Goal: Task Accomplishment & Management: Use online tool/utility

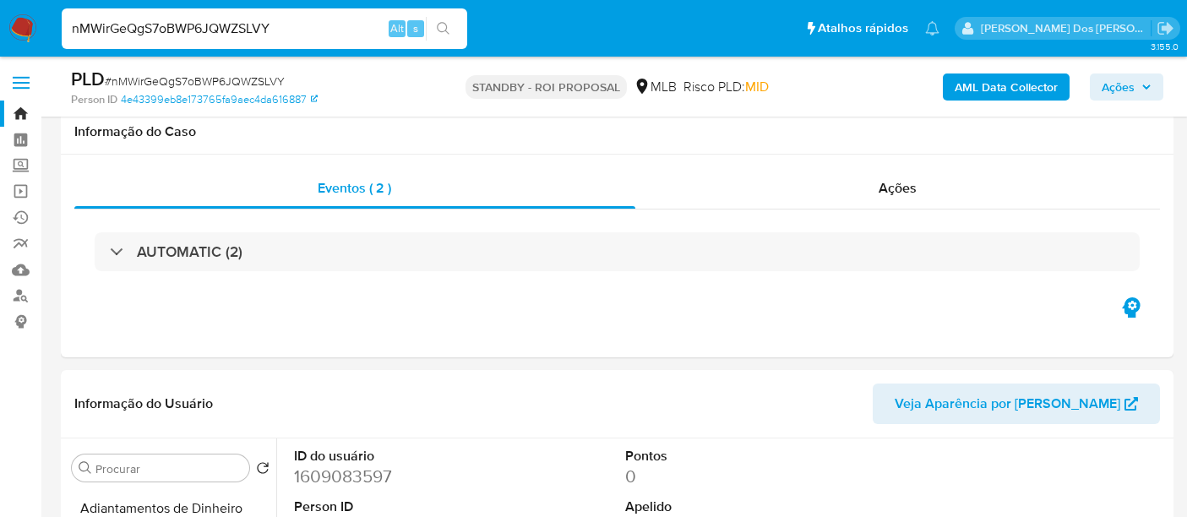
select select "10"
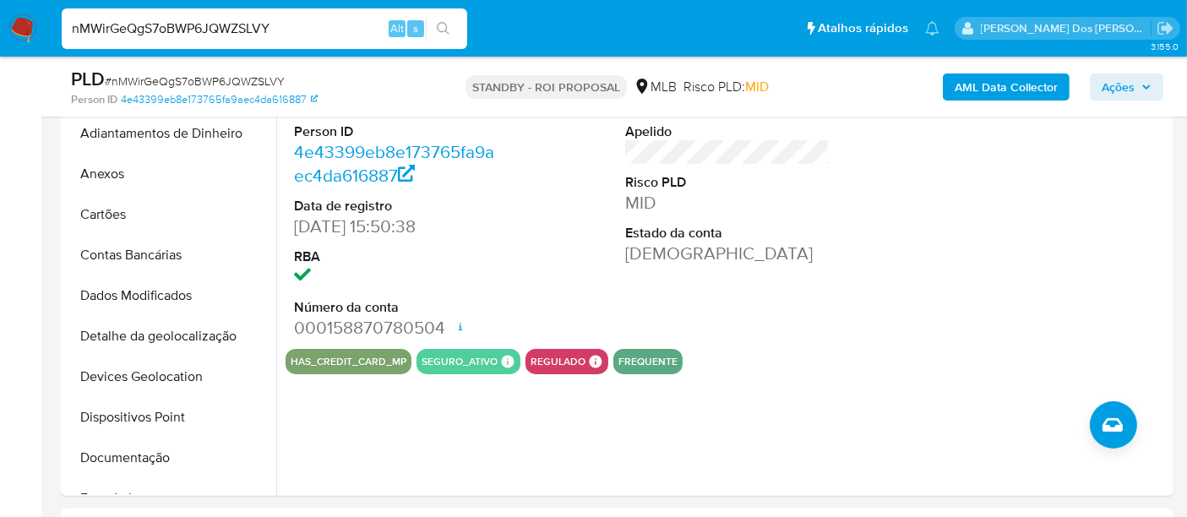
scroll to position [472, 0]
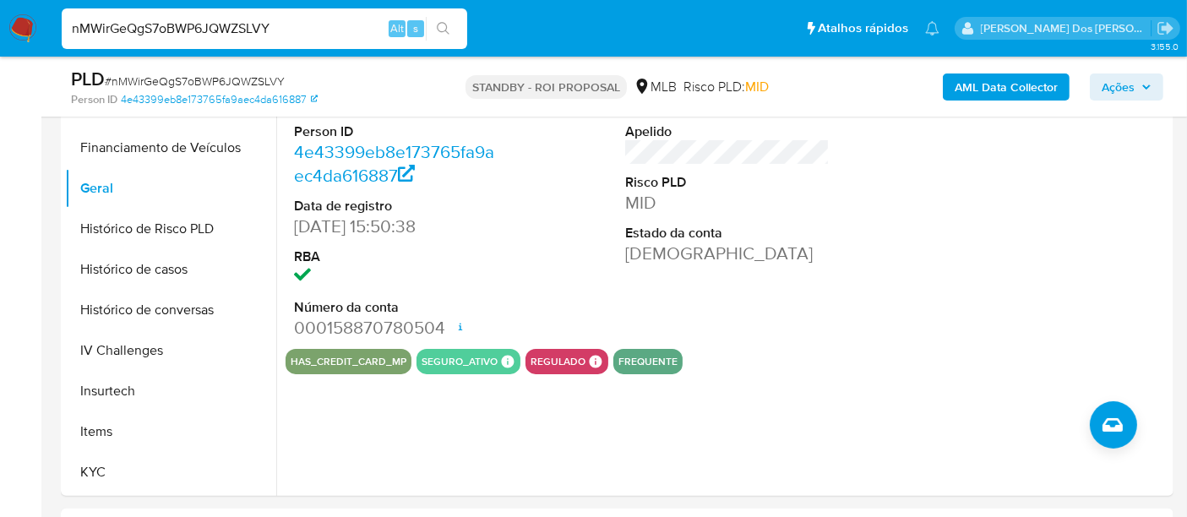
click at [316, 37] on input "nMWirGeQgS7oBWP6JQWZSLVY" at bounding box center [264, 29] width 405 height 22
paste input "CuUYZvbCA0YnmHt6RjUtbFXi"
type input "CuUYZvbCA0YnmHt6RjUtbFXi"
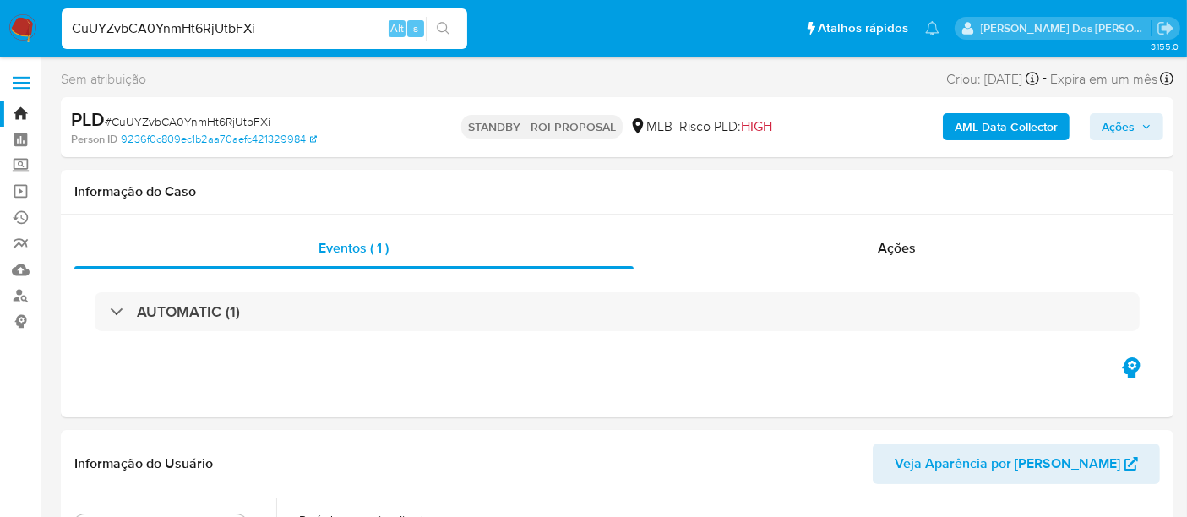
select select "10"
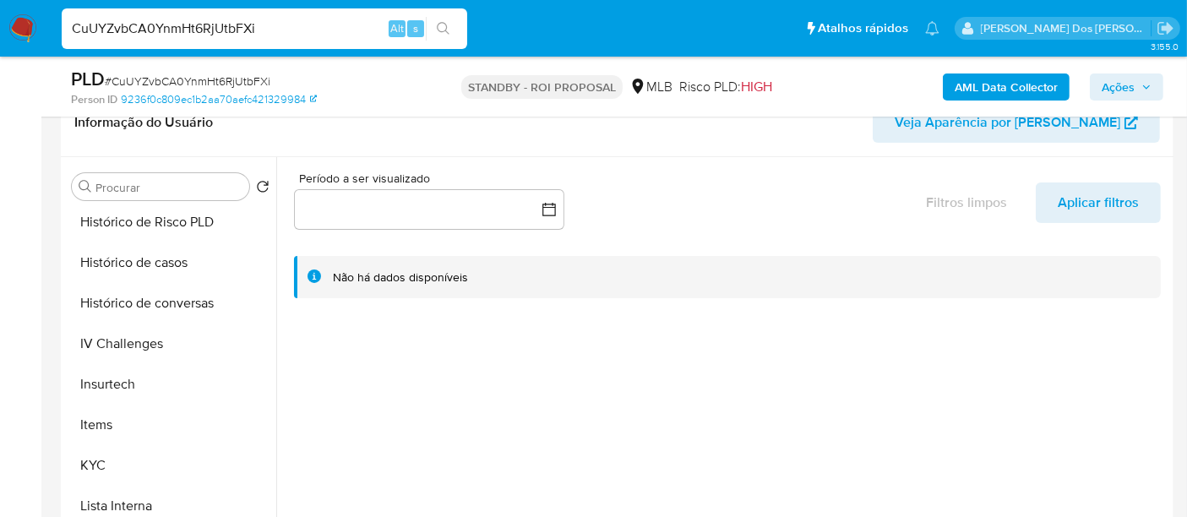
scroll to position [656, 0]
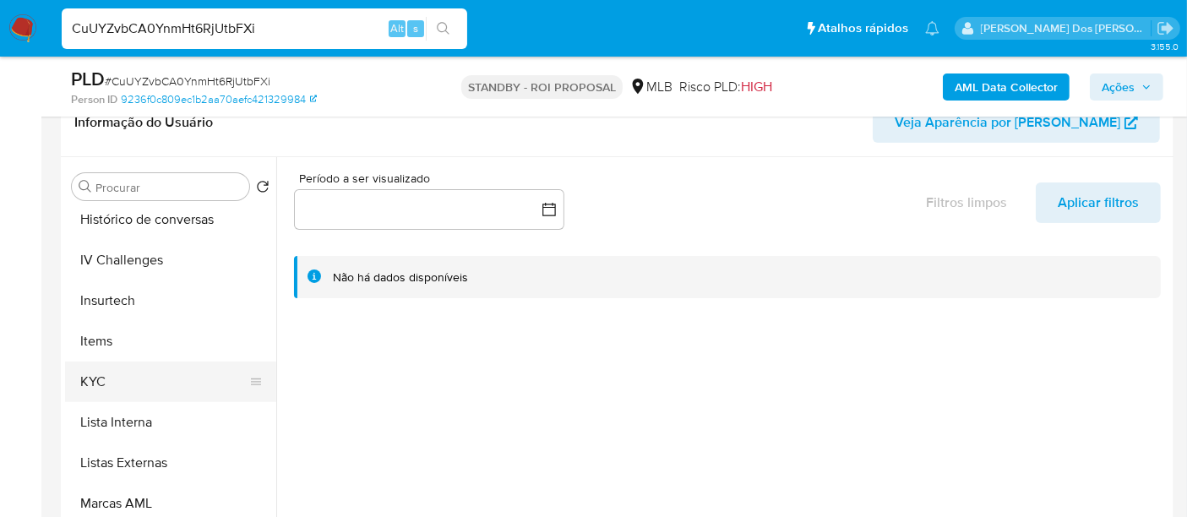
click at [93, 370] on button "KYC" at bounding box center [164, 381] width 198 height 41
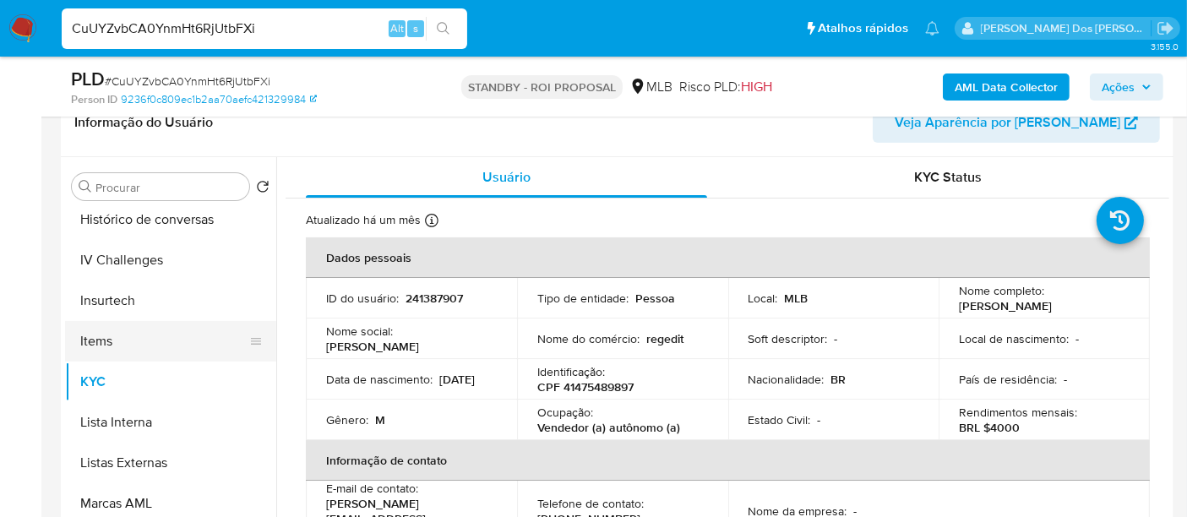
scroll to position [562, 0]
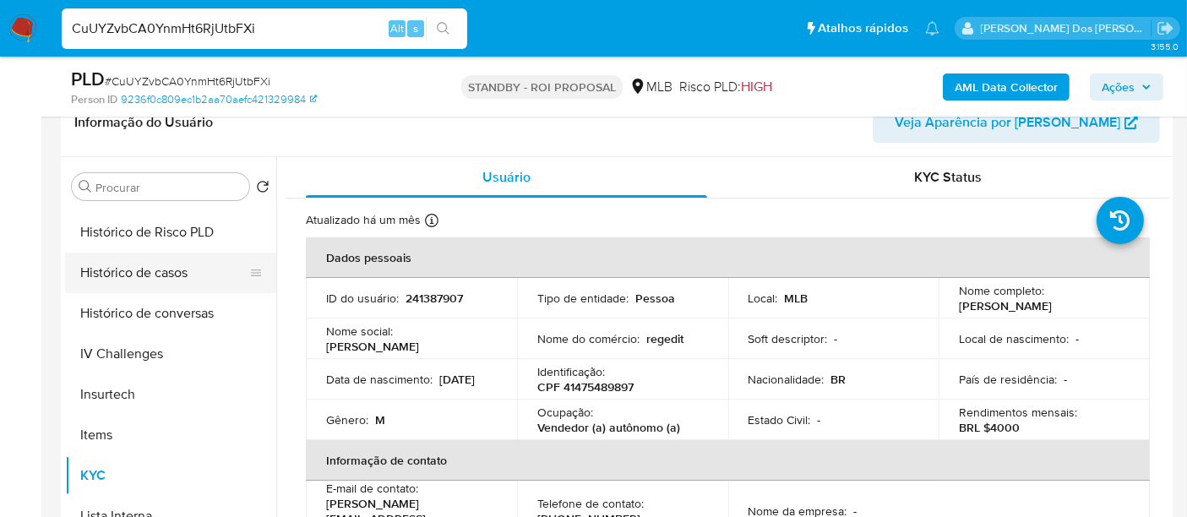
click at [164, 269] on button "Histórico de casos" at bounding box center [164, 273] width 198 height 41
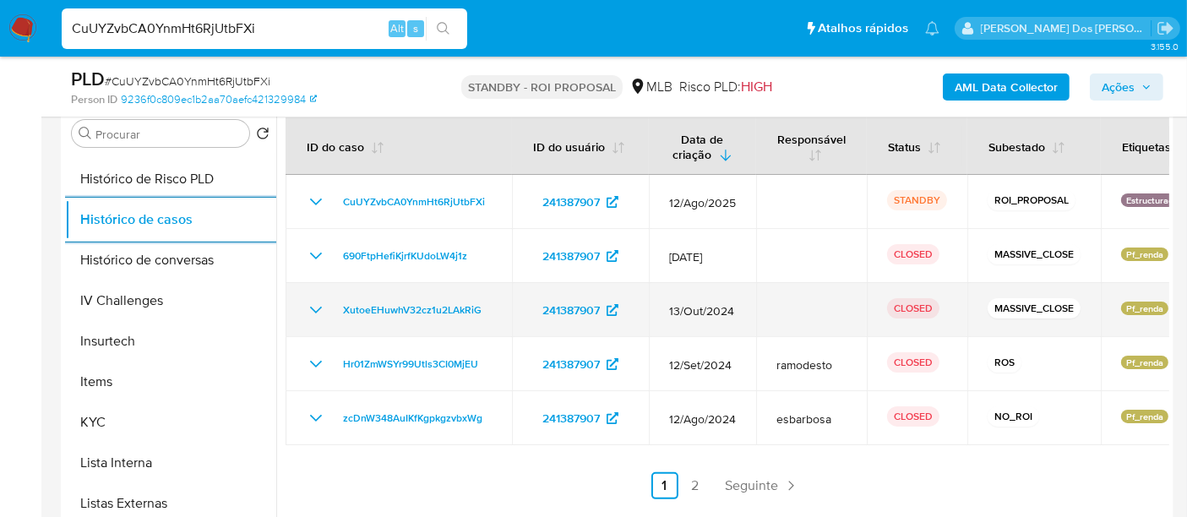
scroll to position [375, 0]
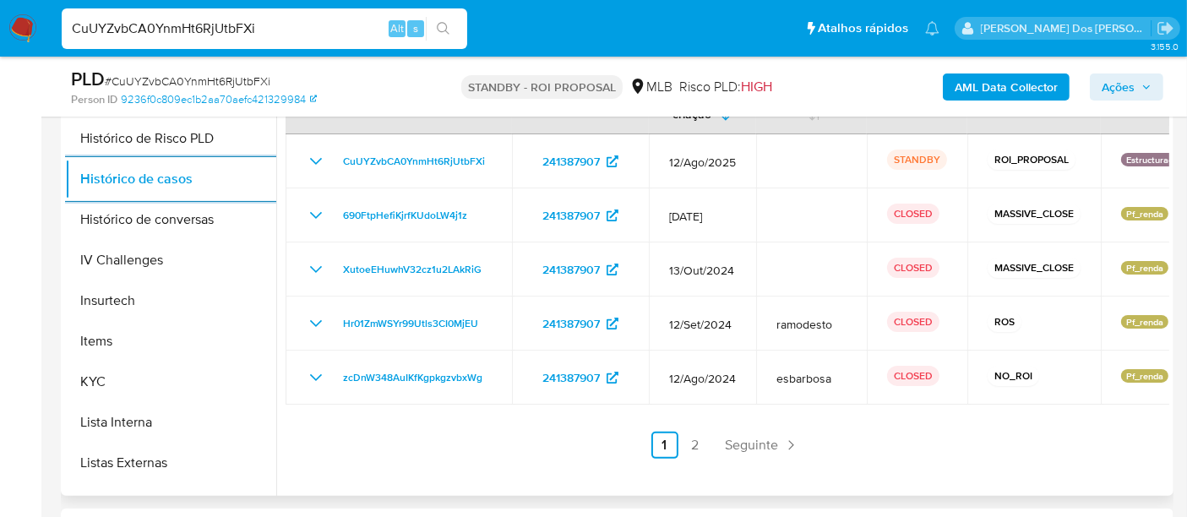
click at [682, 439] on link "2" at bounding box center [695, 445] width 27 height 27
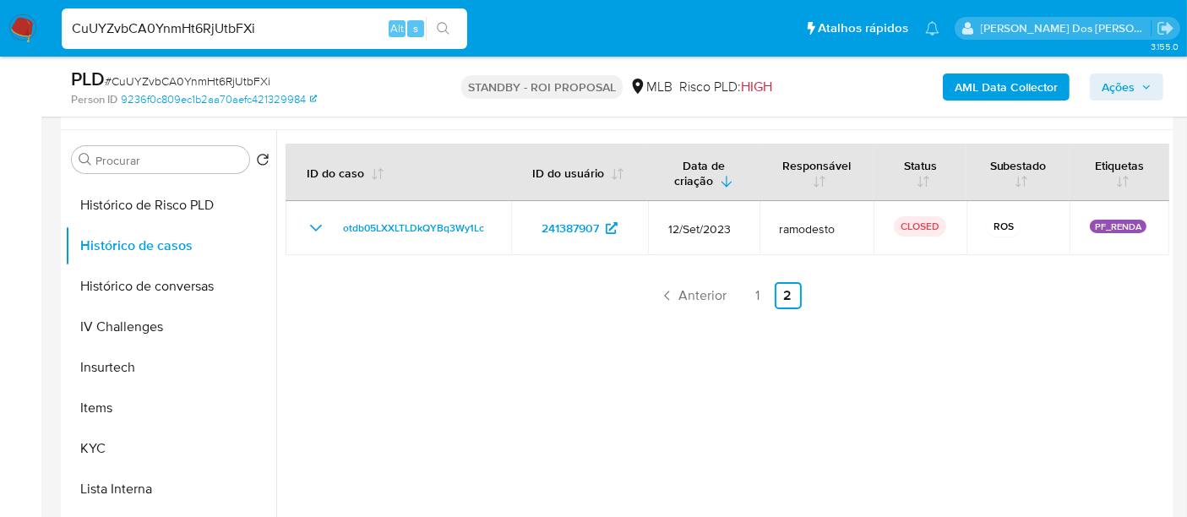
scroll to position [281, 0]
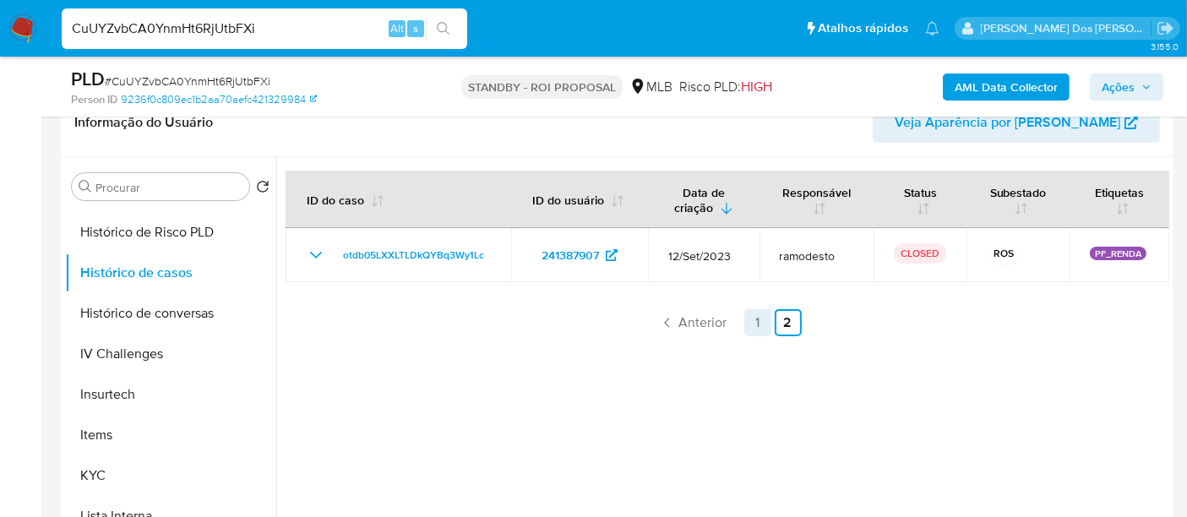
click at [750, 326] on link "1" at bounding box center [757, 322] width 27 height 27
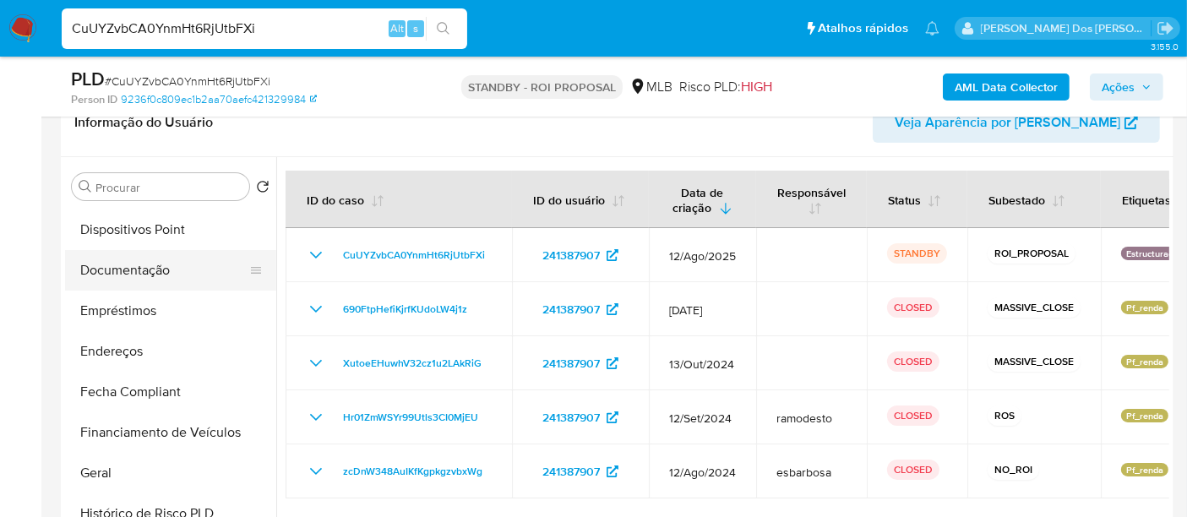
click at [149, 268] on button "Documentação" at bounding box center [164, 270] width 198 height 41
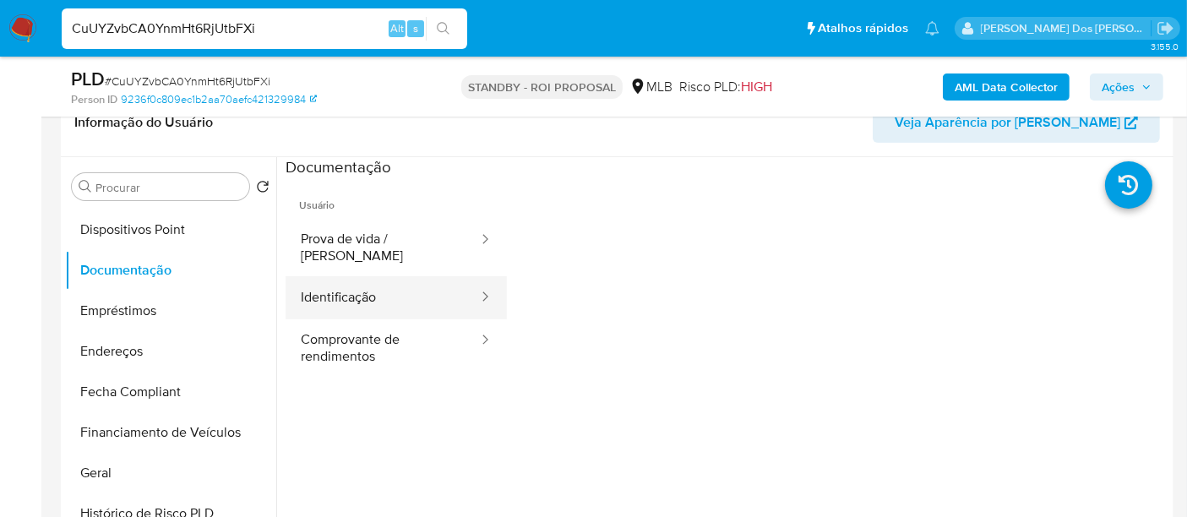
click at [351, 285] on button "Identificação" at bounding box center [382, 297] width 194 height 43
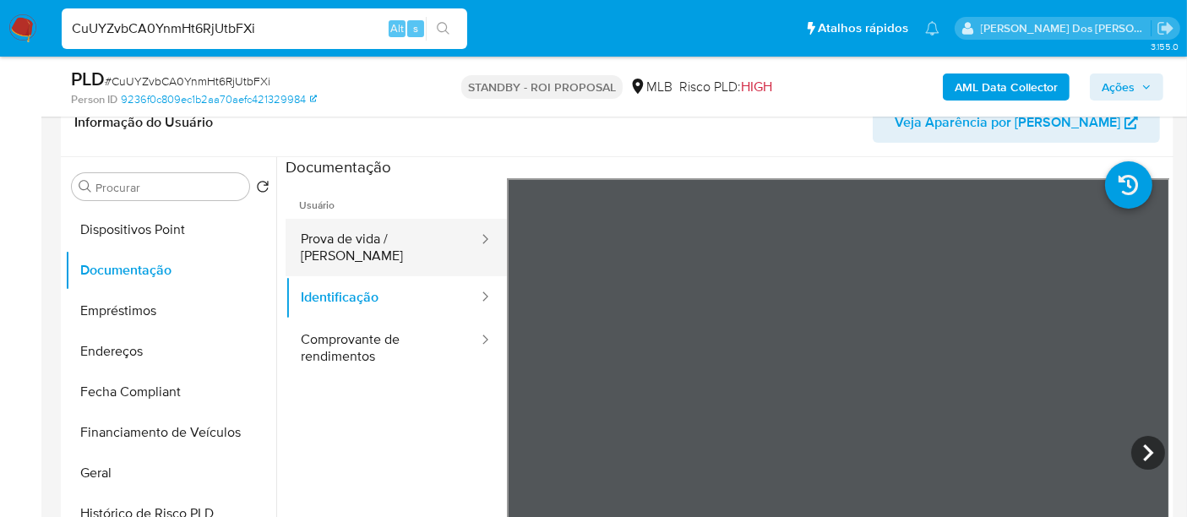
click at [387, 236] on button "Prova de vida / [PERSON_NAME]" at bounding box center [382, 247] width 194 height 57
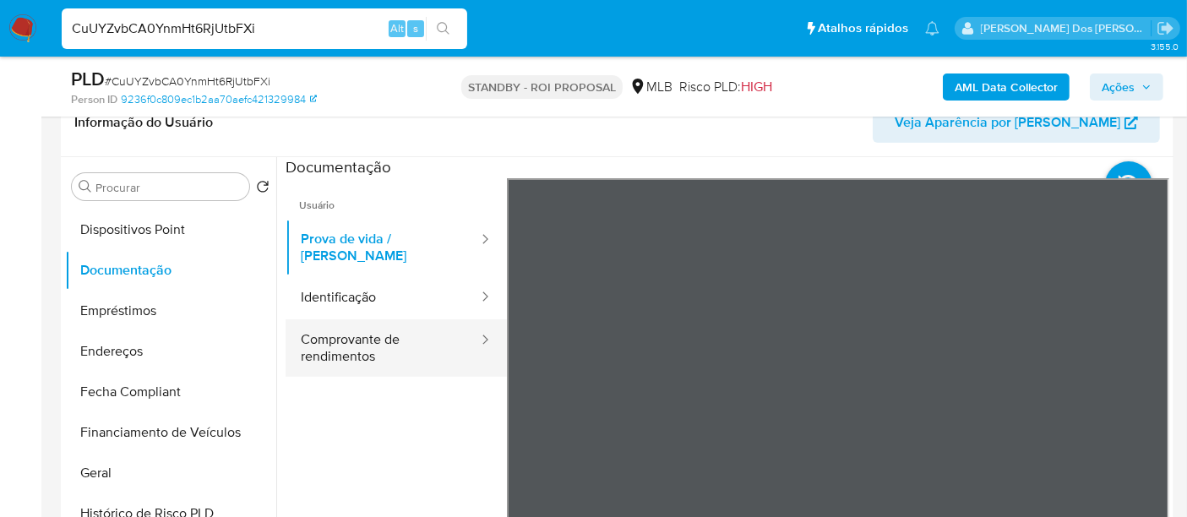
click at [334, 338] on button "Comprovante de rendimentos" at bounding box center [382, 347] width 194 height 57
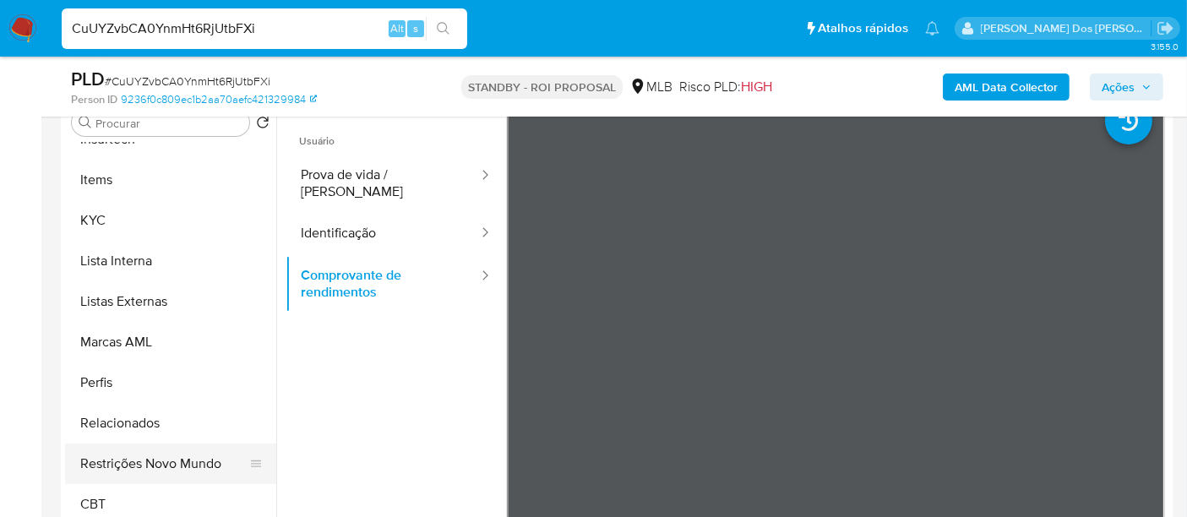
scroll to position [375, 0]
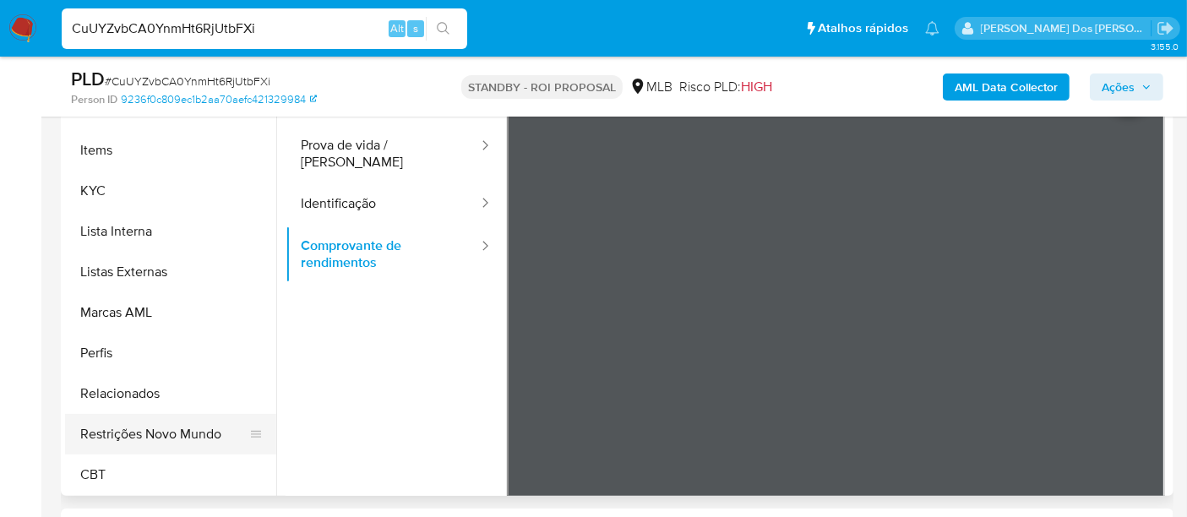
click at [201, 428] on button "Restrições Novo Mundo" at bounding box center [164, 434] width 198 height 41
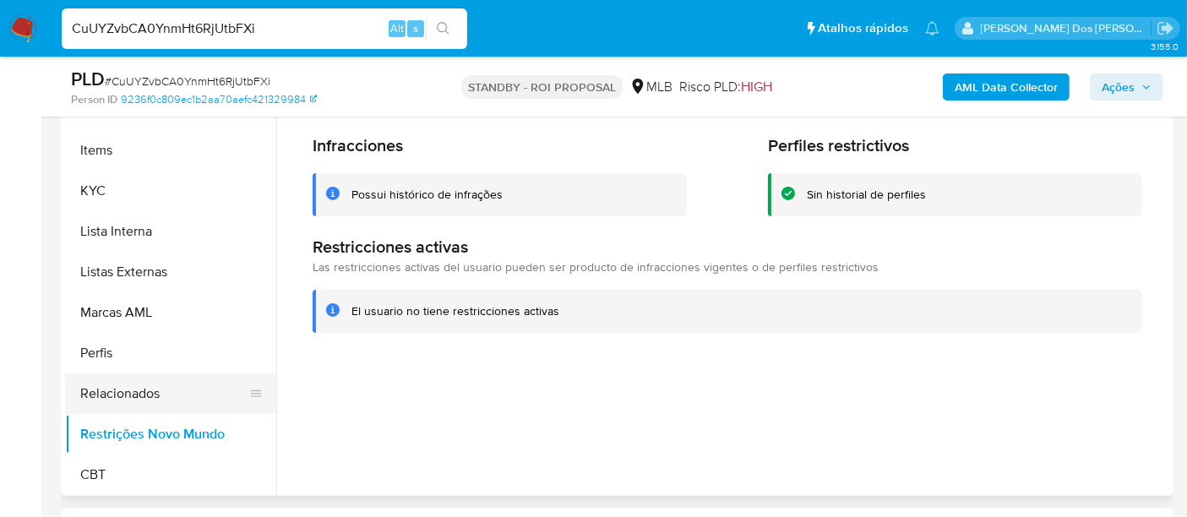
scroll to position [378, 0]
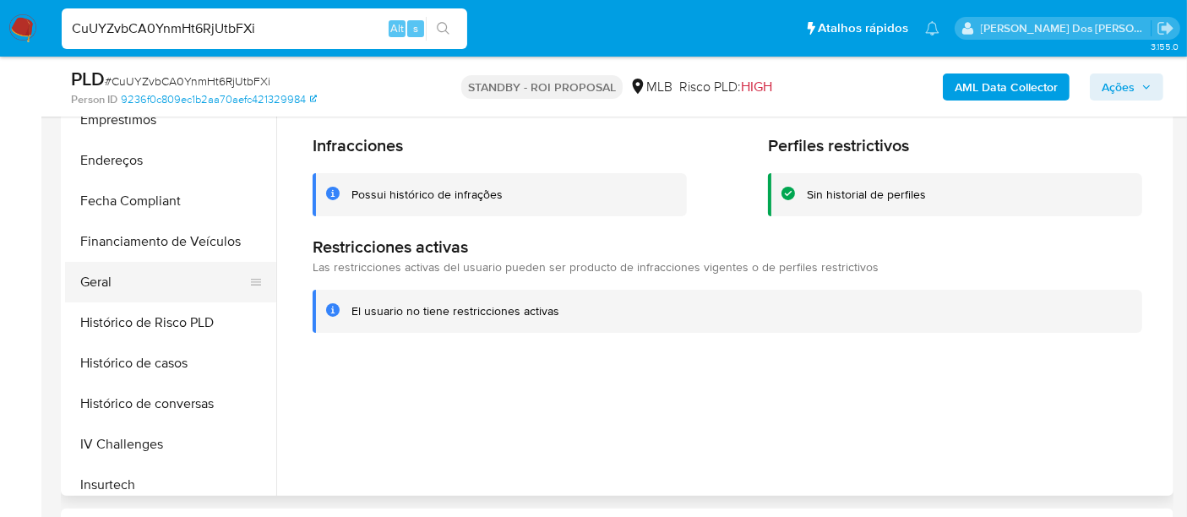
click at [106, 280] on button "Geral" at bounding box center [164, 282] width 198 height 41
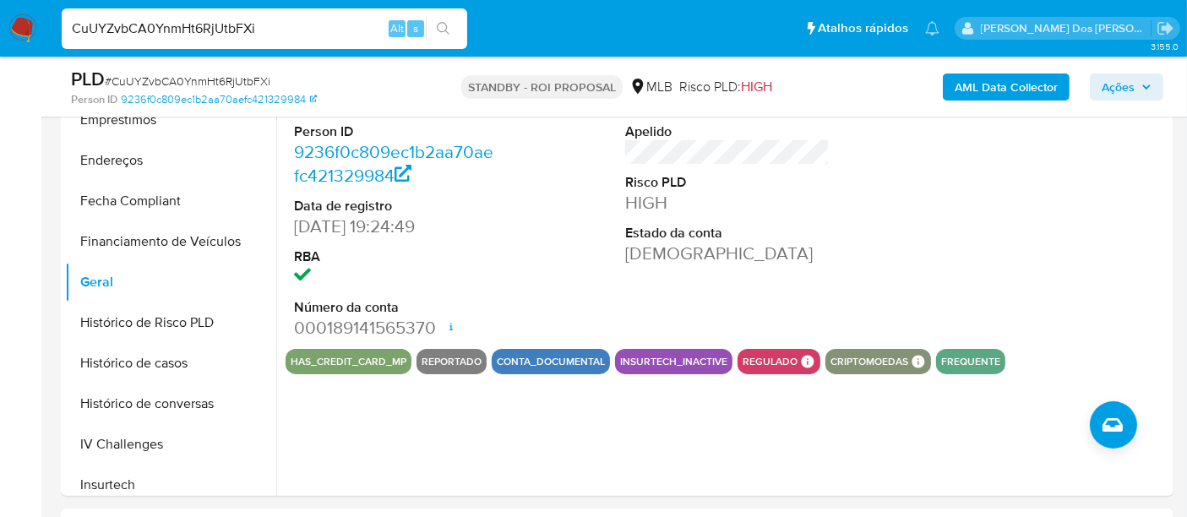
click at [296, 32] on input "CuUYZvbCA0YnmHt6RjUtbFXi" at bounding box center [264, 29] width 405 height 22
paste input "k5Ea7HF0nH6tlOtvdmewNpas"
type input "k5Ea7HF0nH6tlOtvdmewNpas"
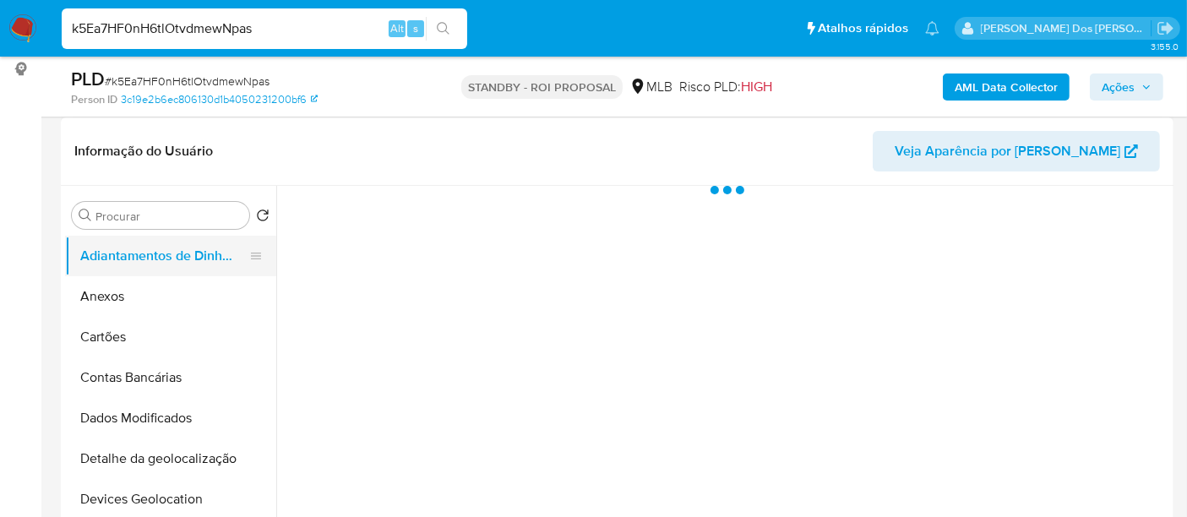
scroll to position [281, 0]
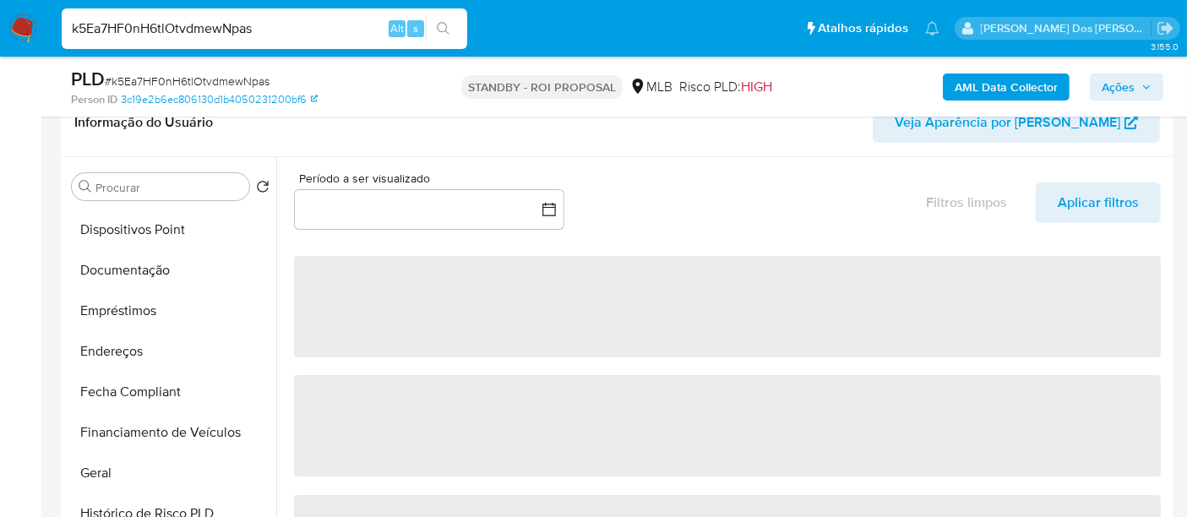
select select "10"
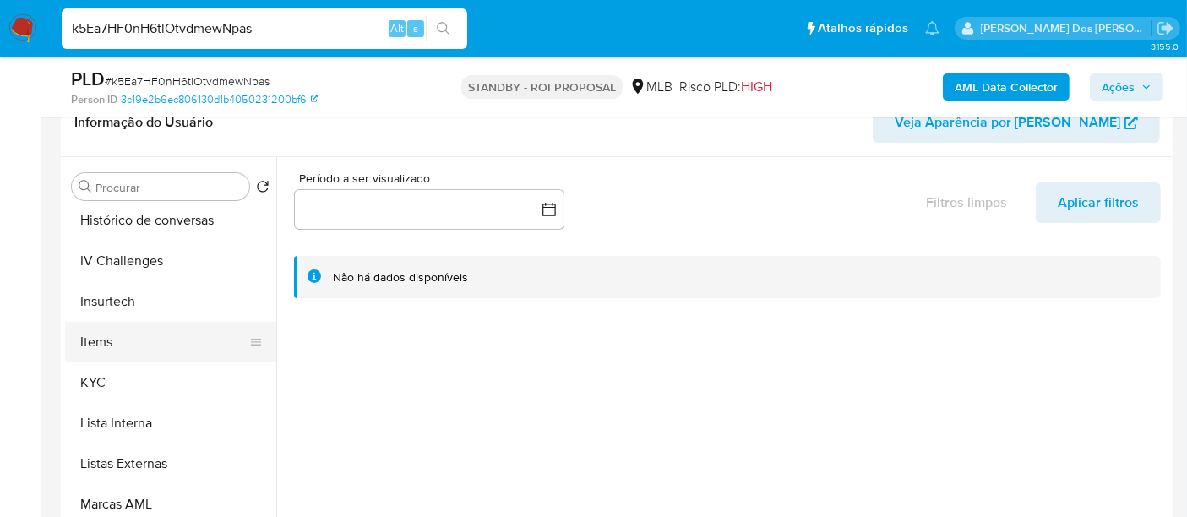
scroll to position [656, 0]
click at [106, 377] on button "KYC" at bounding box center [164, 381] width 198 height 41
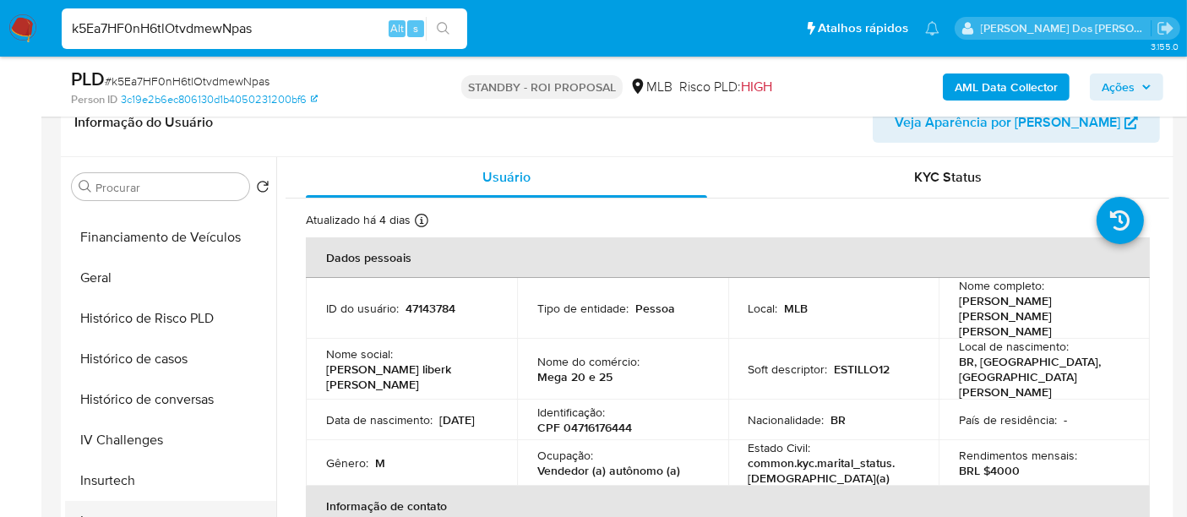
scroll to position [469, 0]
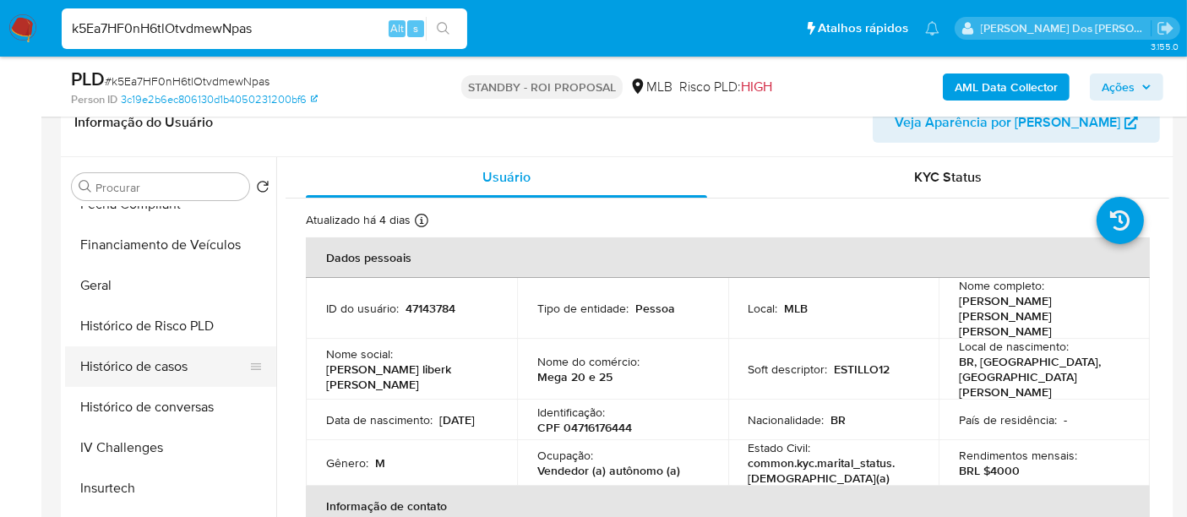
click at [162, 357] on button "Histórico de casos" at bounding box center [164, 366] width 198 height 41
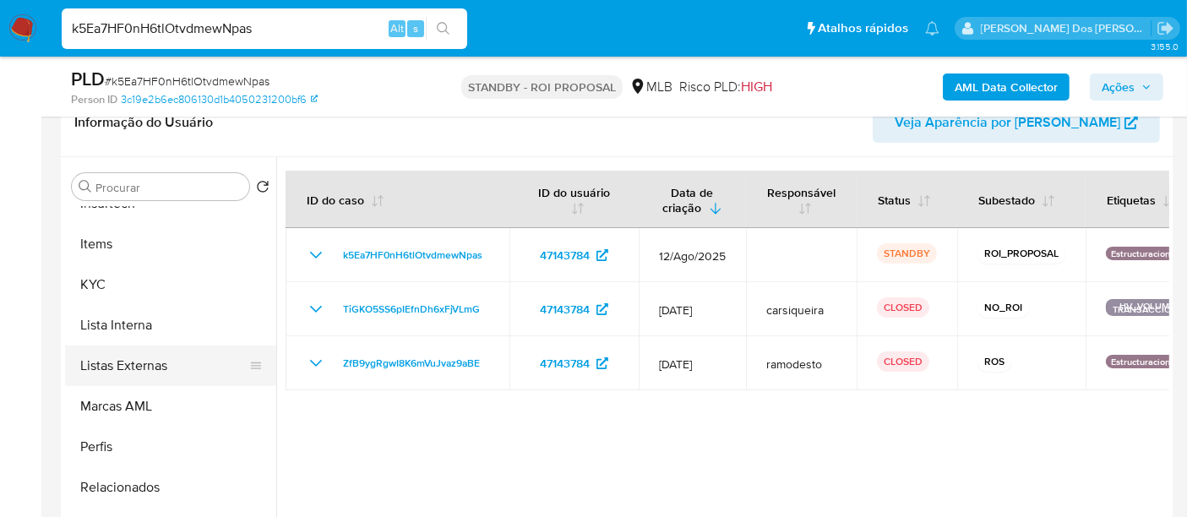
scroll to position [375, 0]
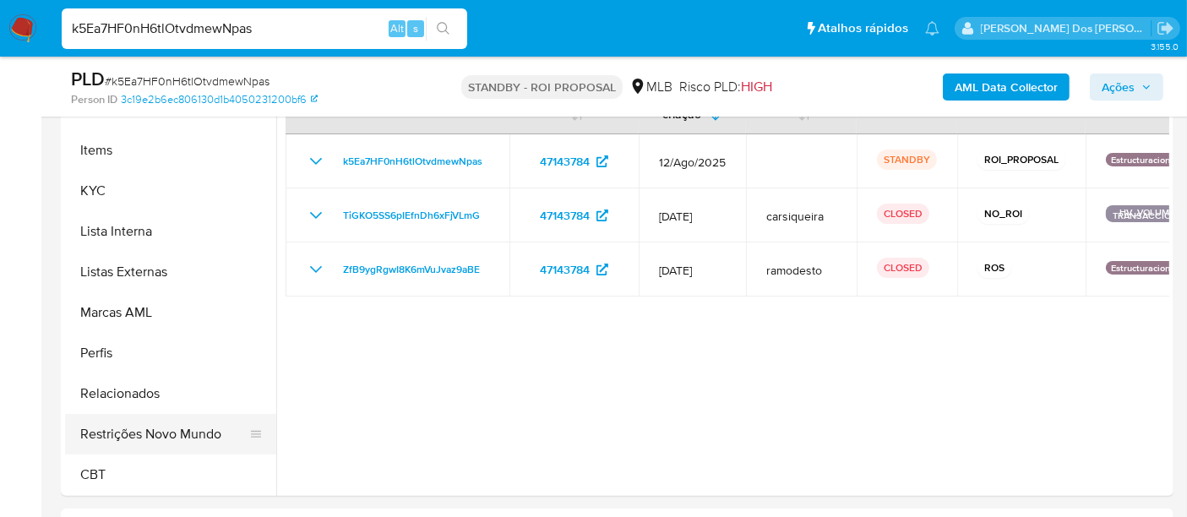
click at [156, 436] on button "Restrições Novo Mundo" at bounding box center [164, 434] width 198 height 41
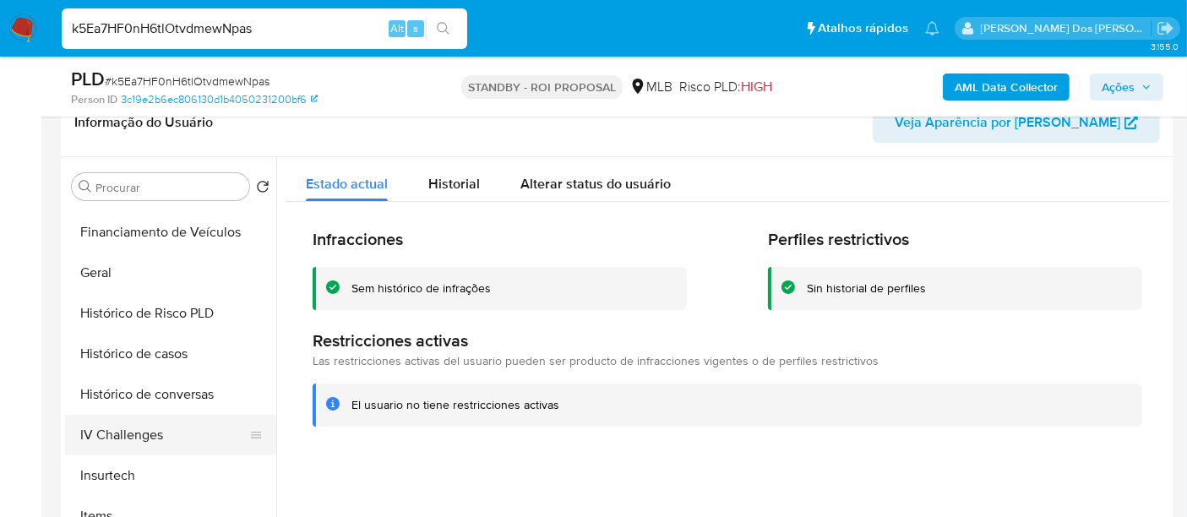
scroll to position [378, 0]
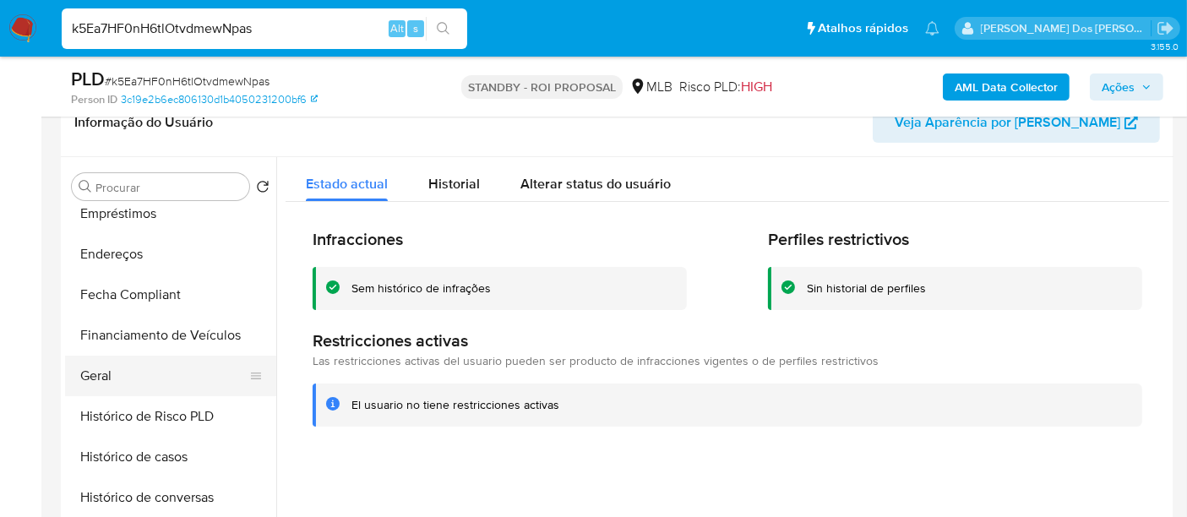
click at [111, 367] on button "Geral" at bounding box center [164, 376] width 198 height 41
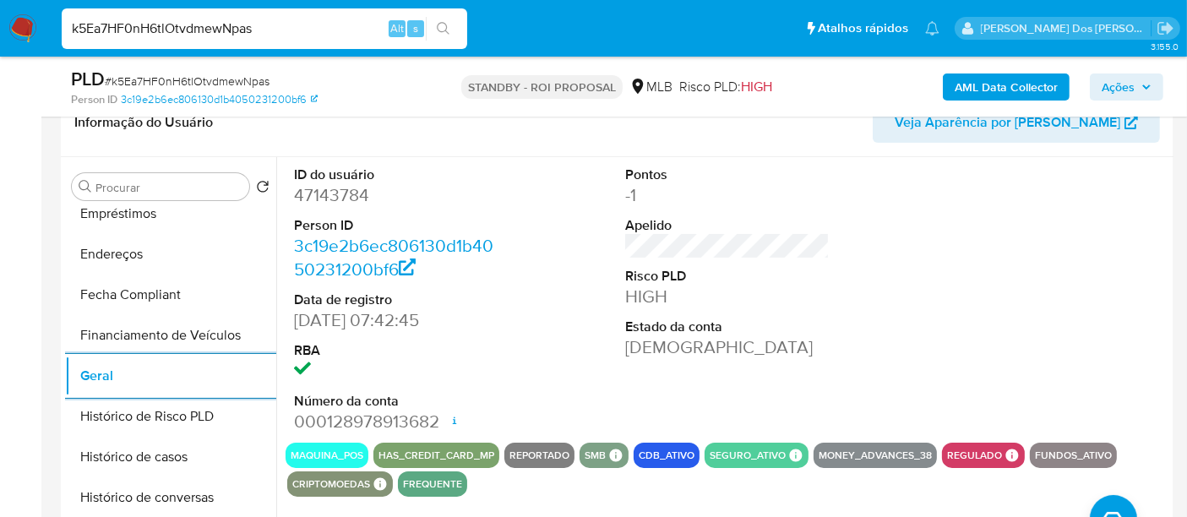
click at [291, 35] on input "k5Ea7HF0nH6tlOtvdmewNpas" at bounding box center [264, 29] width 405 height 22
paste input "rMtc18ehvDdZ5MCdQLZz8UK2"
type input "rMtc18ehvDdZ5MCdQLZz8UK2"
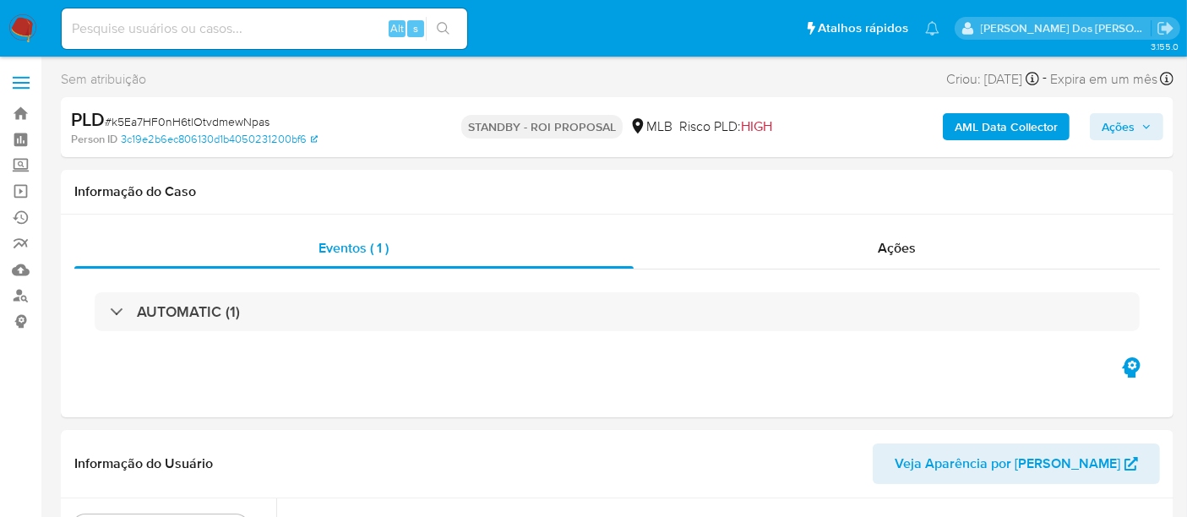
click at [263, 25] on input at bounding box center [264, 29] width 405 height 22
paste input "rMtc18ehvDdZ5MCdQLZz8UK2"
type input "rMtc18ehvDdZ5MCdQLZz8UK2"
select select "10"
type input "rMtc18ehvDdZ5MCdQLZz8UK2"
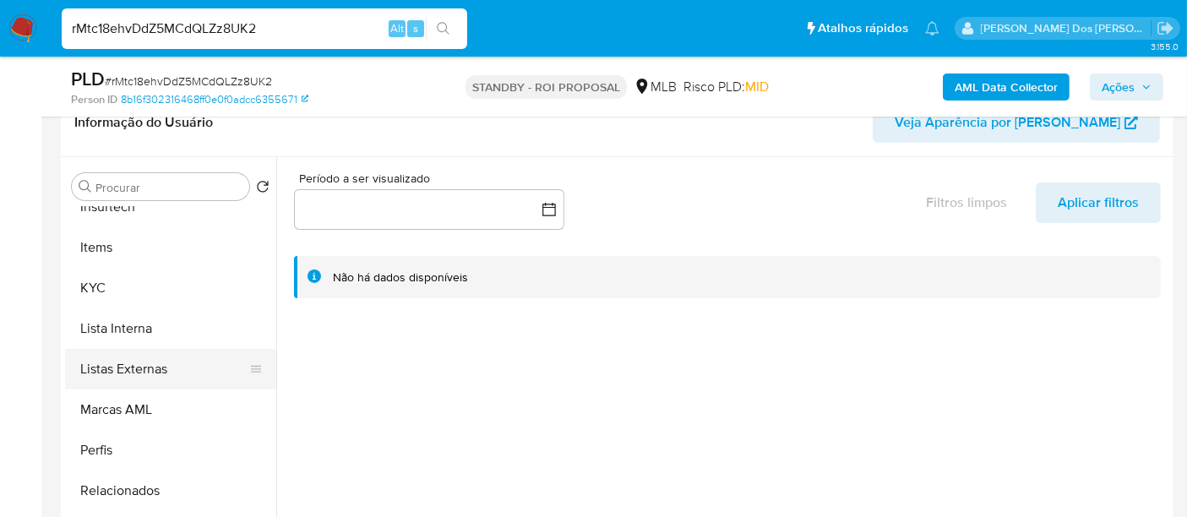
scroll to position [753, 0]
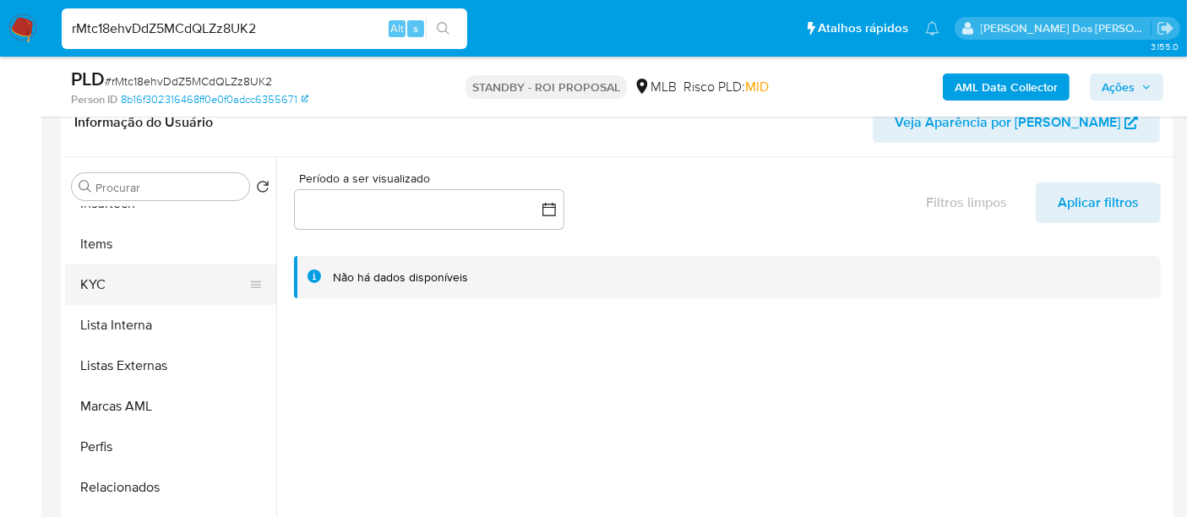
select select "10"
click at [97, 288] on button "KYC" at bounding box center [164, 284] width 198 height 41
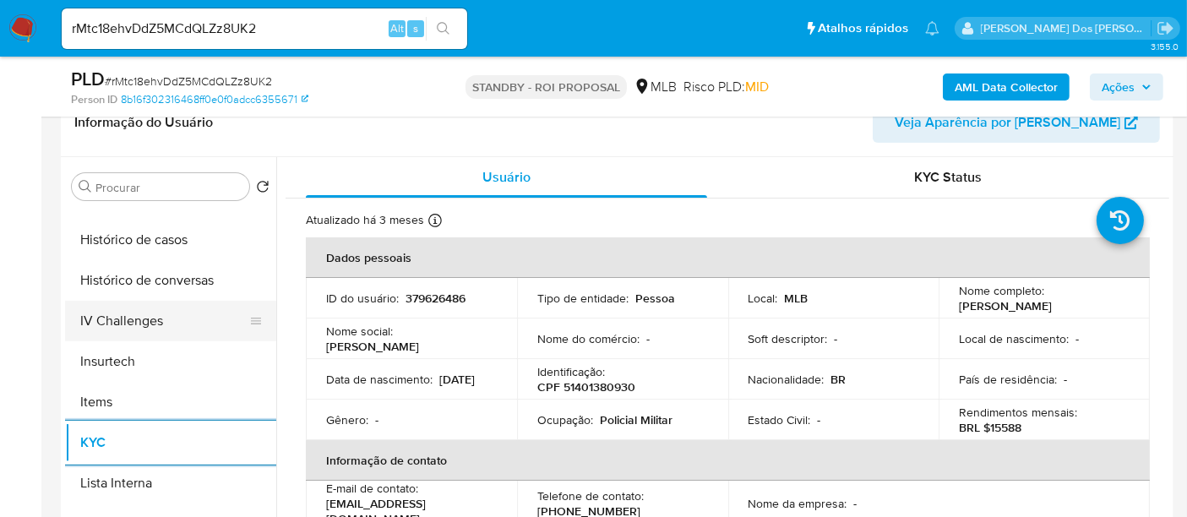
scroll to position [566, 0]
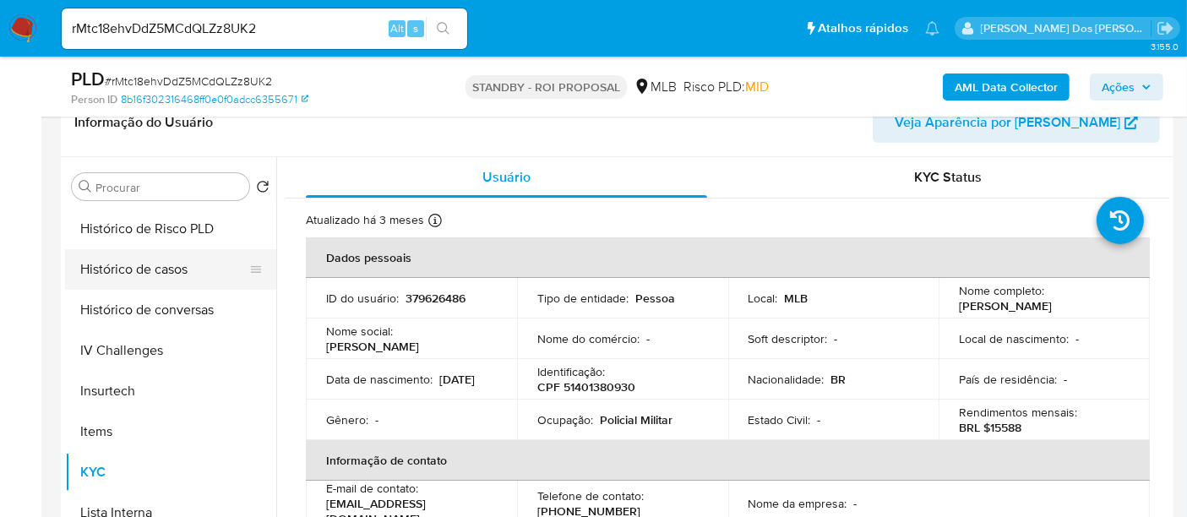
click at [160, 274] on button "Histórico de casos" at bounding box center [164, 269] width 198 height 41
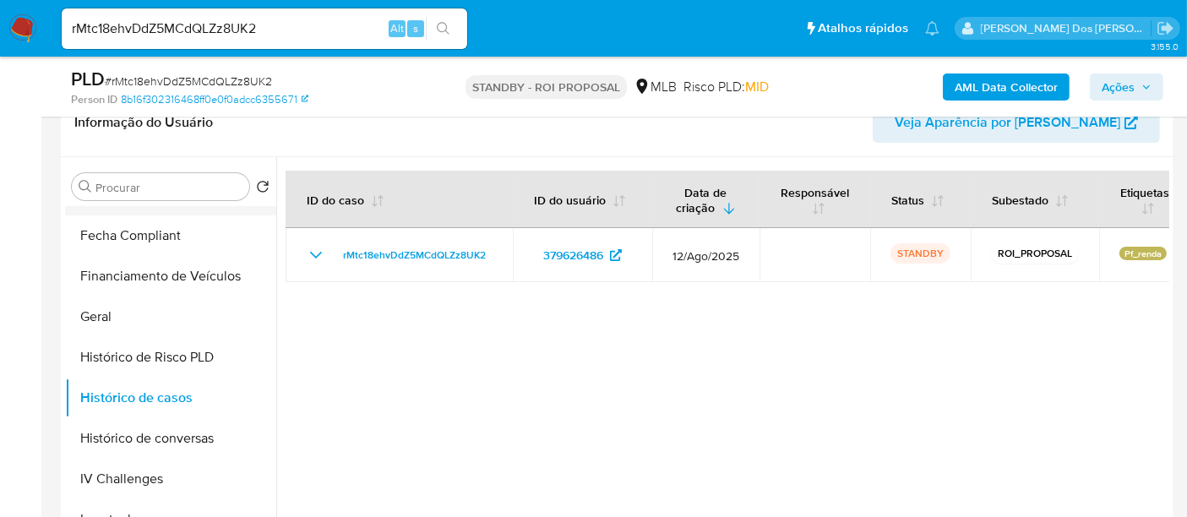
scroll to position [285, 0]
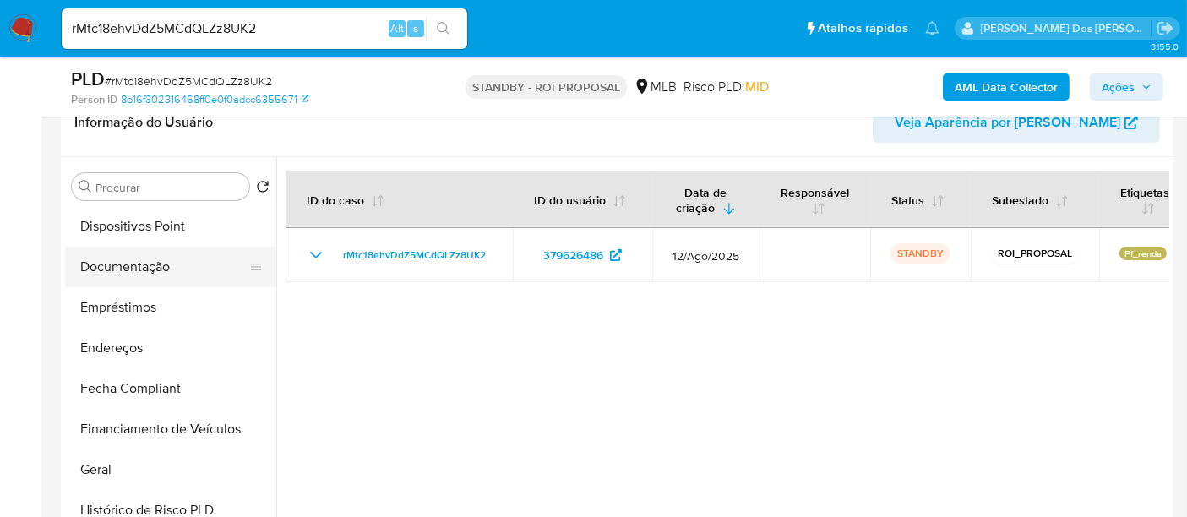
click at [144, 265] on button "Documentação" at bounding box center [164, 267] width 198 height 41
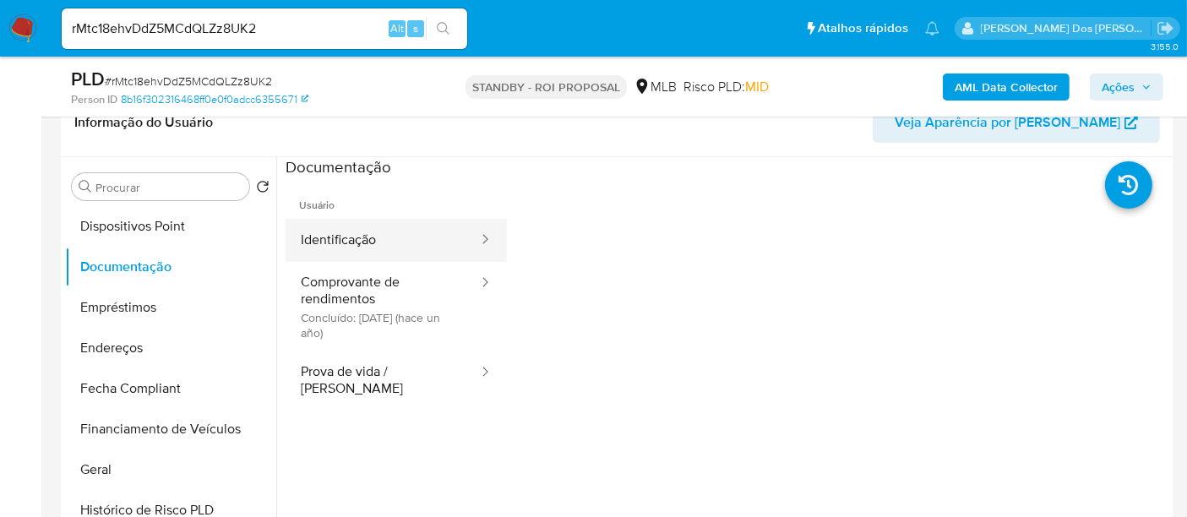
click at [347, 231] on button "Identificação" at bounding box center [382, 240] width 194 height 43
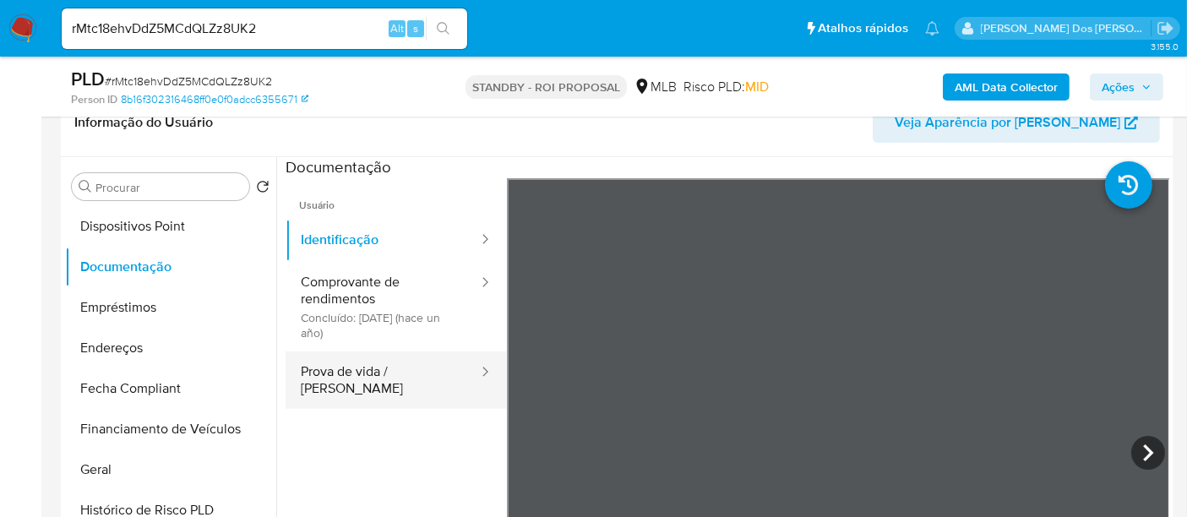
click at [395, 367] on button "Prova de vida / [PERSON_NAME]" at bounding box center [382, 379] width 194 height 57
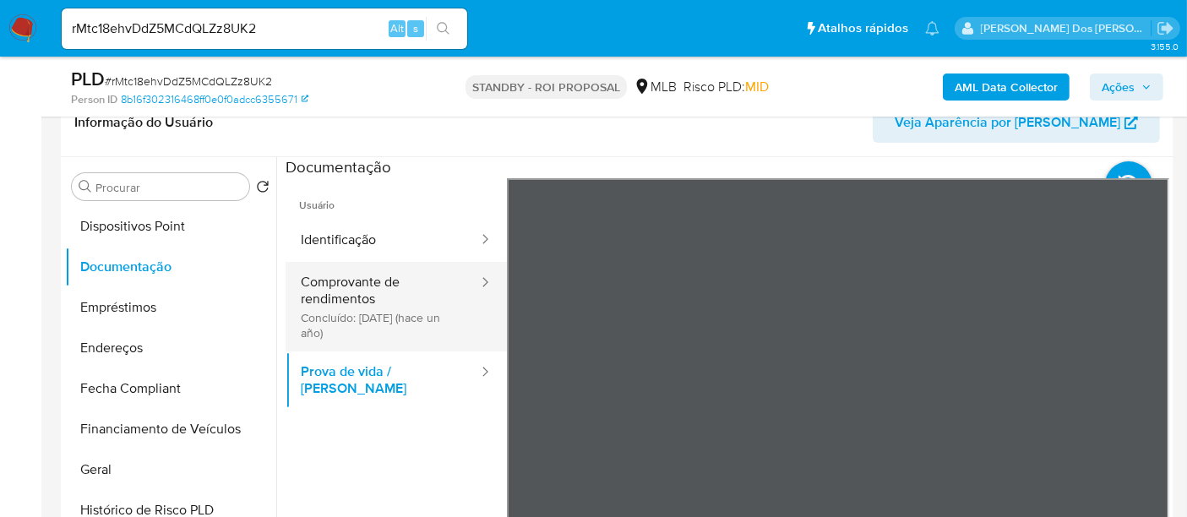
click at [345, 274] on button "Comprovante de rendimentos Concluído: 06/06/2024 (hace un año)" at bounding box center [382, 307] width 194 height 90
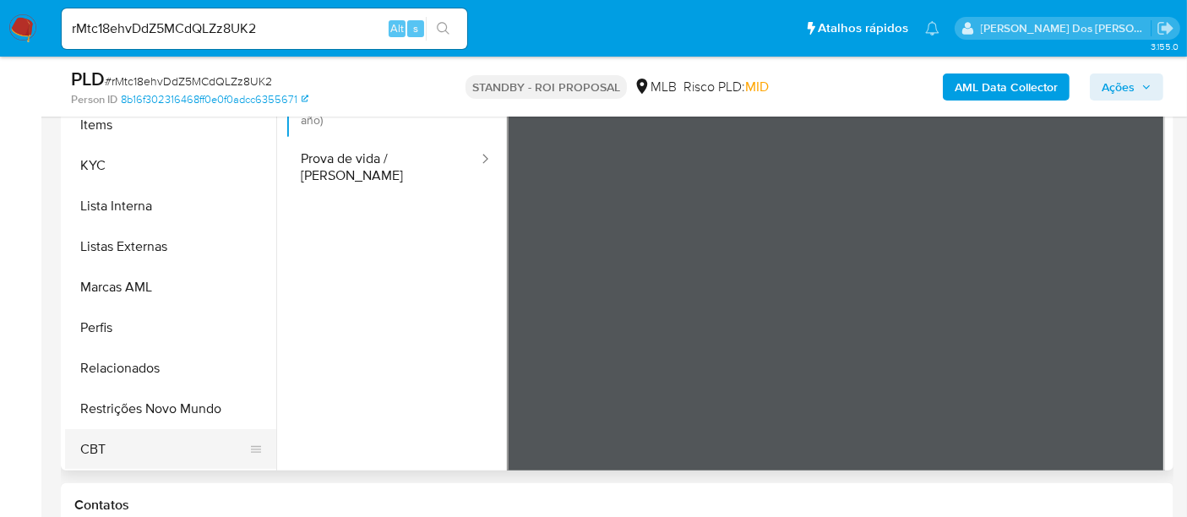
scroll to position [469, 0]
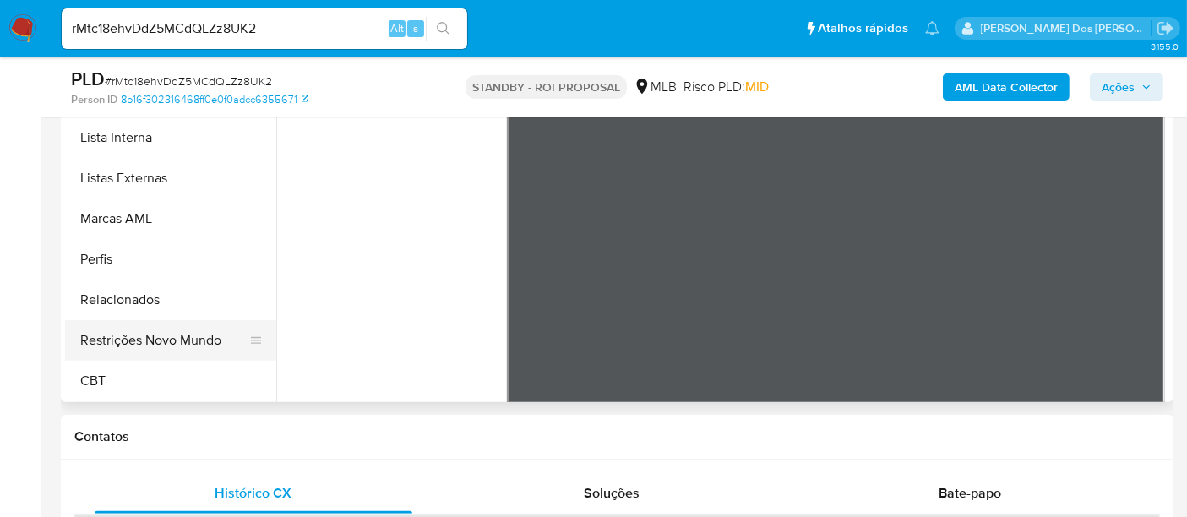
click at [207, 344] on button "Restrições Novo Mundo" at bounding box center [164, 340] width 198 height 41
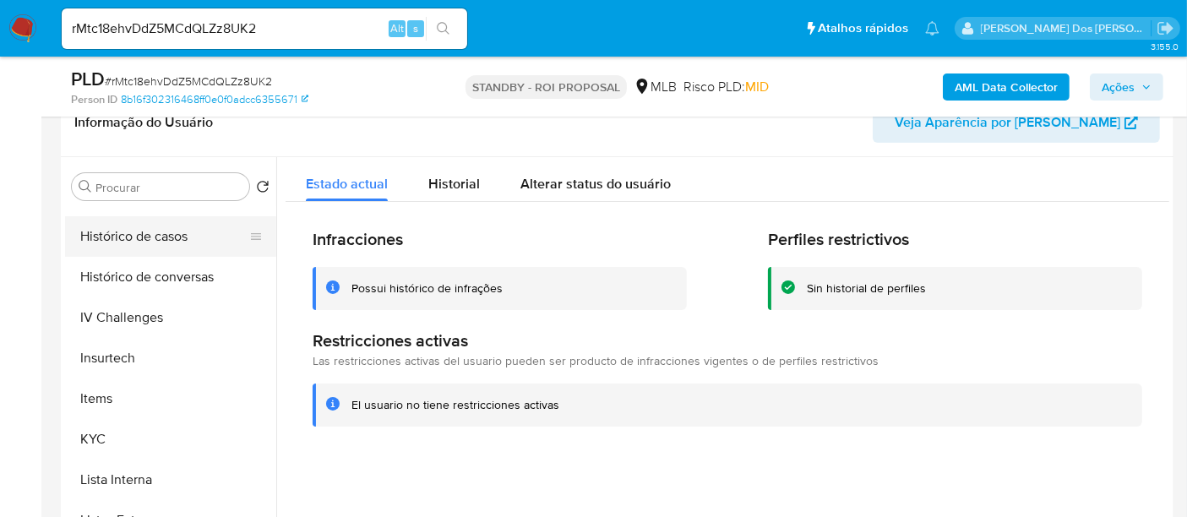
scroll to position [472, 0]
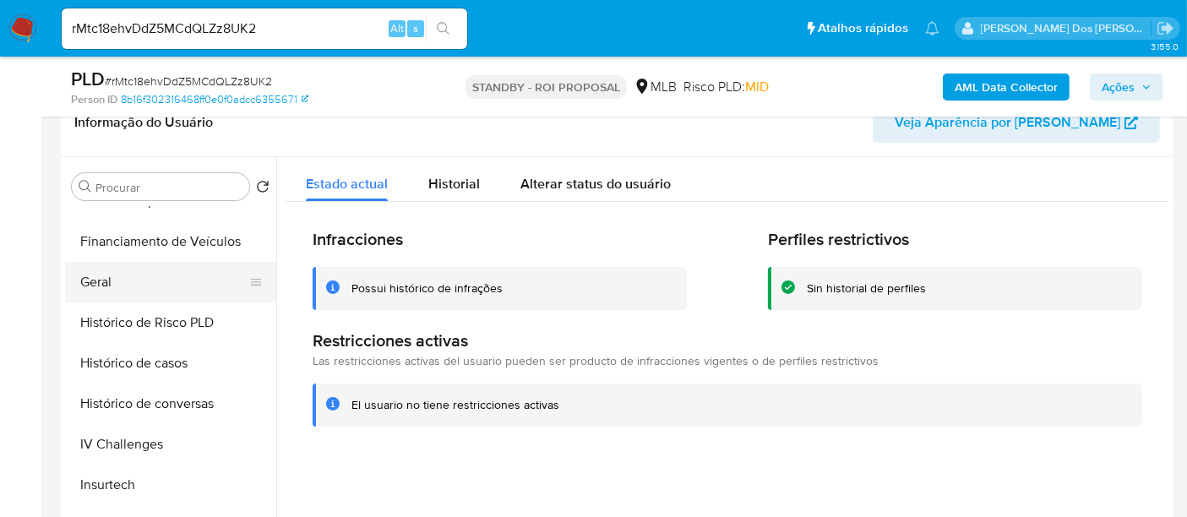
click at [91, 271] on button "Geral" at bounding box center [164, 282] width 198 height 41
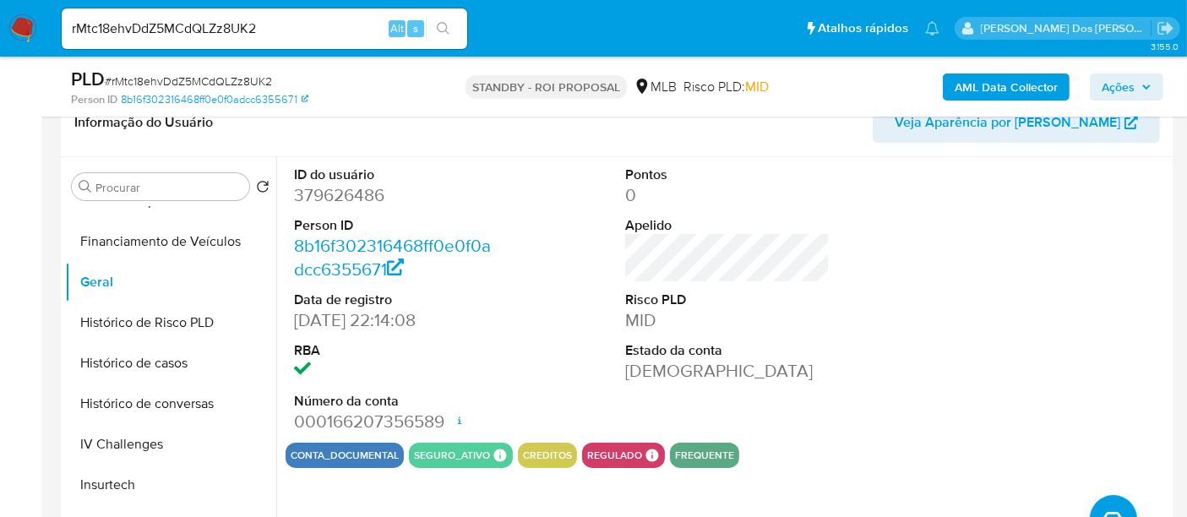
click at [213, 28] on input "rMtc18ehvDdZ5MCdQLZz8UK2" at bounding box center [264, 29] width 405 height 22
paste input "t3Z9PRMwdPWH7kLEznlAlZXP"
type input "t3Z9PRMwdPWH7kLEznlAlZXP"
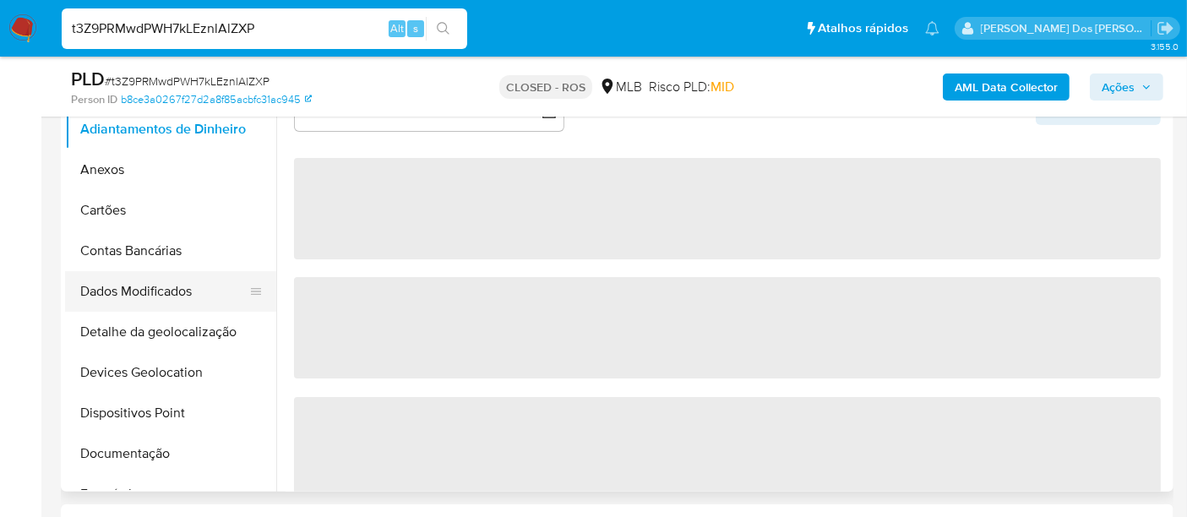
select select "10"
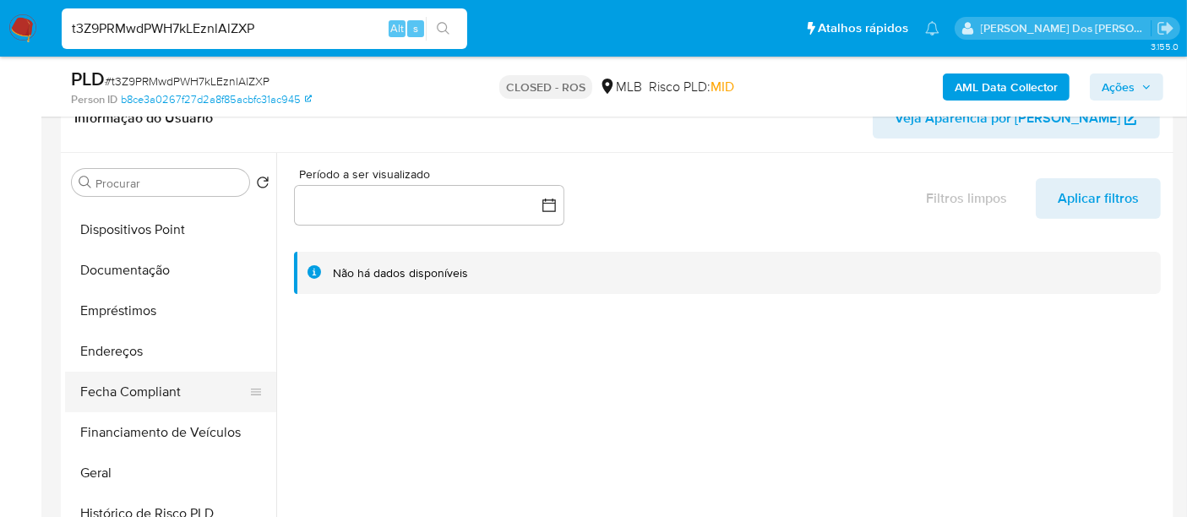
scroll to position [375, 0]
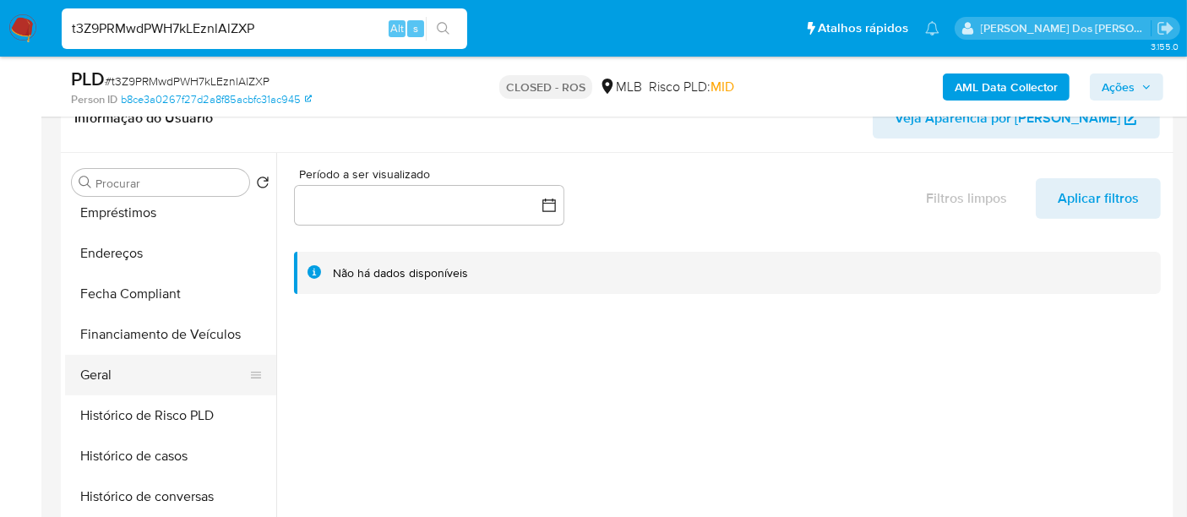
click at [103, 372] on button "Geral" at bounding box center [164, 375] width 198 height 41
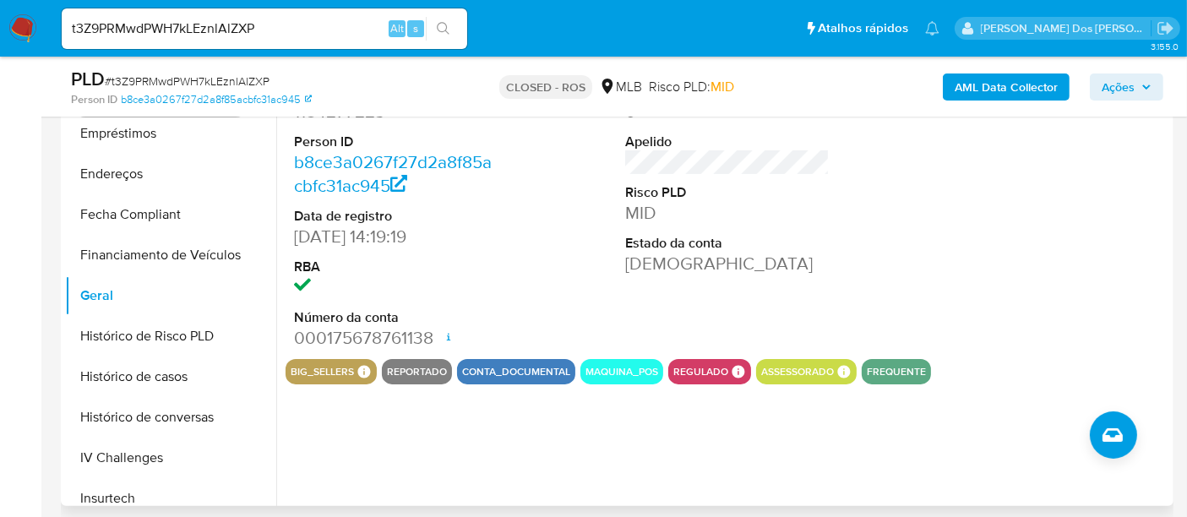
scroll to position [281, 0]
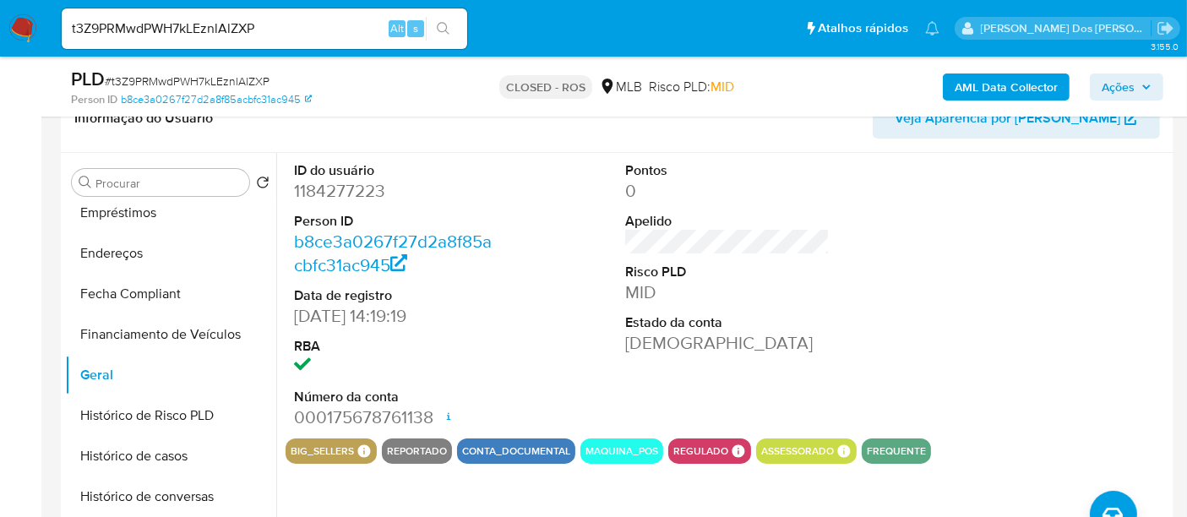
click at [356, 198] on dd "1184277223" at bounding box center [396, 191] width 204 height 24
copy dd "1184277223"
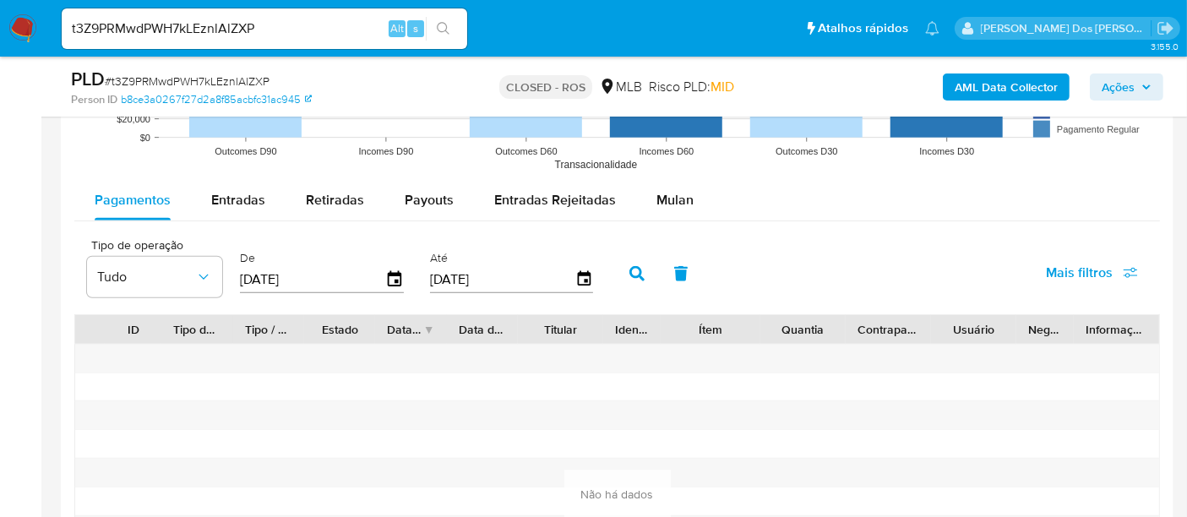
scroll to position [1665, 0]
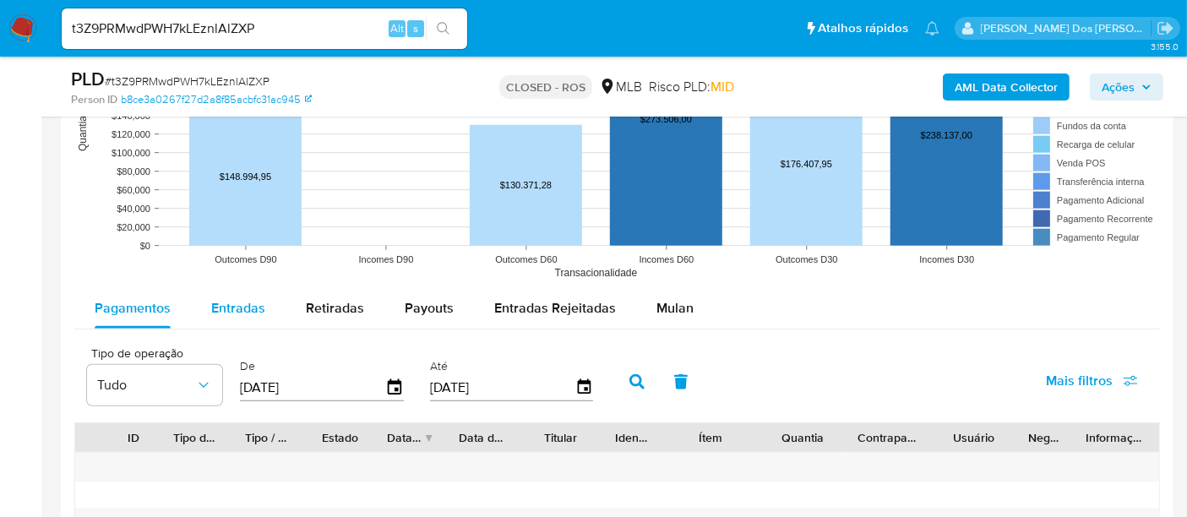
click at [258, 312] on span "Entradas" at bounding box center [238, 307] width 54 height 19
select select "10"
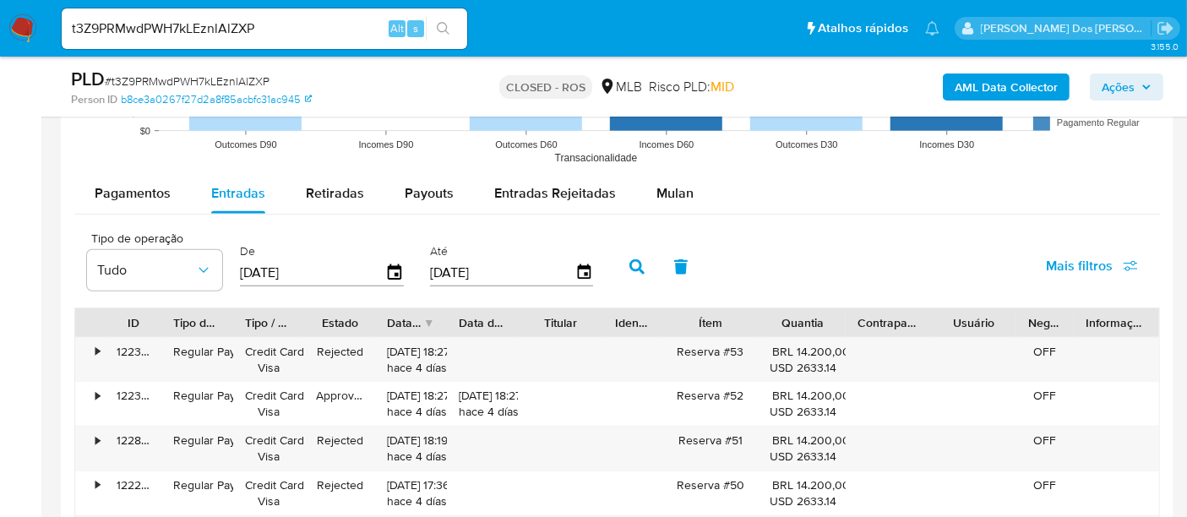
scroll to position [1947, 0]
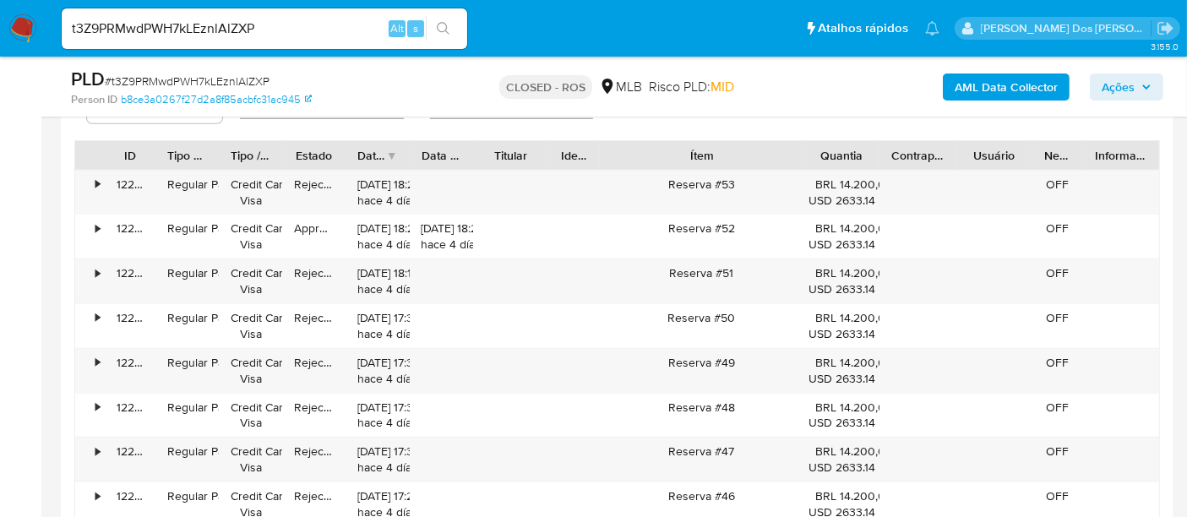
drag, startPoint x: 764, startPoint y: 156, endPoint x: 868, endPoint y: 157, distance: 103.9
click at [868, 157] on div "ID Tipo de operação Tipo / Método Estado Data de criação Data de aprovação Titu…" at bounding box center [617, 155] width 1084 height 29
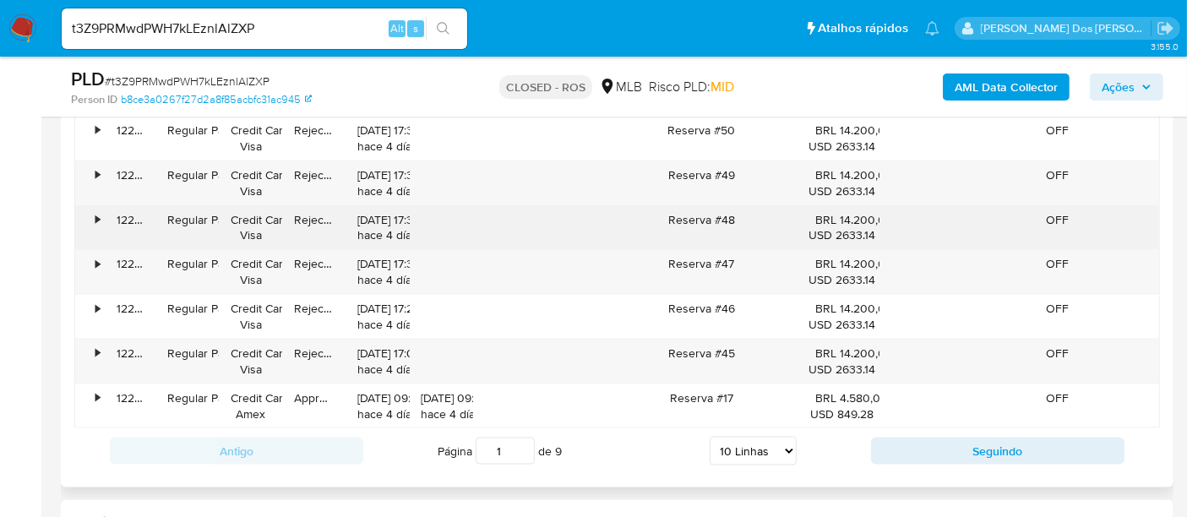
scroll to position [1853, 0]
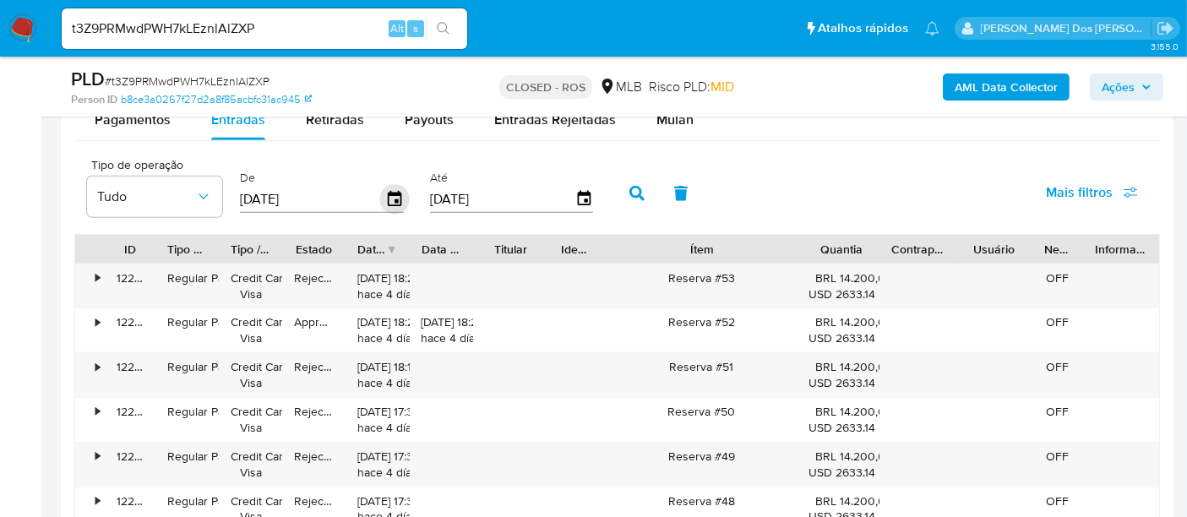
click at [388, 200] on icon "button" at bounding box center [395, 198] width 14 height 15
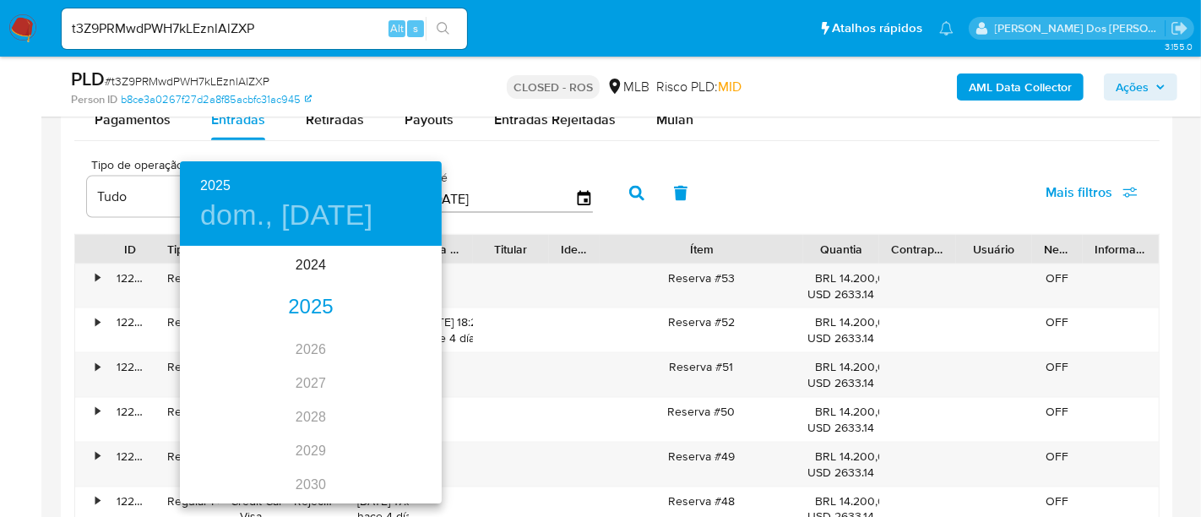
click at [307, 296] on div "2025" at bounding box center [311, 308] width 262 height 34
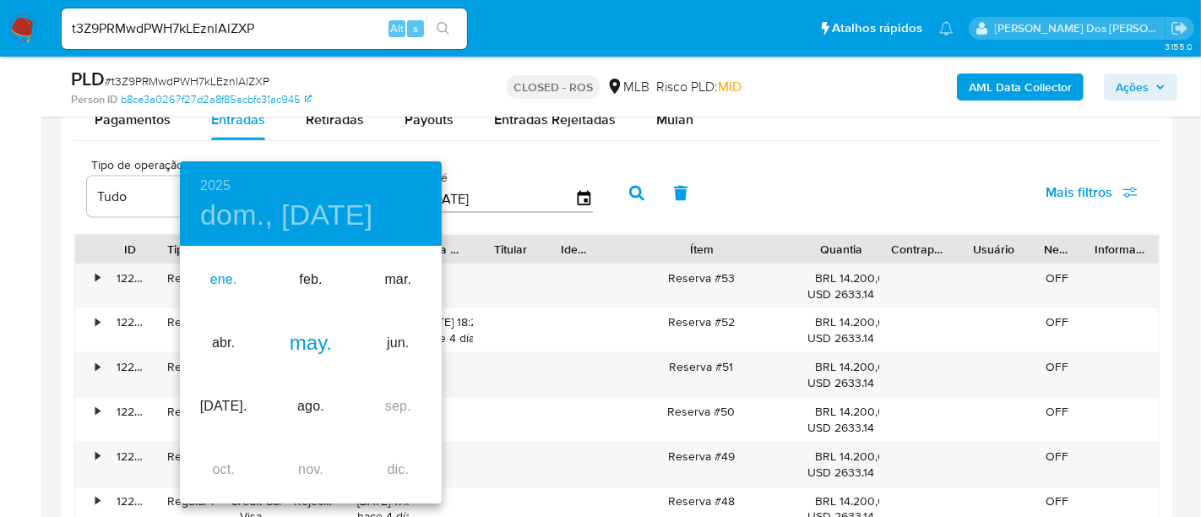
click at [236, 278] on div "ene." at bounding box center [223, 279] width 87 height 63
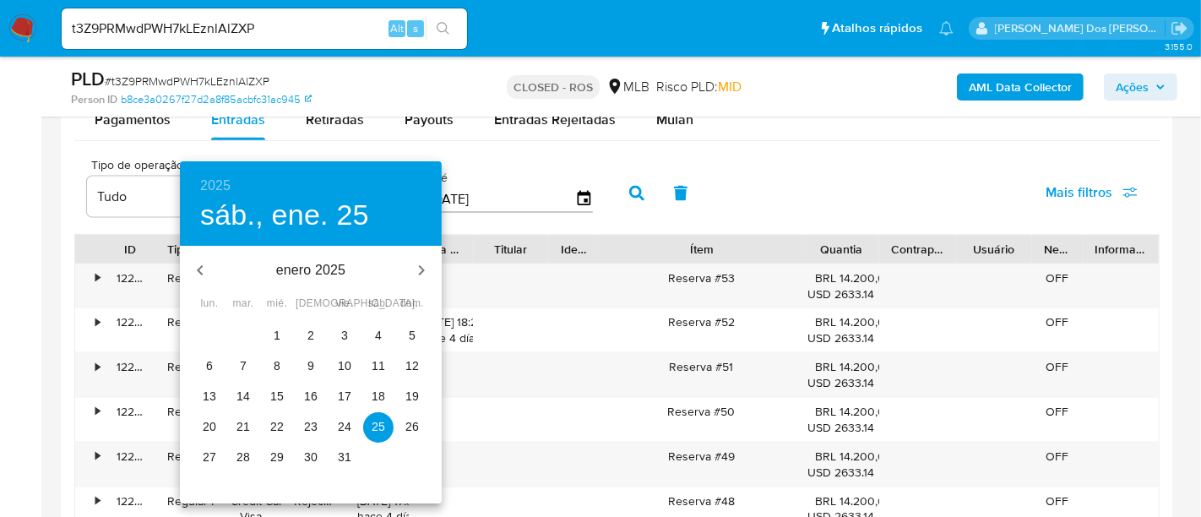
click at [272, 330] on span "1" at bounding box center [277, 335] width 30 height 17
type input "01/01/2025"
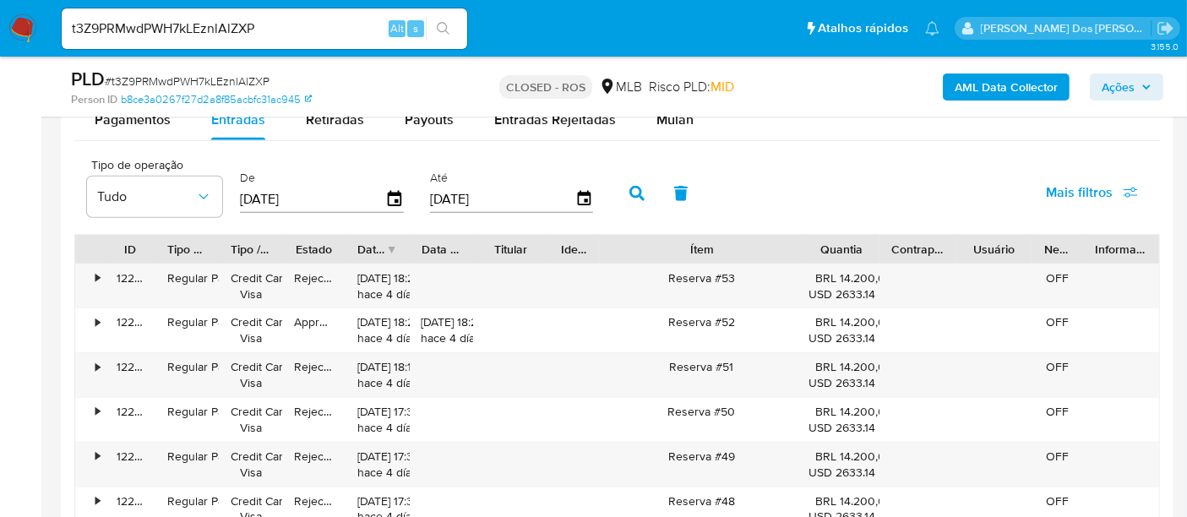
click at [1051, 187] on span "Mais filtros" at bounding box center [1079, 192] width 67 height 41
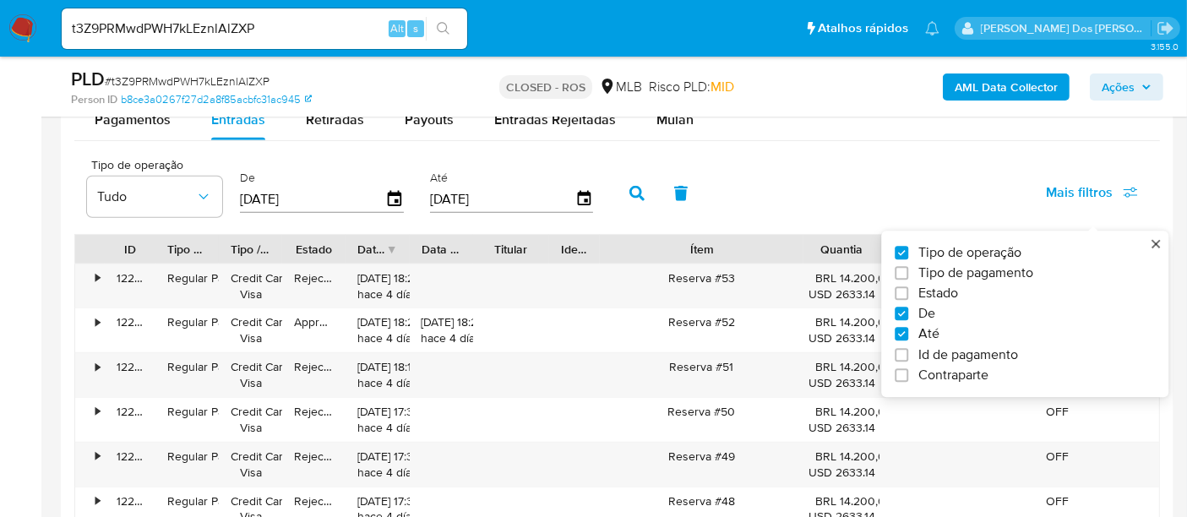
click at [933, 285] on span "Estado" at bounding box center [938, 293] width 40 height 17
click at [908, 287] on input "Estado" at bounding box center [901, 294] width 14 height 14
checkbox input "true"
type input "01/01/2025"
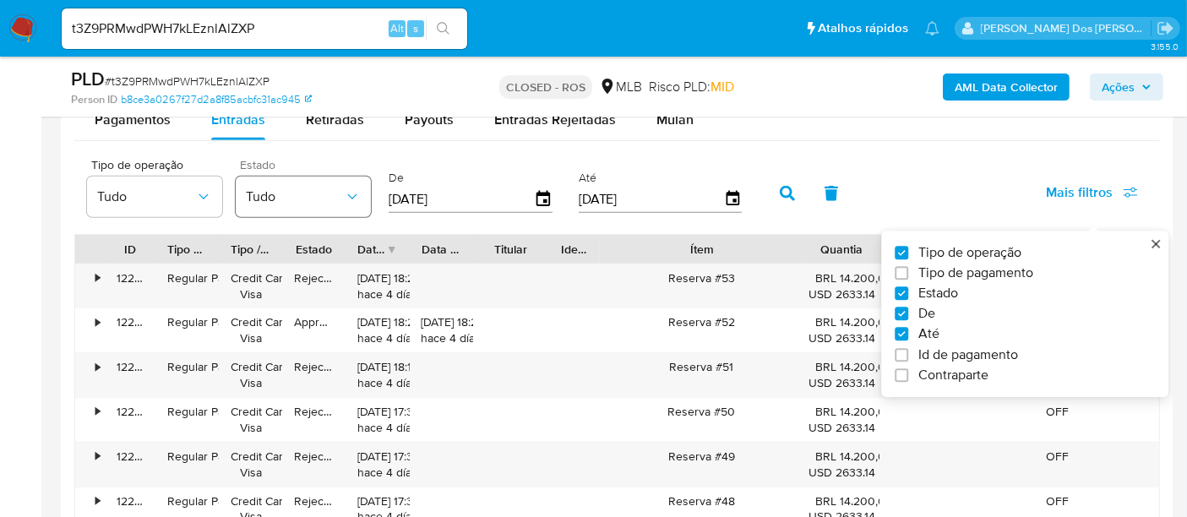
click at [311, 200] on span "Tudo" at bounding box center [295, 196] width 98 height 17
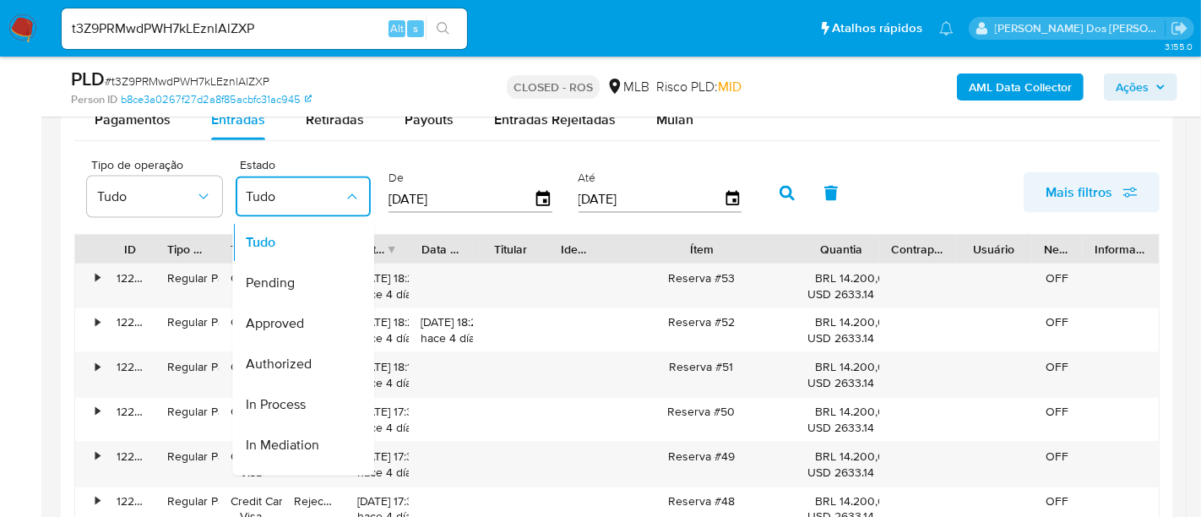
drag, startPoint x: 287, startPoint y: 319, endPoint x: 1076, endPoint y: 187, distance: 799.7
click at [291, 319] on span "Approved" at bounding box center [275, 323] width 58 height 17
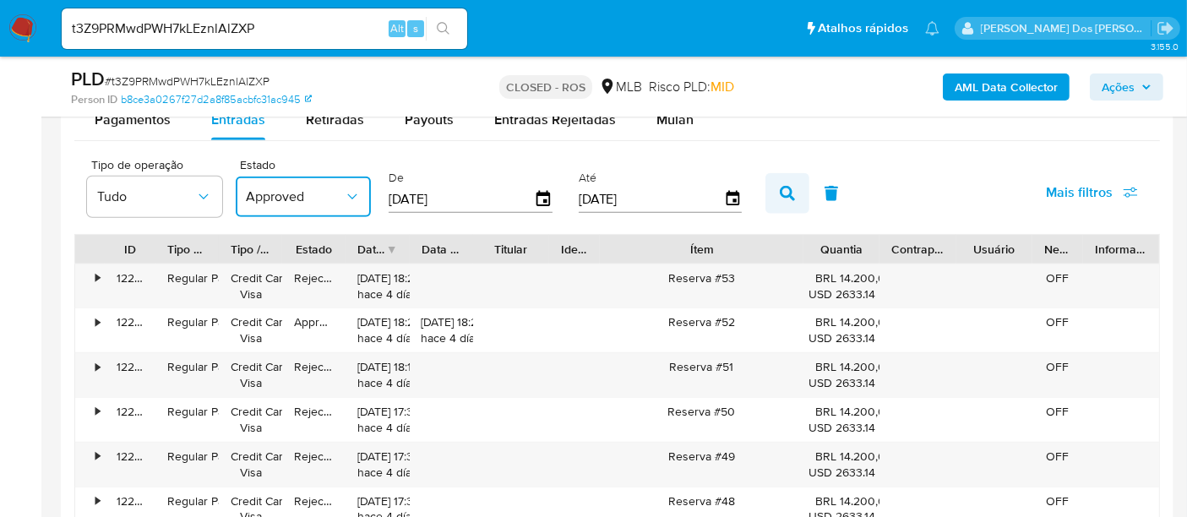
click at [780, 186] on icon "button" at bounding box center [787, 193] width 15 height 15
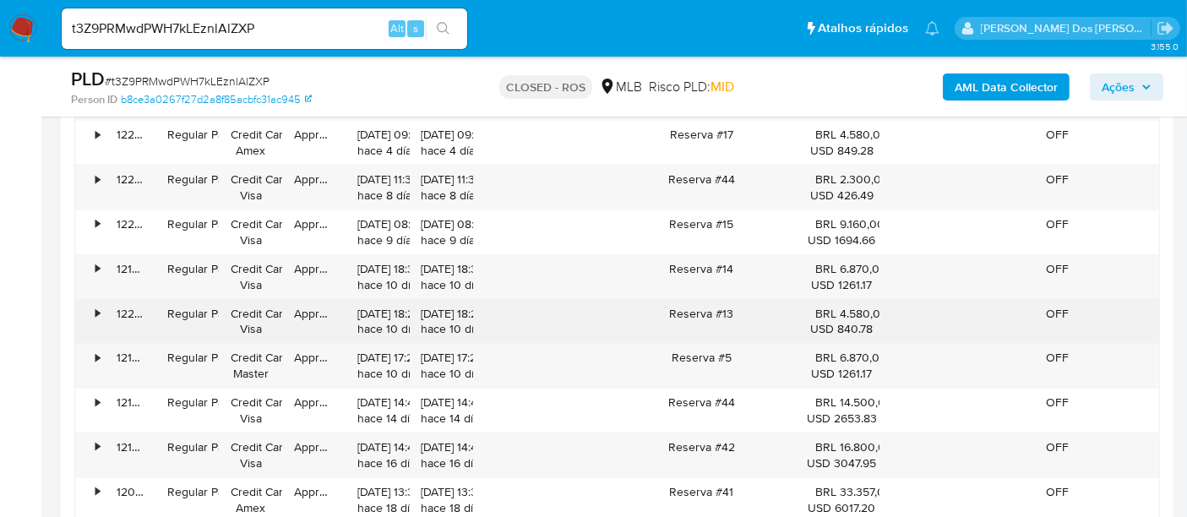
scroll to position [2134, 0]
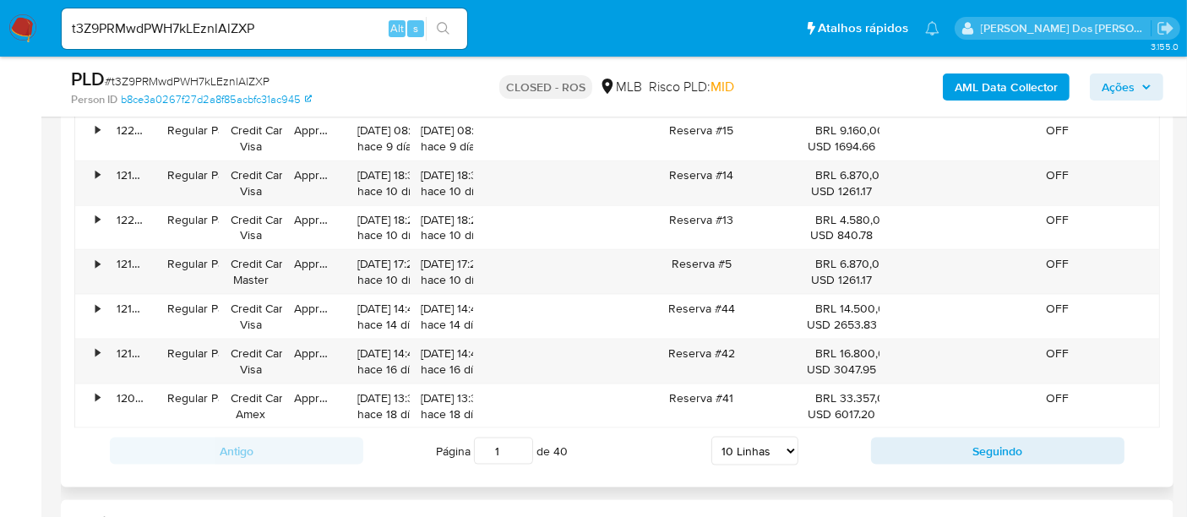
click at [764, 445] on select "5 Linhas 10 Linhas 20 Linhas 25 Linhas 50 Linhas 100 Linhas" at bounding box center [754, 451] width 87 height 29
select select "100"
click at [712, 437] on select "5 Linhas 10 Linhas 20 Linhas 25 Linhas 50 Linhas 100 Linhas" at bounding box center [754, 451] width 87 height 29
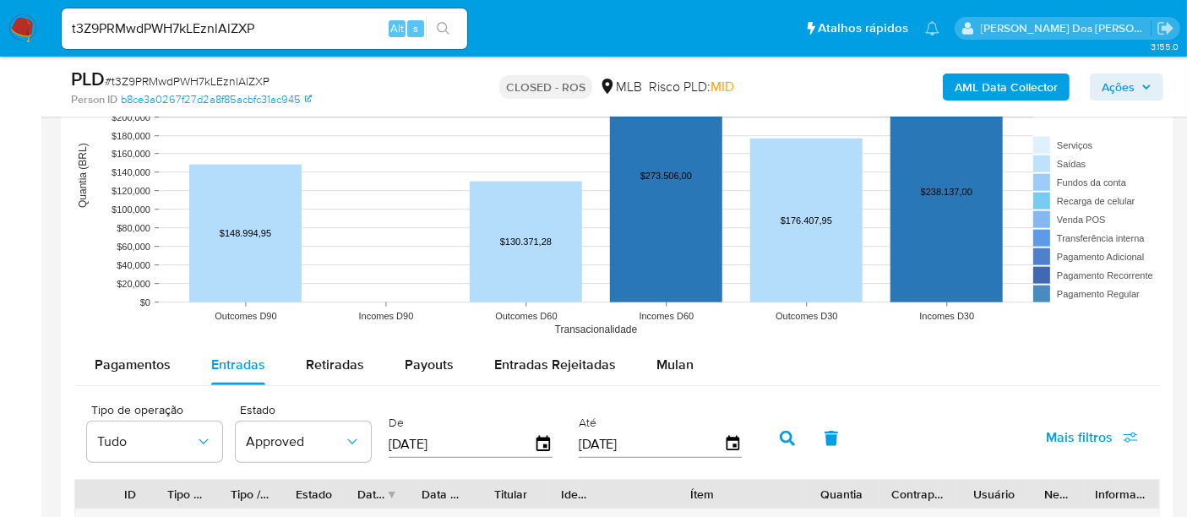
scroll to position [1758, 0]
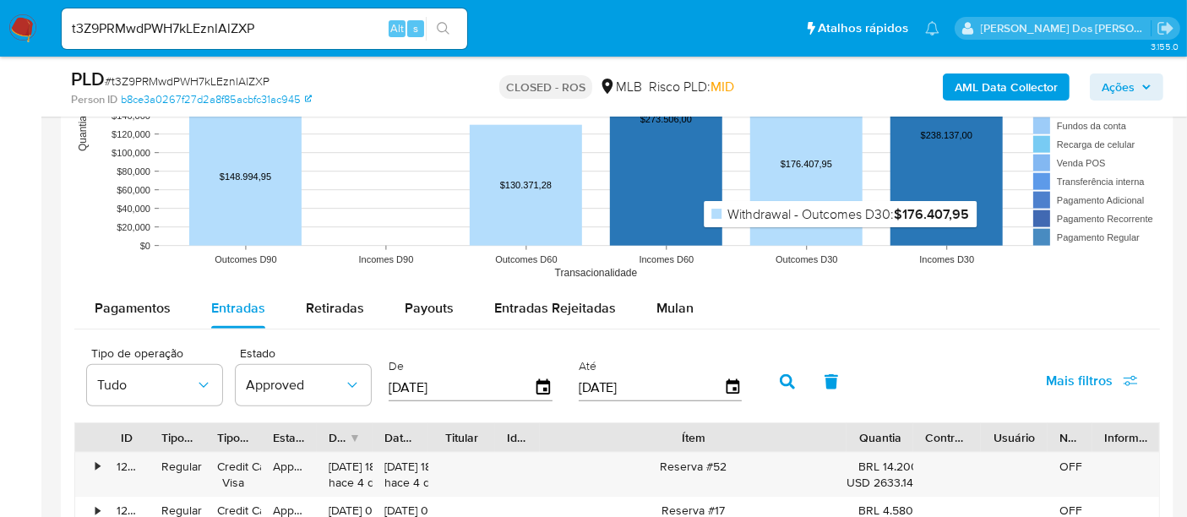
scroll to position [1853, 0]
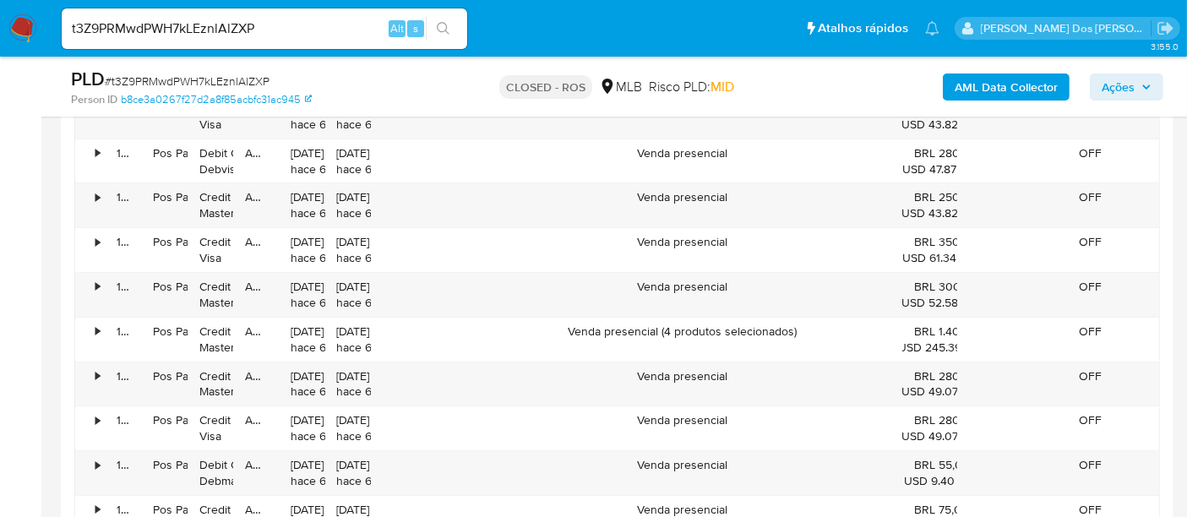
scroll to position [5887, 0]
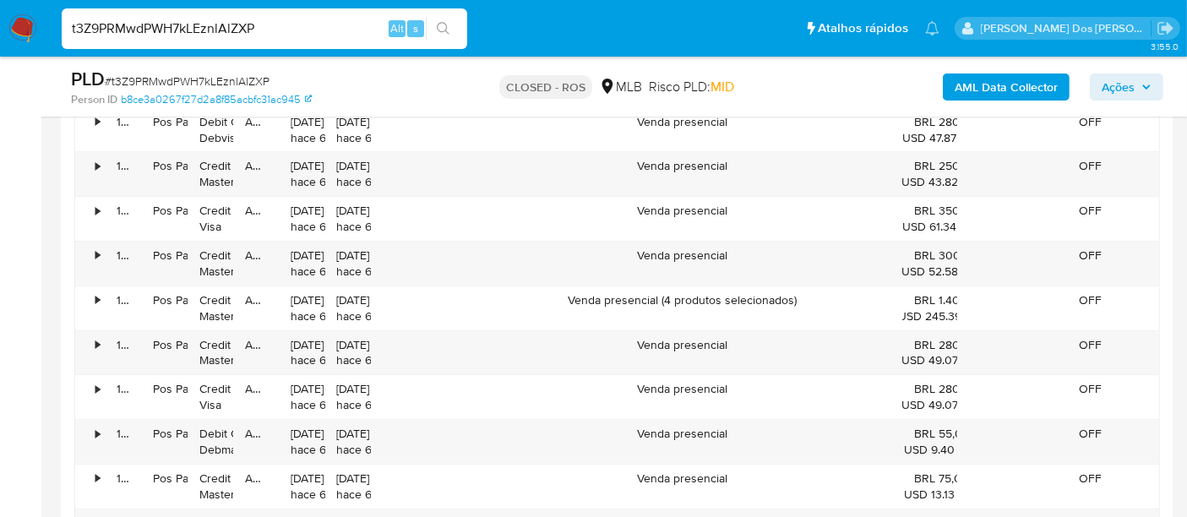
click at [184, 24] on input "t3Z9PRMwdPWH7kLEznlAlZXP" at bounding box center [264, 29] width 405 height 22
paste input "2319454108"
type input "2319454108"
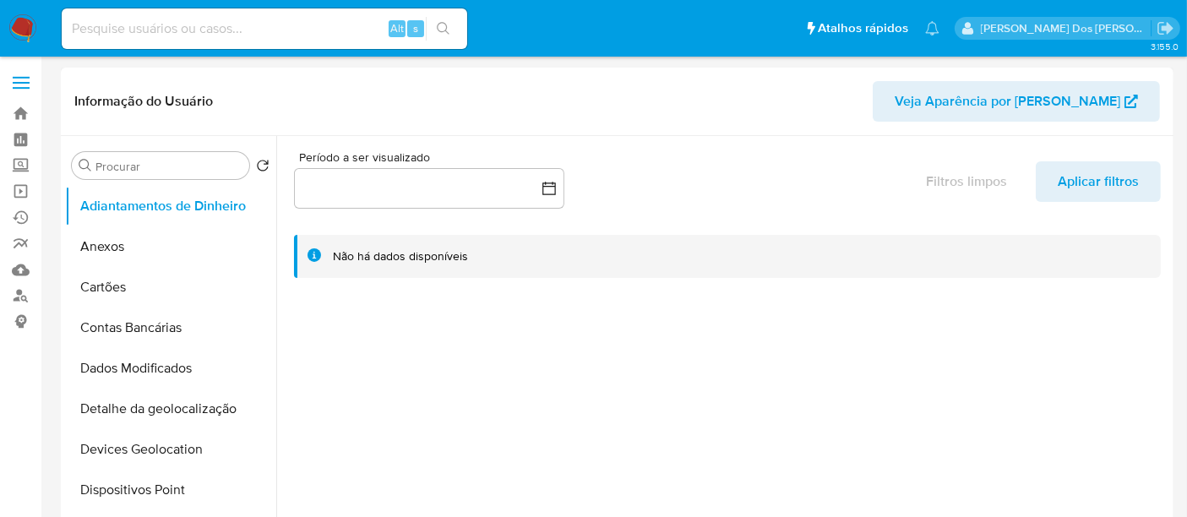
select select "10"
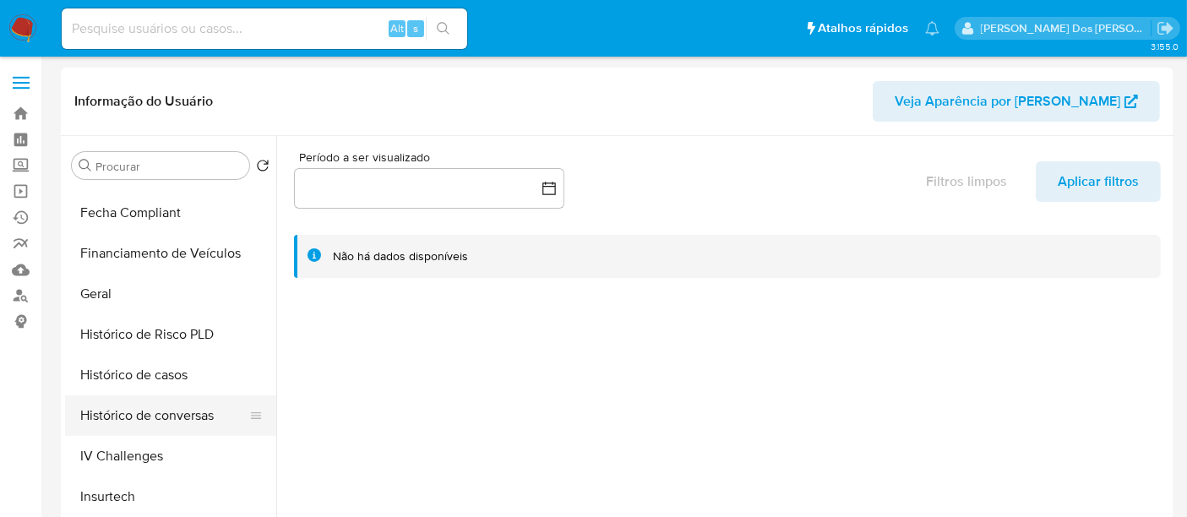
scroll to position [469, 0]
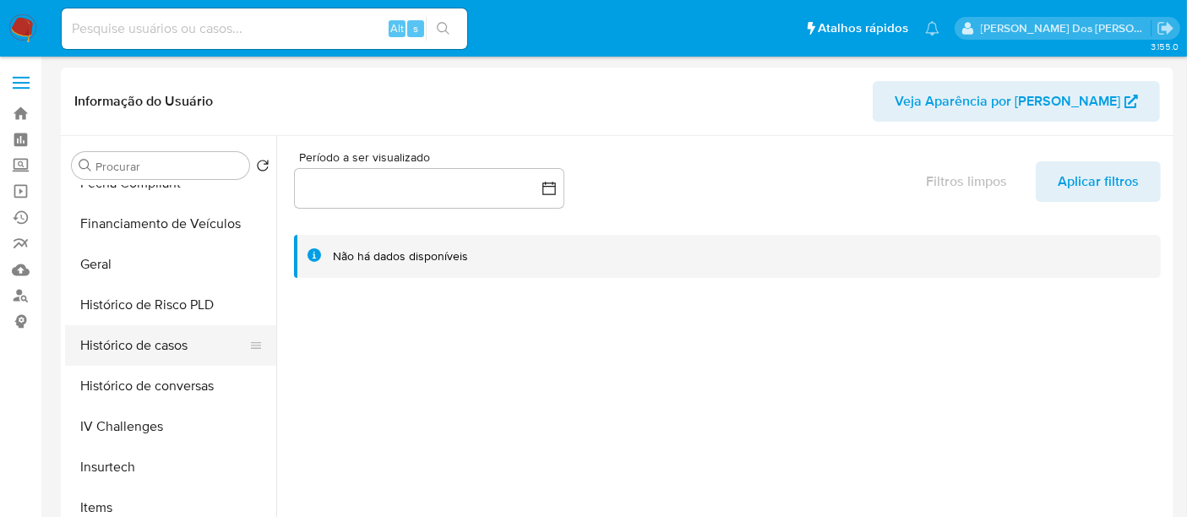
click at [157, 356] on button "Histórico de casos" at bounding box center [164, 345] width 198 height 41
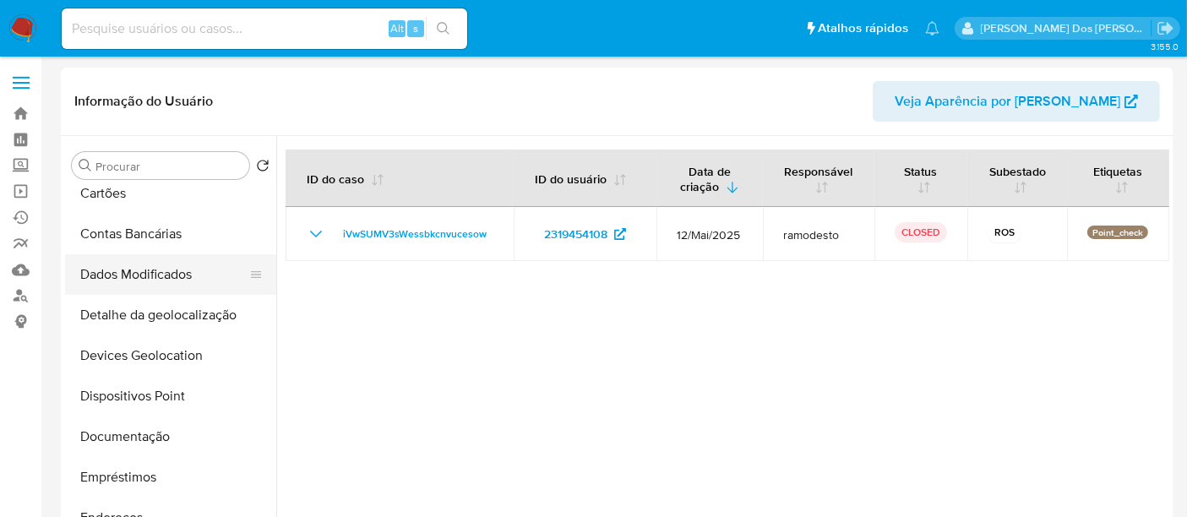
scroll to position [0, 0]
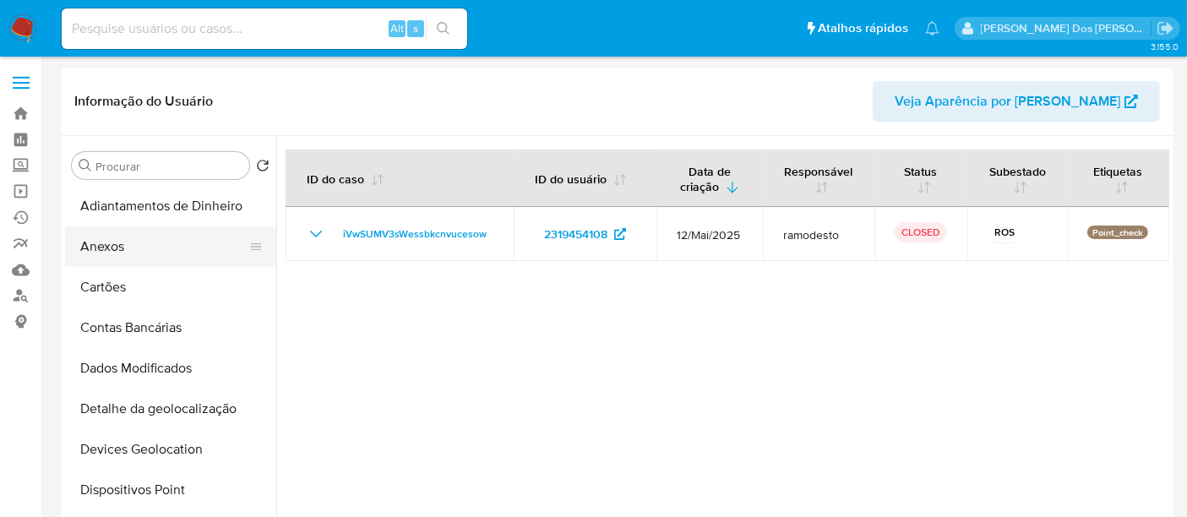
click at [119, 245] on button "Anexos" at bounding box center [164, 246] width 198 height 41
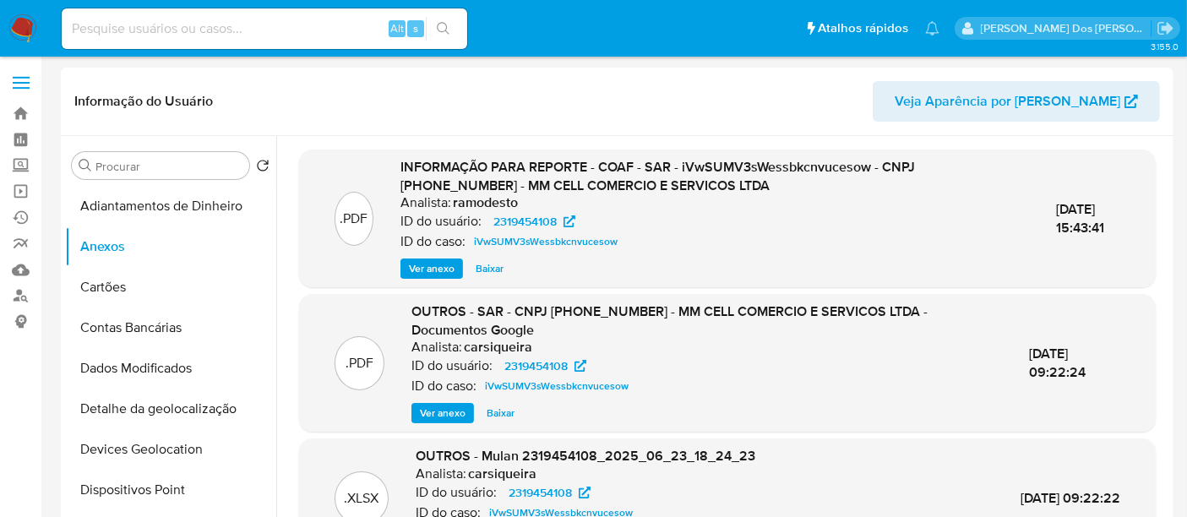
click at [439, 271] on span "Ver anexo" at bounding box center [432, 268] width 46 height 17
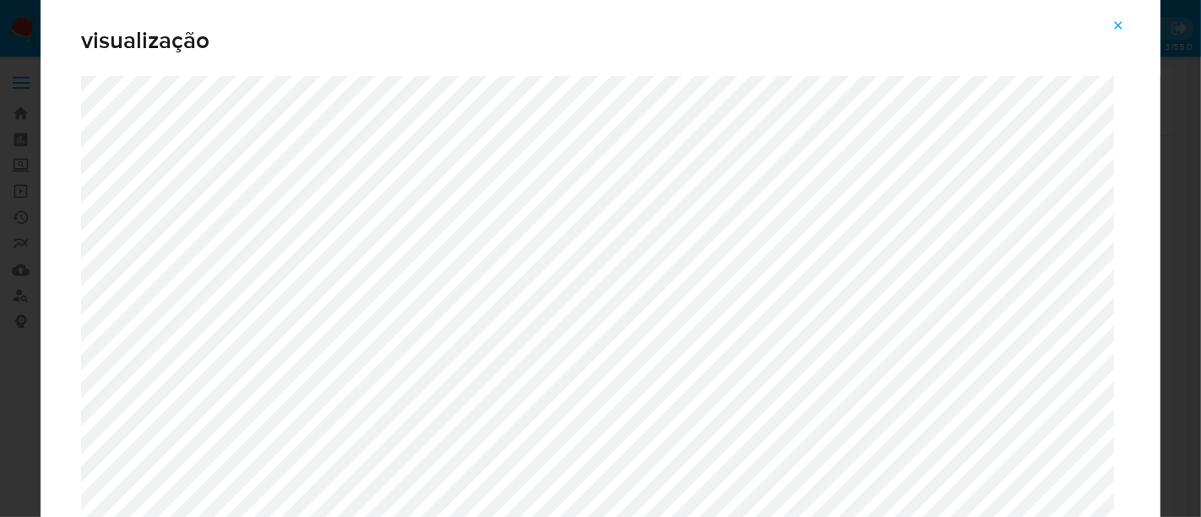
click at [1115, 23] on icon "Attachment preview" at bounding box center [1118, 26] width 14 height 14
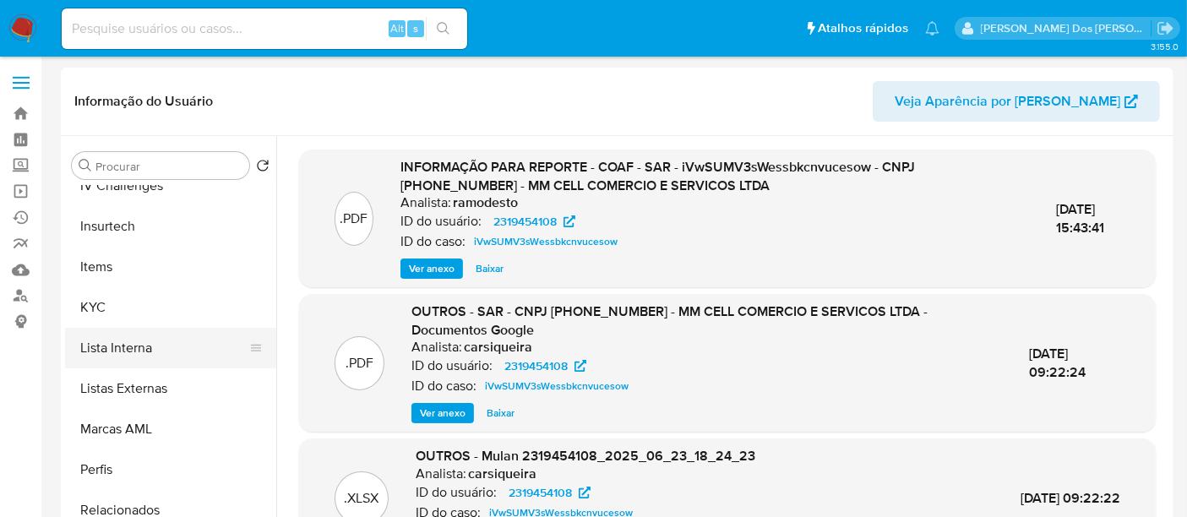
scroll to position [753, 0]
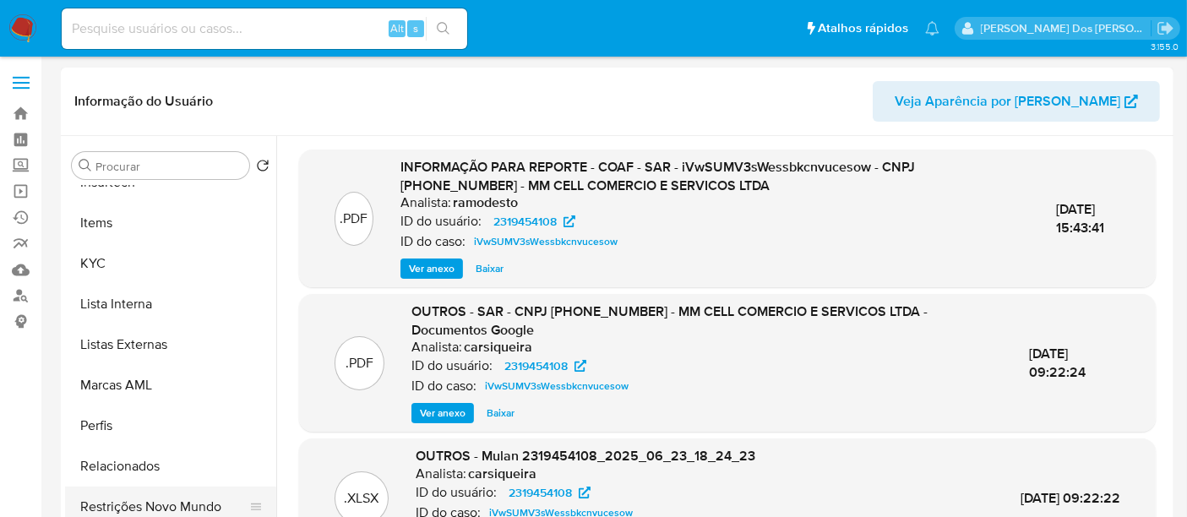
click at [147, 512] on button "Restrições Novo Mundo" at bounding box center [164, 506] width 198 height 41
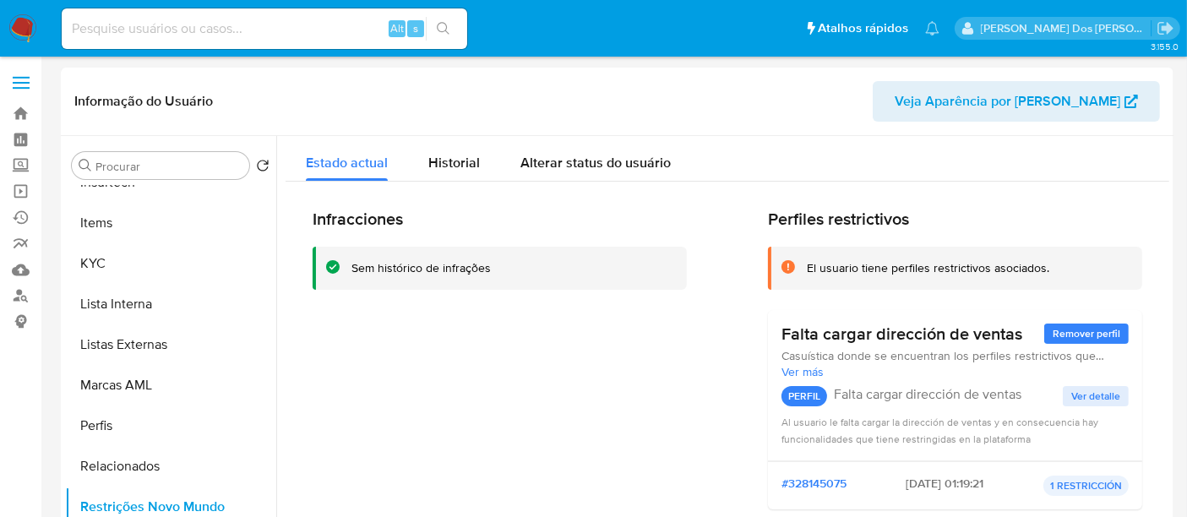
scroll to position [133, 0]
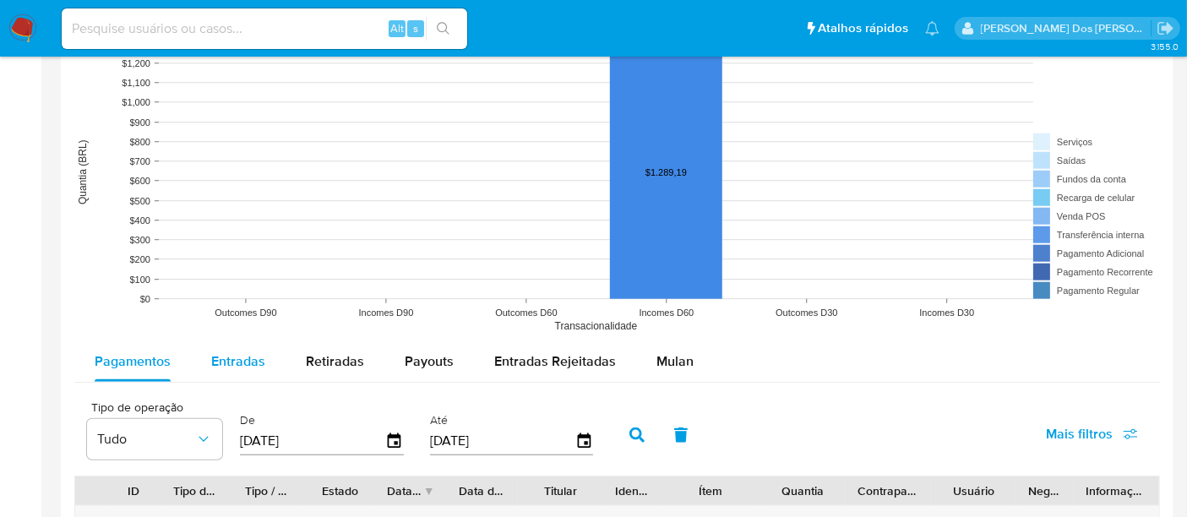
click at [261, 365] on span "Entradas" at bounding box center [238, 360] width 54 height 19
select select "10"
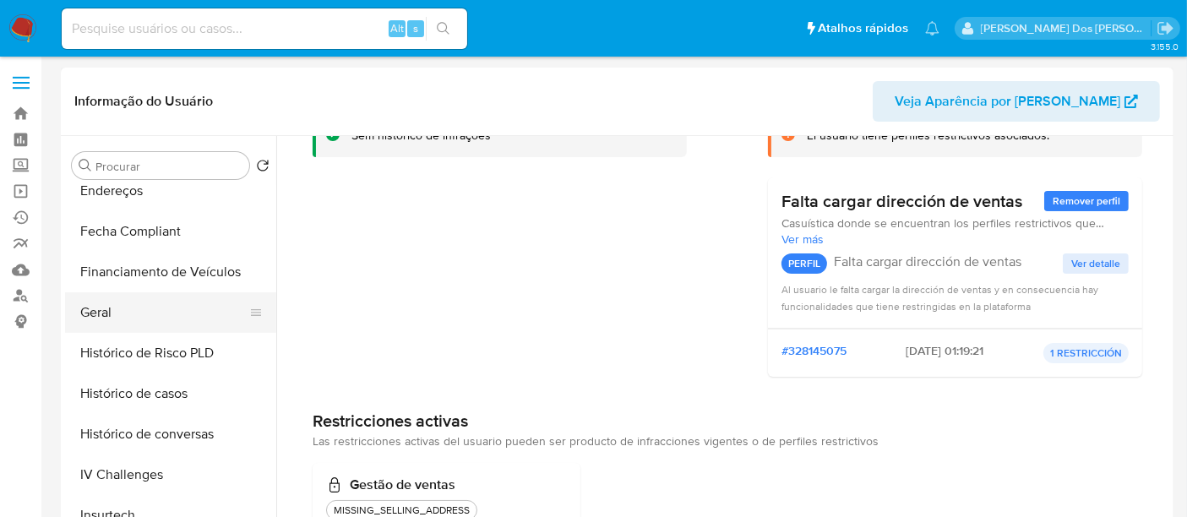
scroll to position [378, 0]
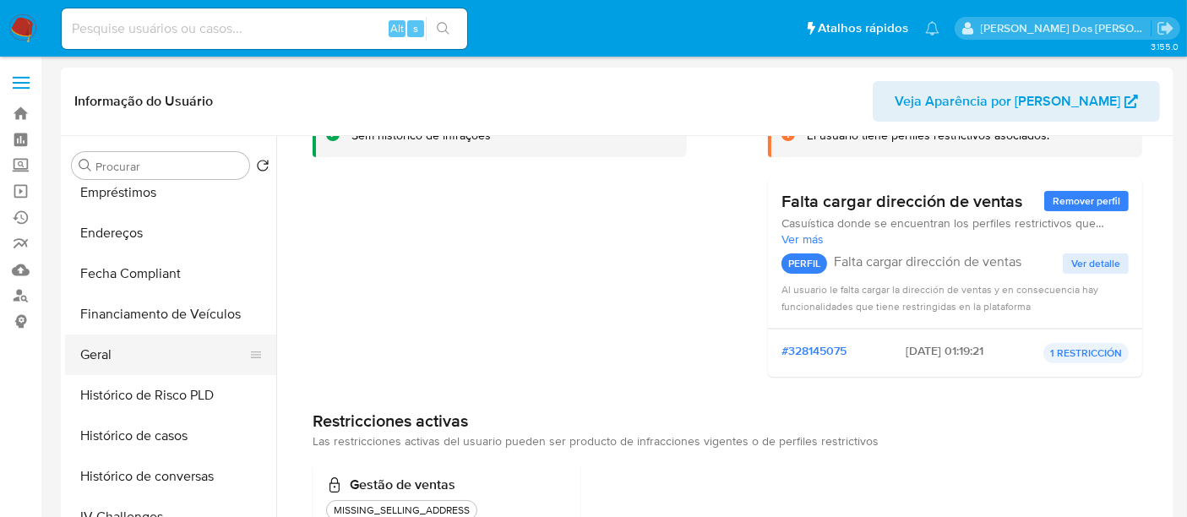
click at [105, 350] on button "Geral" at bounding box center [164, 354] width 198 height 41
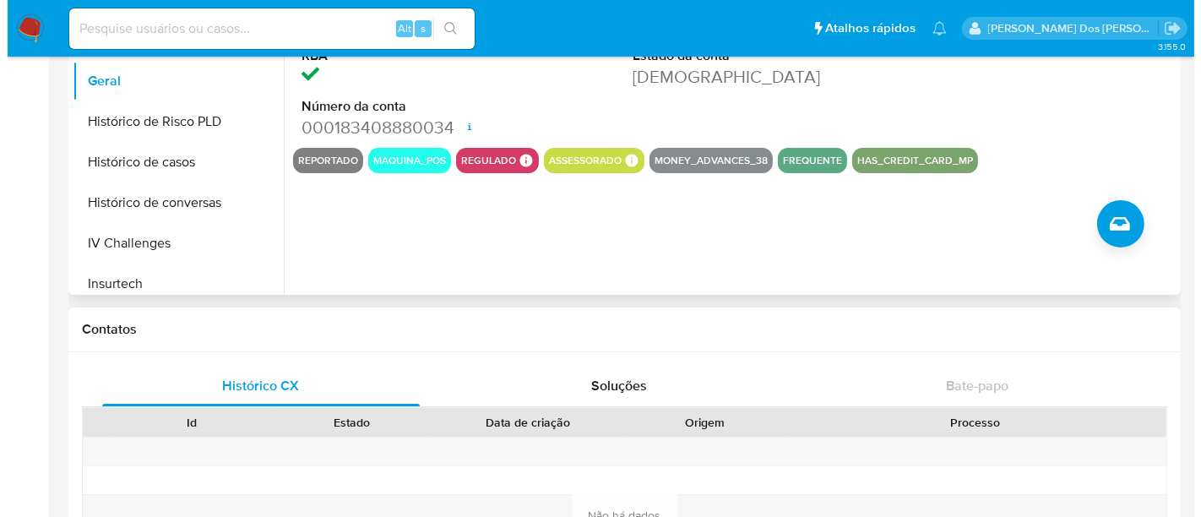
scroll to position [187, 0]
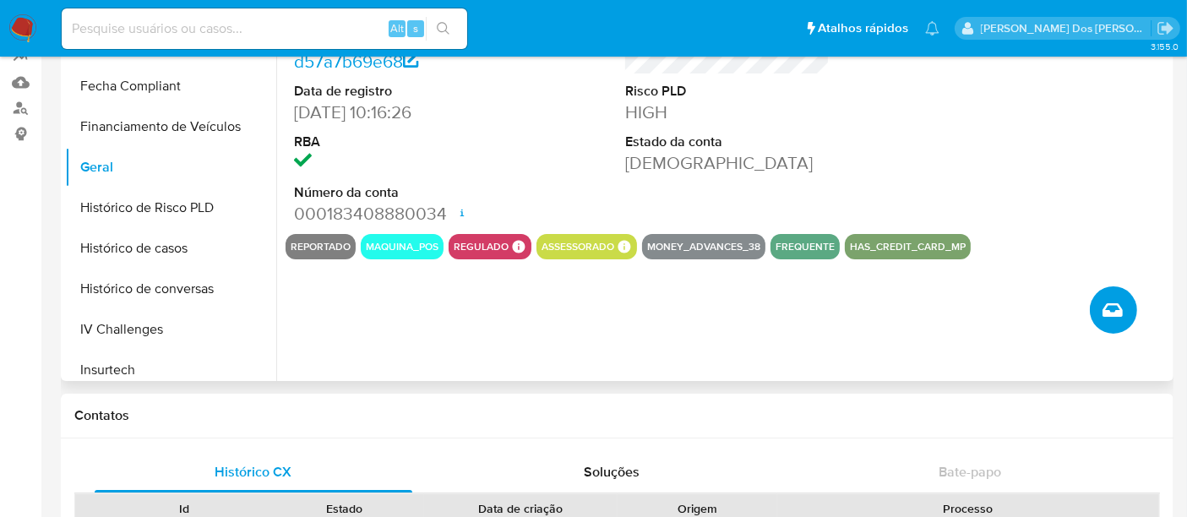
click at [1119, 324] on button "Criar caso manual" at bounding box center [1112, 309] width 47 height 47
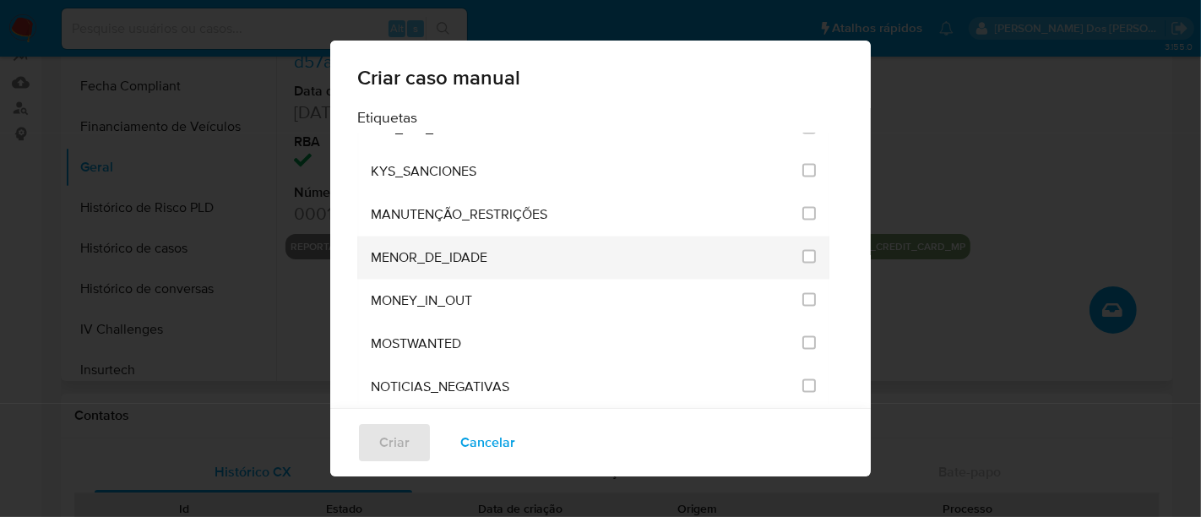
scroll to position [2064, 0]
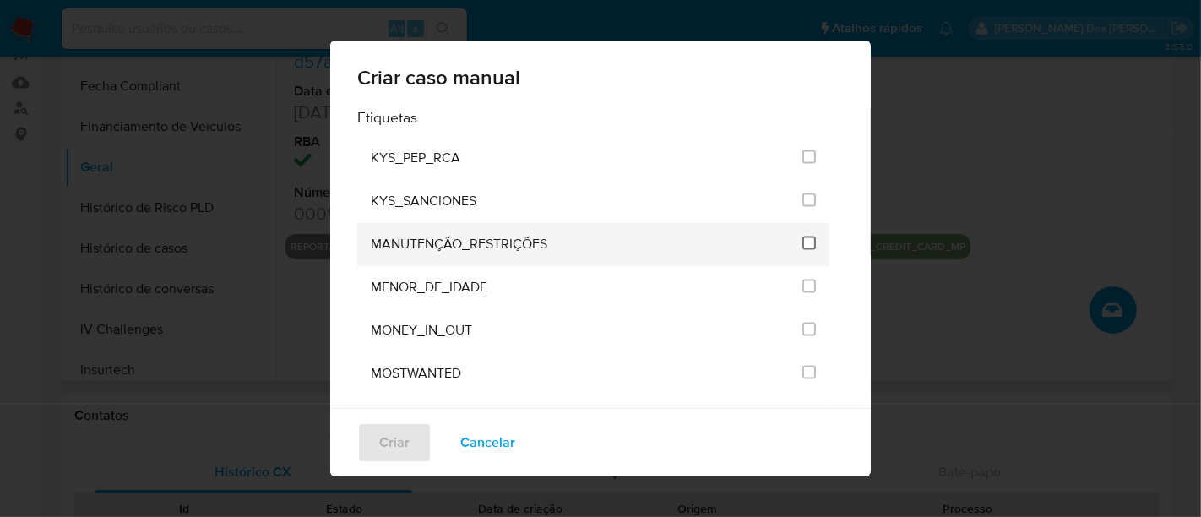
click at [802, 236] on input "2407" at bounding box center [809, 243] width 14 height 14
checkbox input "true"
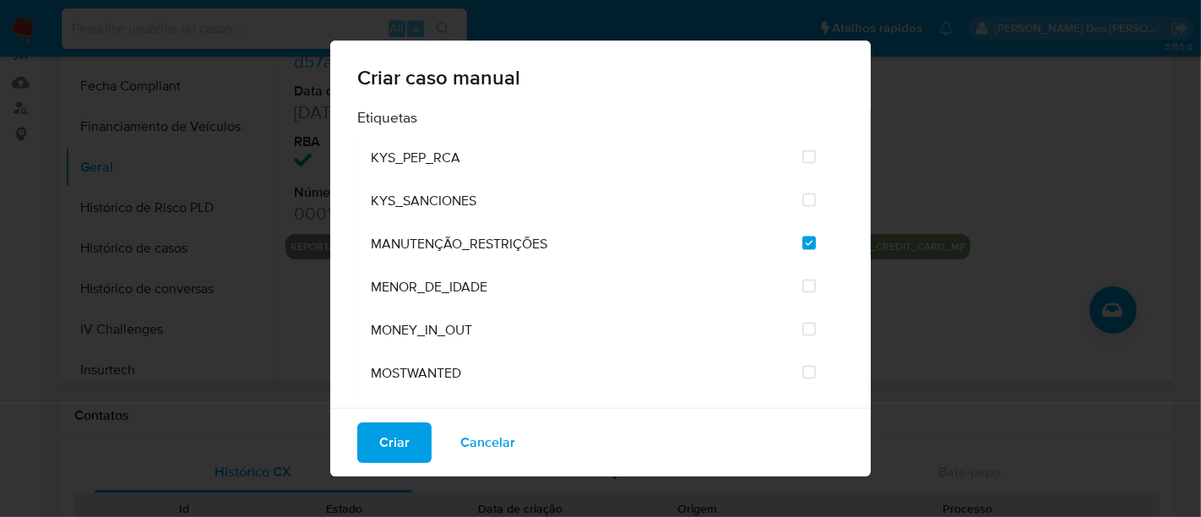
click at [394, 431] on span "Criar" at bounding box center [394, 442] width 30 height 37
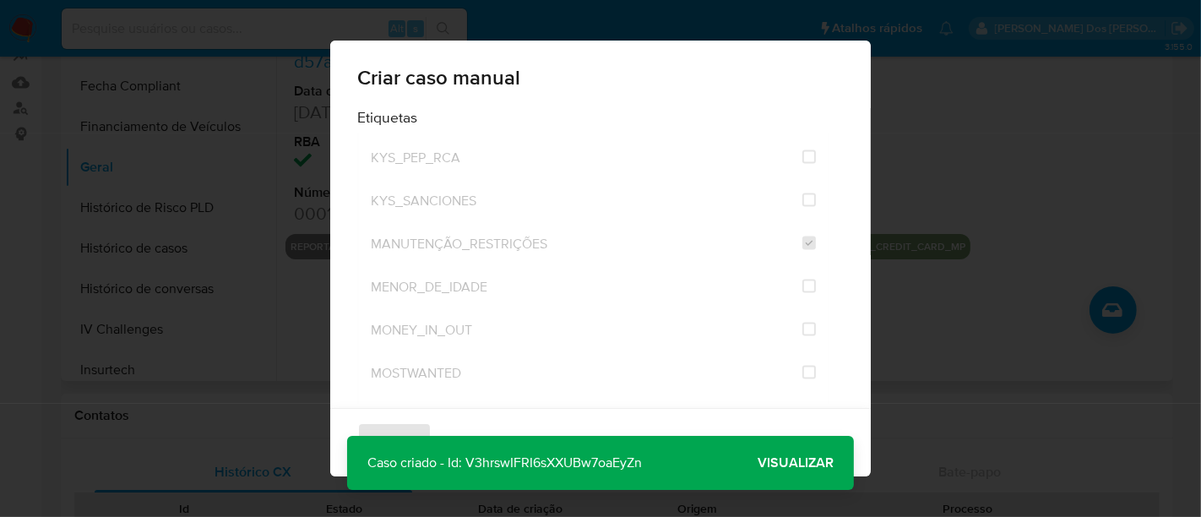
click at [776, 463] on span "Visualizar" at bounding box center [796, 463] width 76 height 0
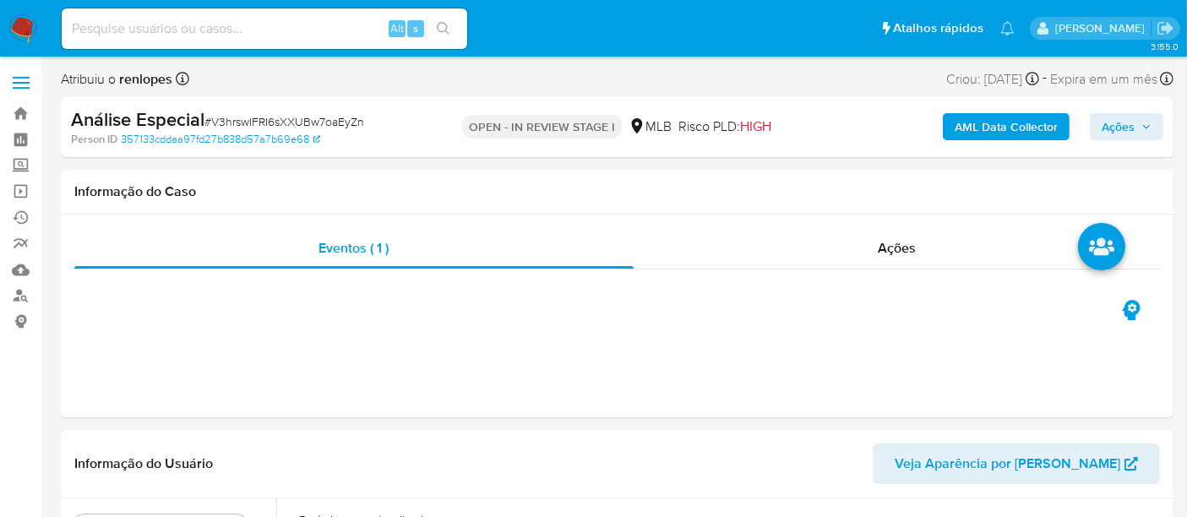
select select "10"
click at [1112, 129] on span "Ações" at bounding box center [1117, 126] width 33 height 27
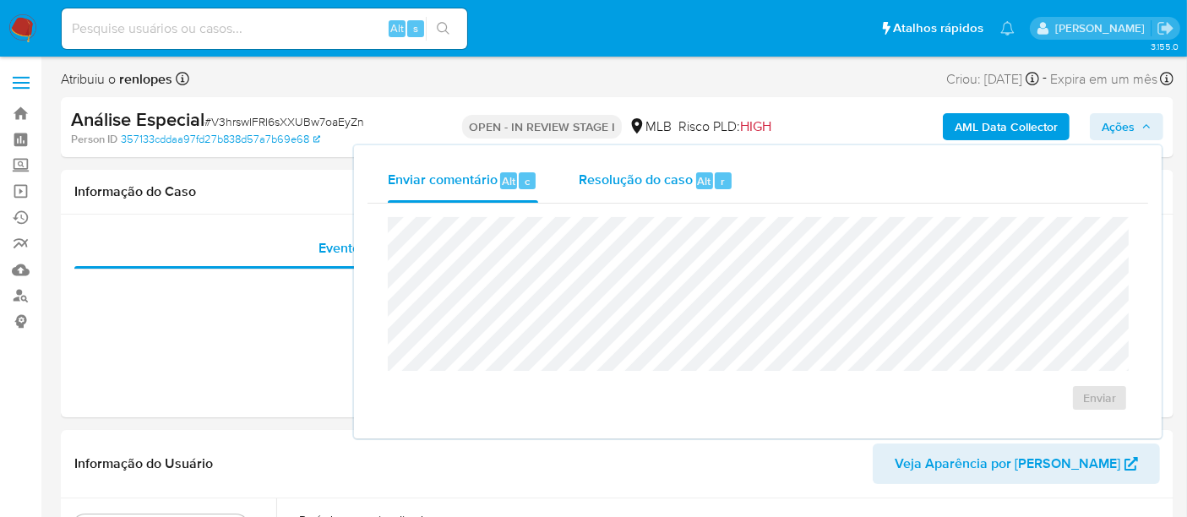
click at [649, 187] on span "Resolução do caso" at bounding box center [636, 180] width 114 height 19
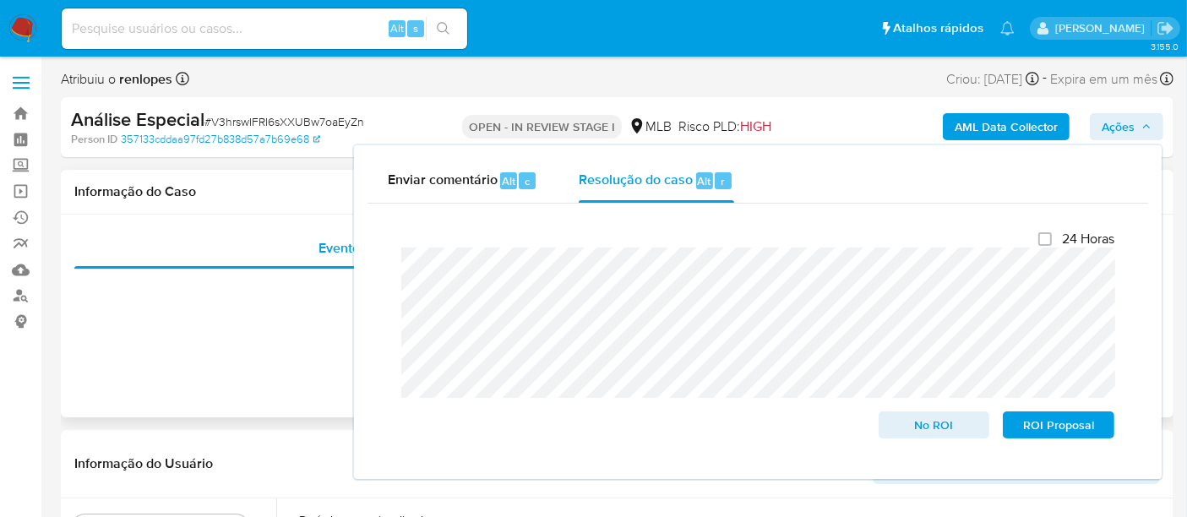
click at [244, 343] on div "Eventos ( 1 ) Ações" at bounding box center [617, 316] width 1112 height 203
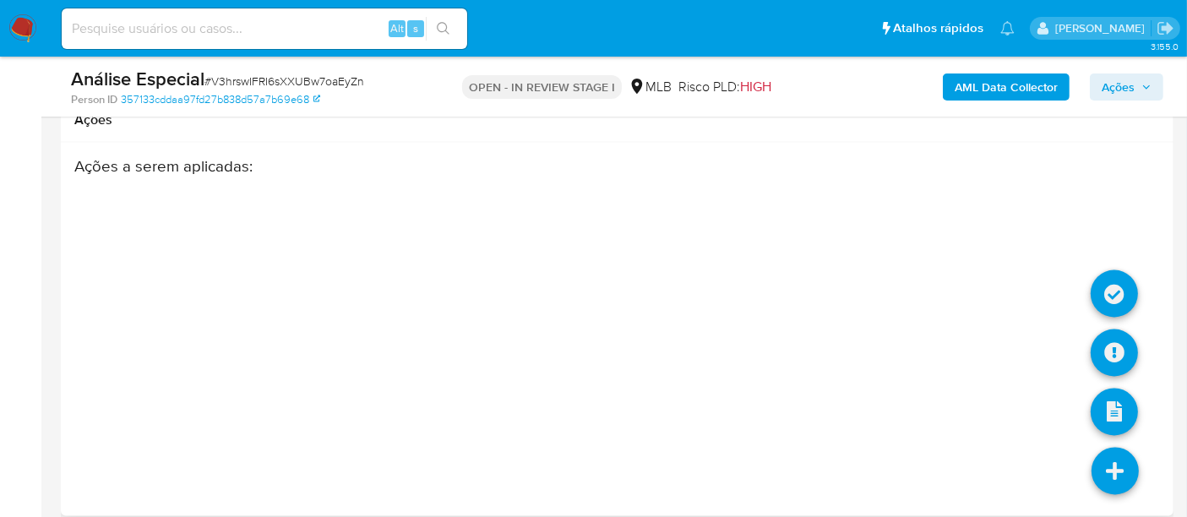
scroll to position [2891, 0]
click at [1116, 335] on link at bounding box center [1113, 352] width 47 height 47
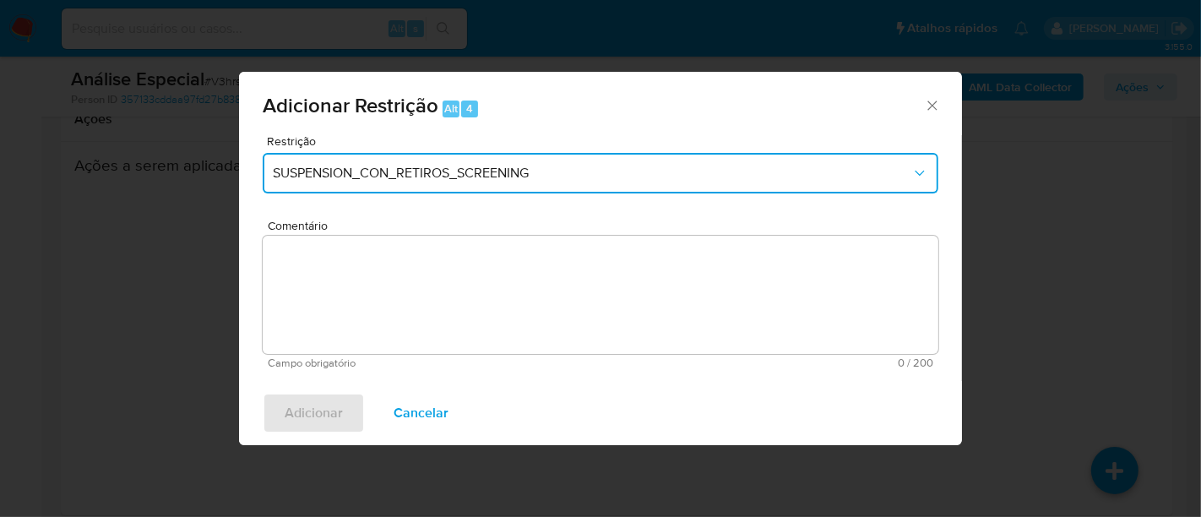
click at [410, 177] on span "SUSPENSION_CON_RETIROS_SCREENING" at bounding box center [592, 173] width 638 height 17
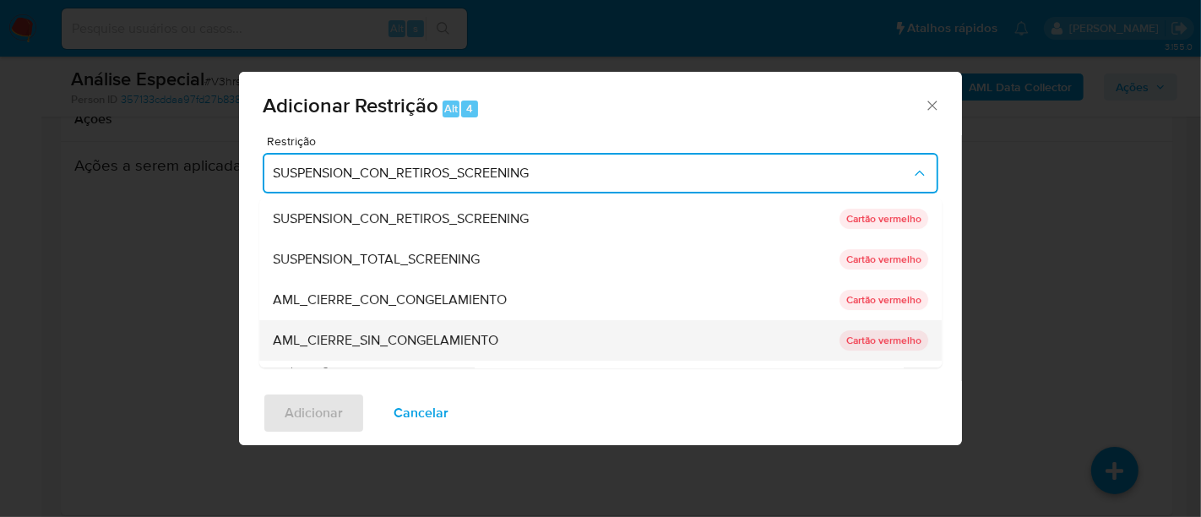
click at [401, 335] on span "AML_CIERRE_SIN_CONGELAMIENTO" at bounding box center [385, 340] width 225 height 17
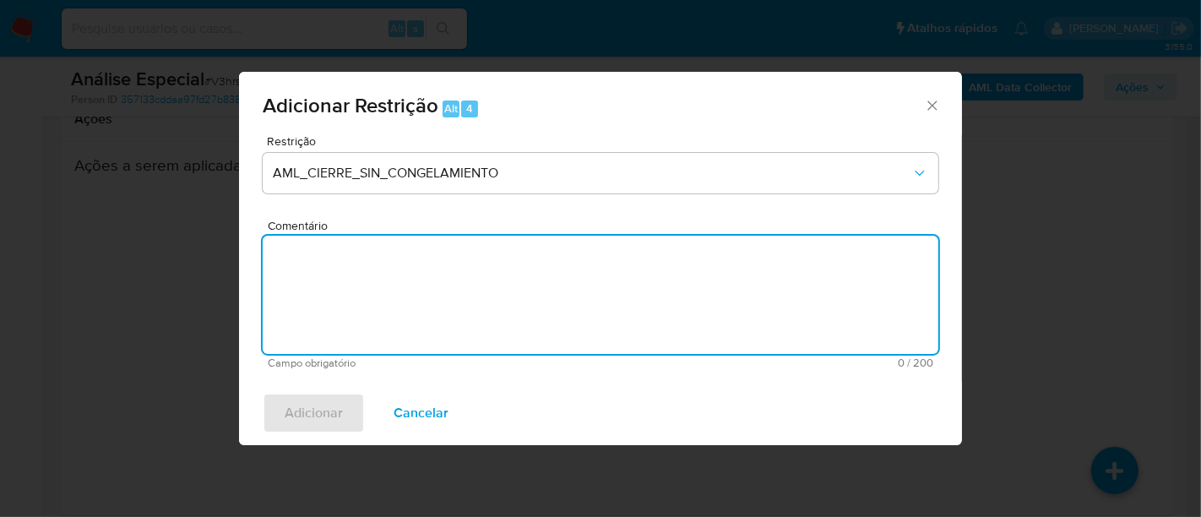
click at [432, 301] on textarea "Comentário" at bounding box center [601, 295] width 676 height 118
paste textarea "Deliberação para encerrar o relacionamento. NÃO INFORMAR AO USUÁRIO QUE SE TRAT…"
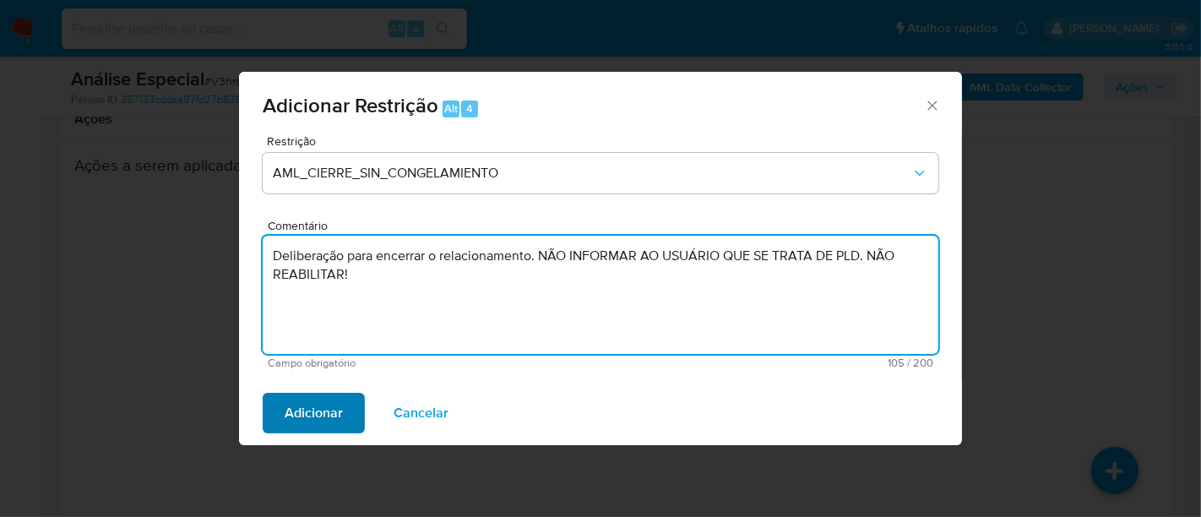
type textarea "Deliberação para encerrar o relacionamento. NÃO INFORMAR AO USUÁRIO QUE SE TRAT…"
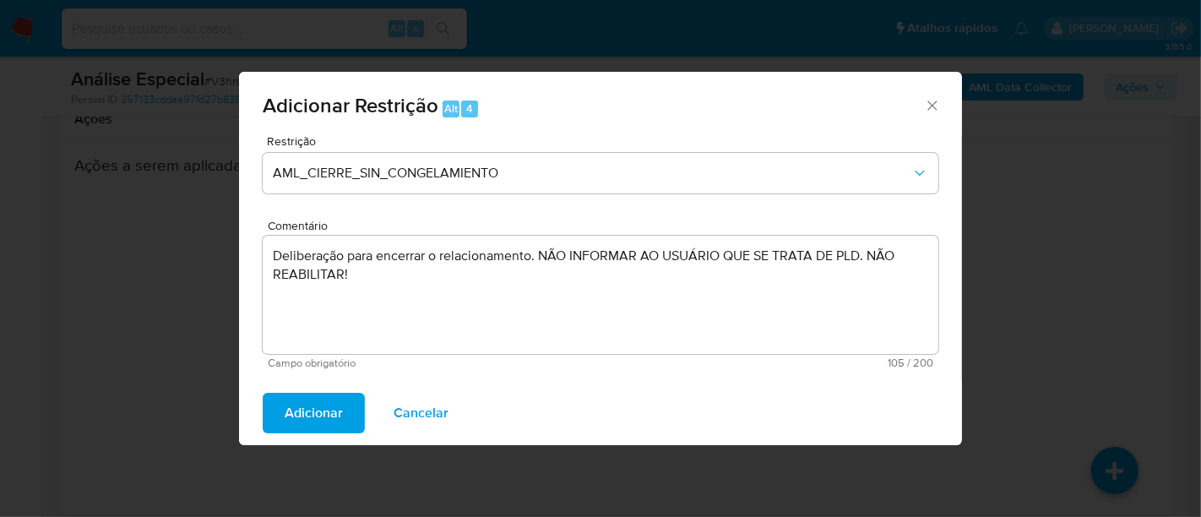
click at [340, 418] on span "Adicionar" at bounding box center [314, 412] width 58 height 37
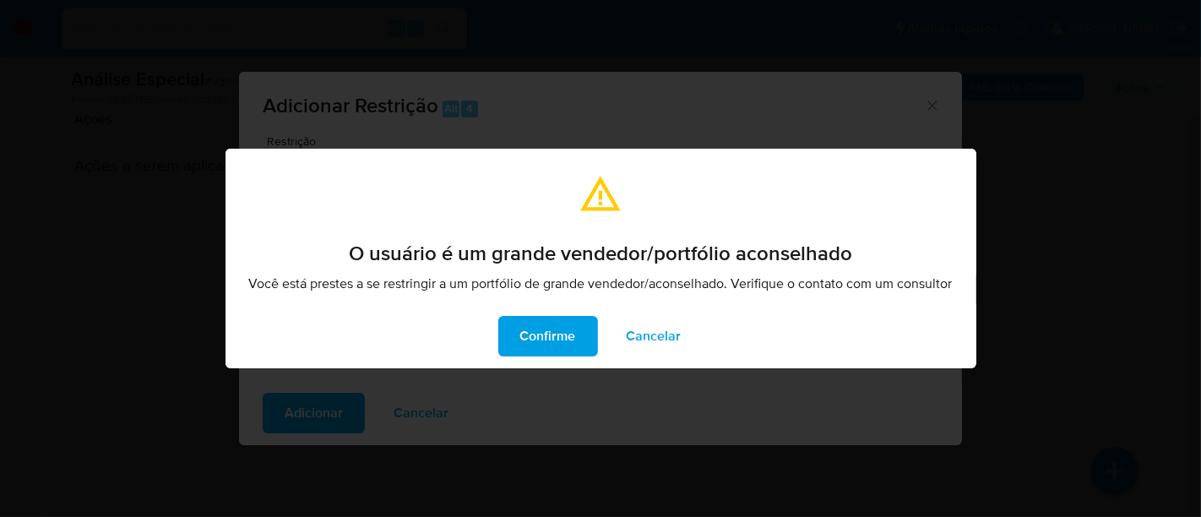
click at [570, 340] on span "Confirme" at bounding box center [548, 336] width 56 height 37
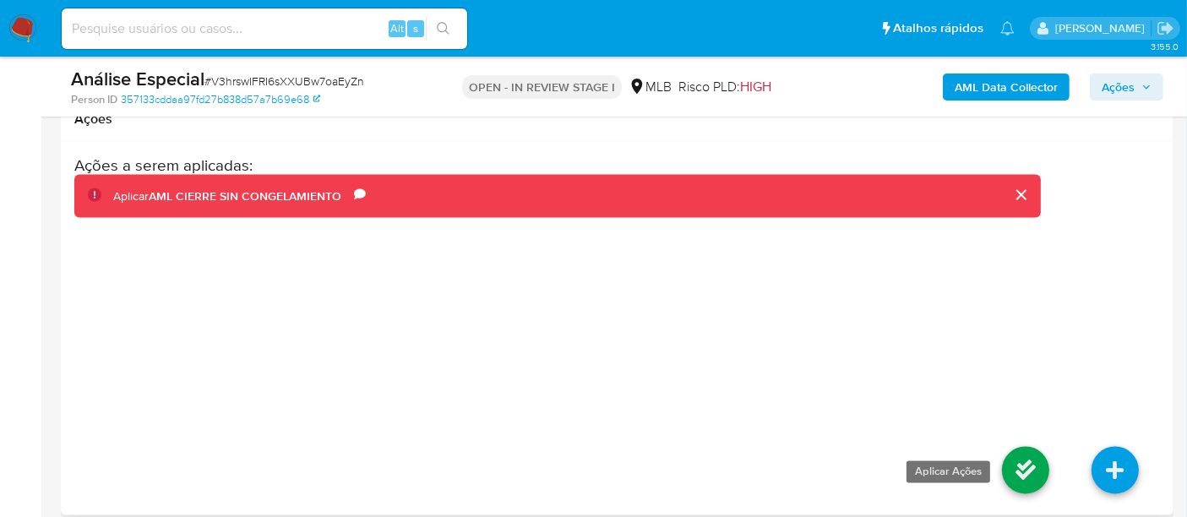
click at [1037, 447] on link at bounding box center [1025, 470] width 47 height 47
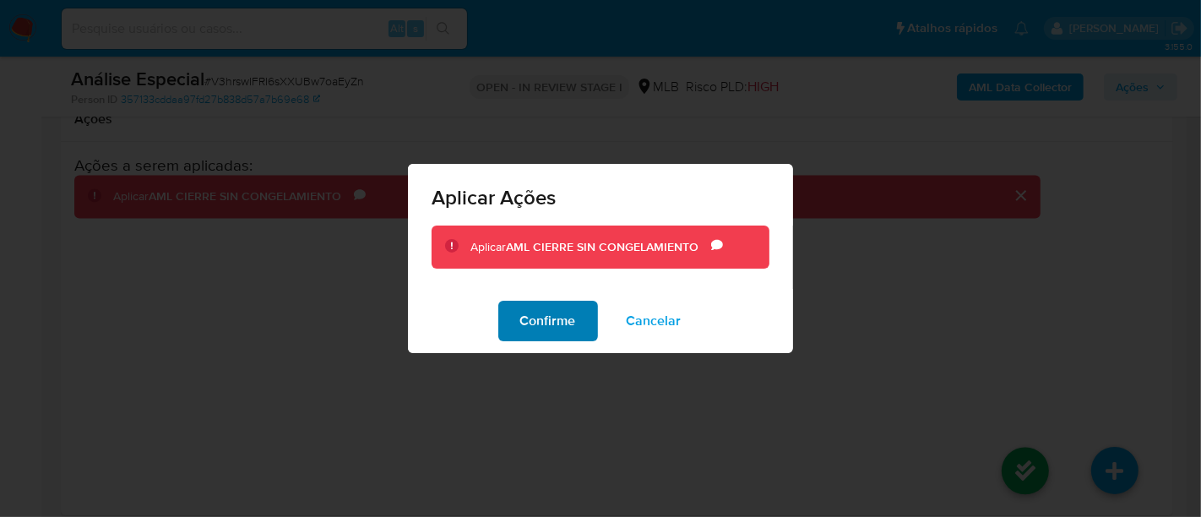
click at [573, 319] on span "Confirme" at bounding box center [548, 320] width 56 height 37
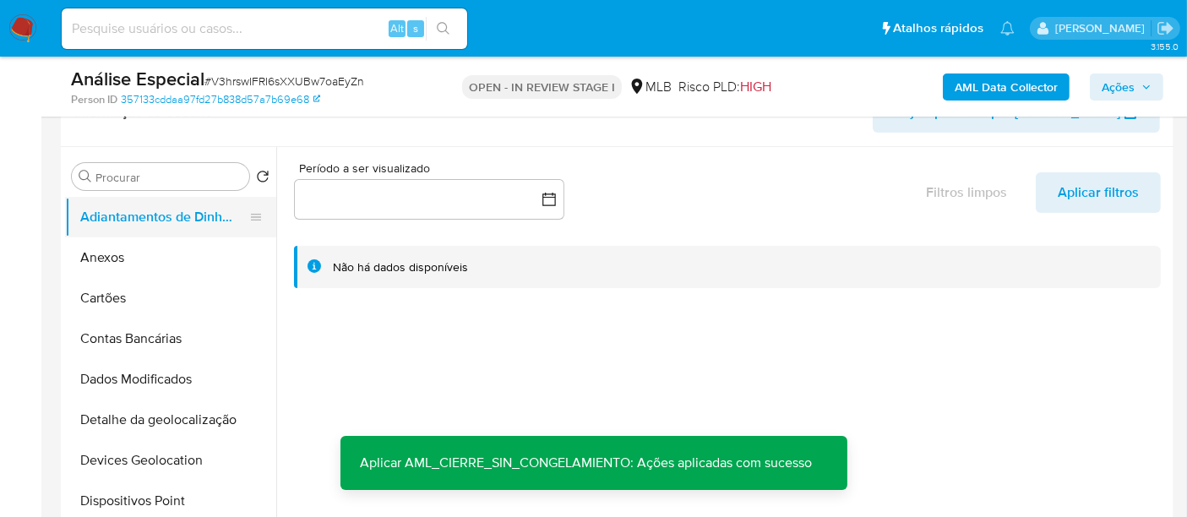
scroll to position [187, 0]
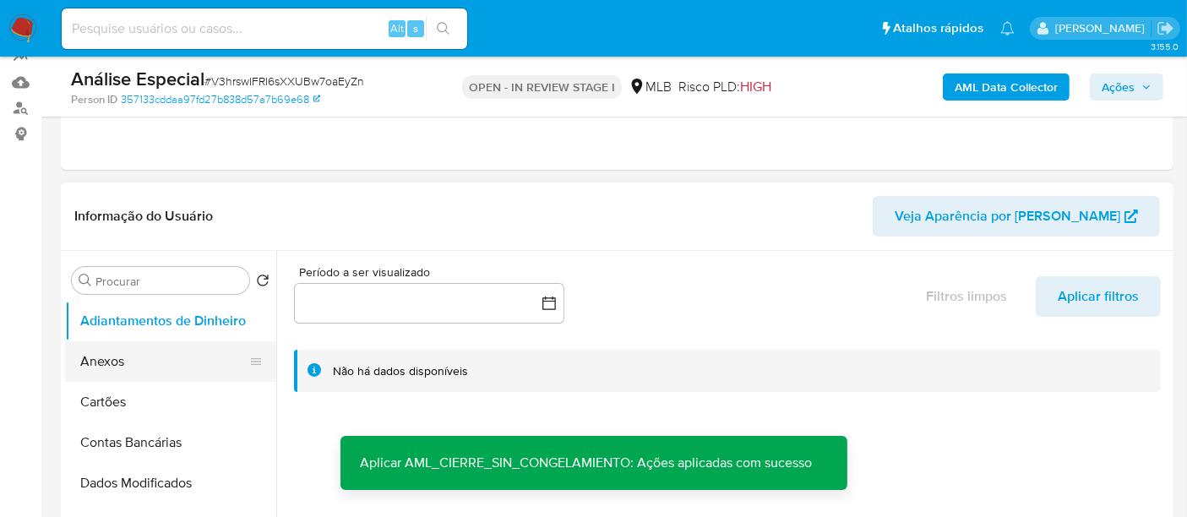
click at [111, 356] on button "Anexos" at bounding box center [164, 361] width 198 height 41
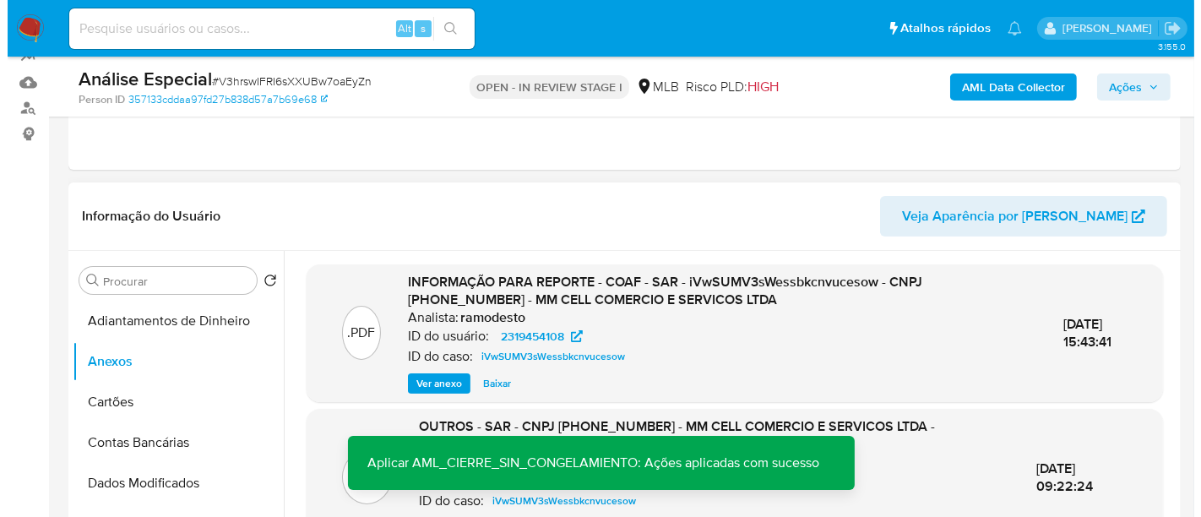
scroll to position [375, 0]
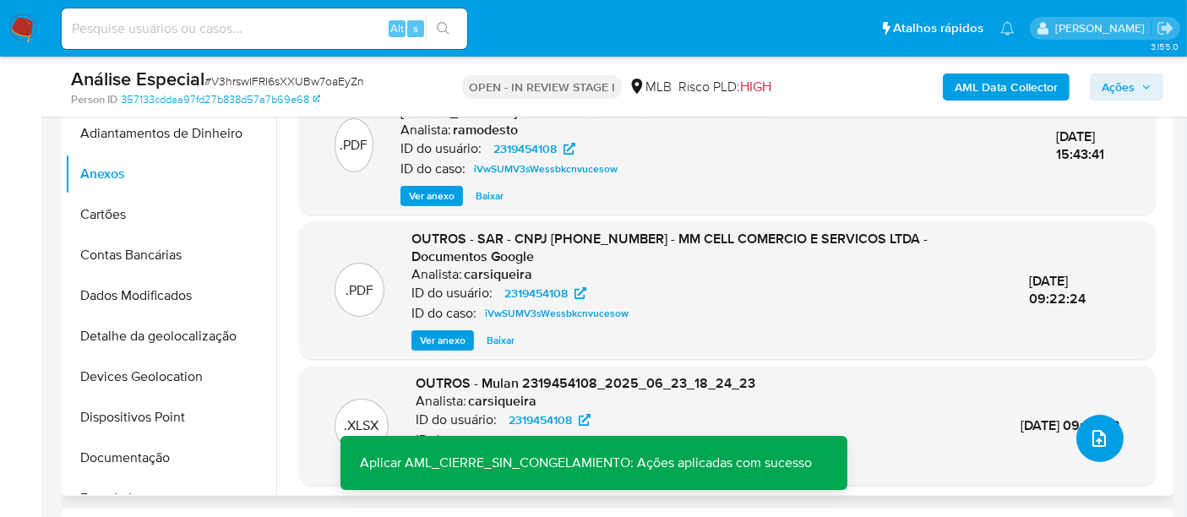
click at [1101, 437] on icon "upload-file" at bounding box center [1099, 438] width 20 height 20
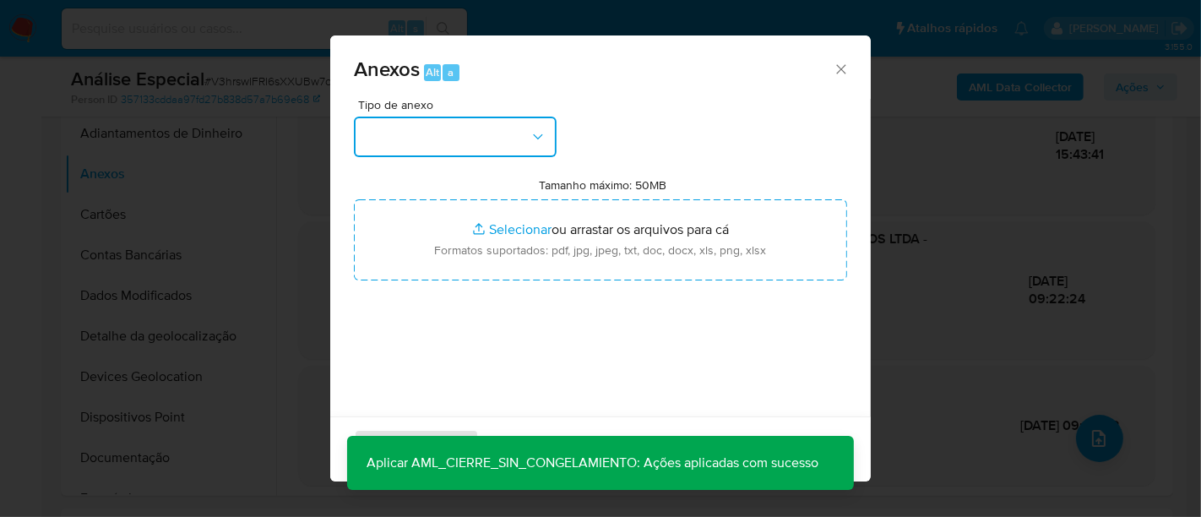
click at [487, 133] on button "button" at bounding box center [455, 137] width 203 height 41
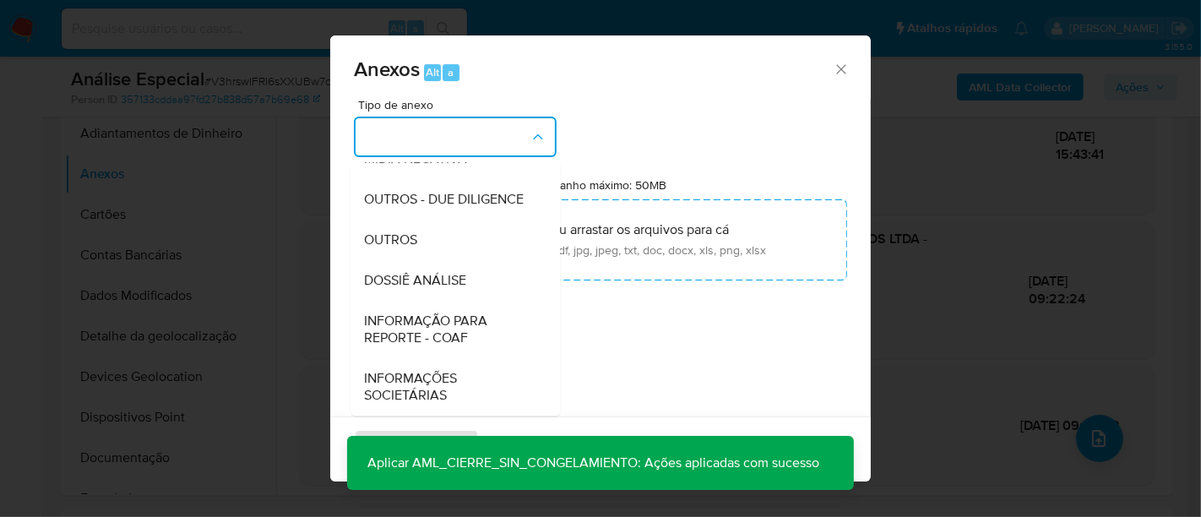
scroll to position [79, 0]
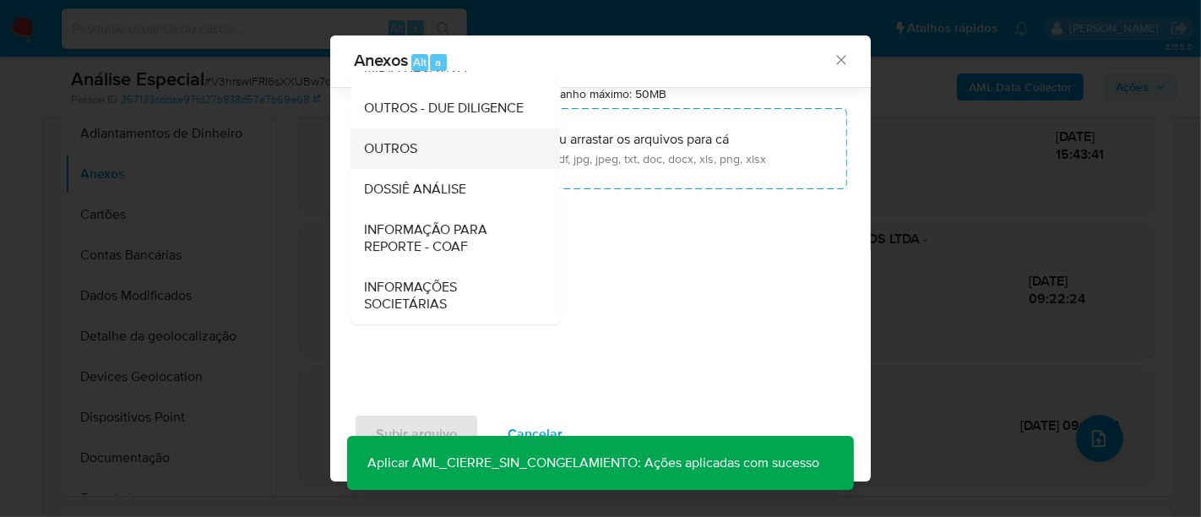
click at [380, 148] on span "OUTROS" at bounding box center [390, 148] width 53 height 17
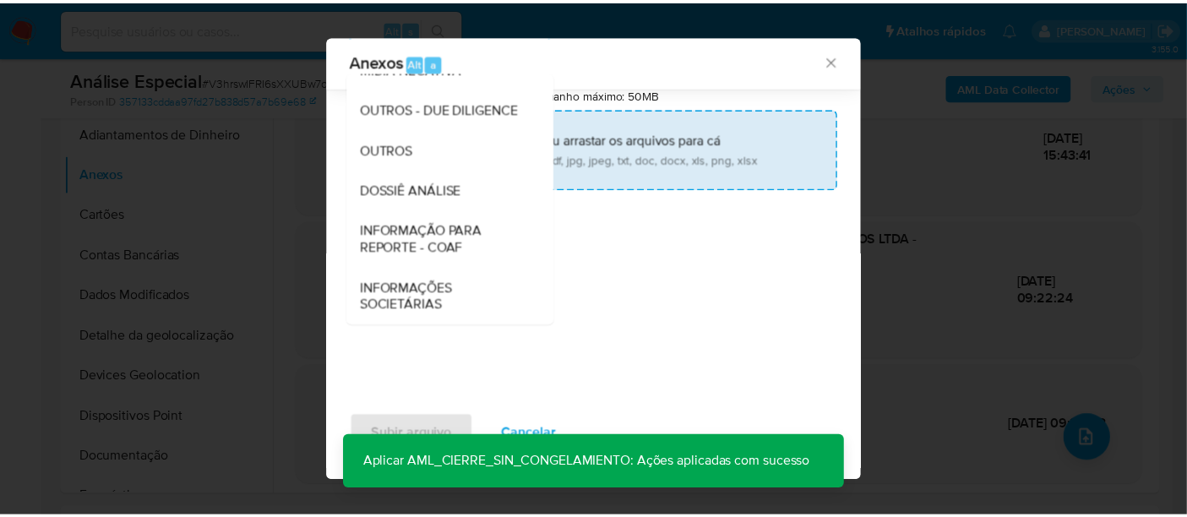
scroll to position [69, 0]
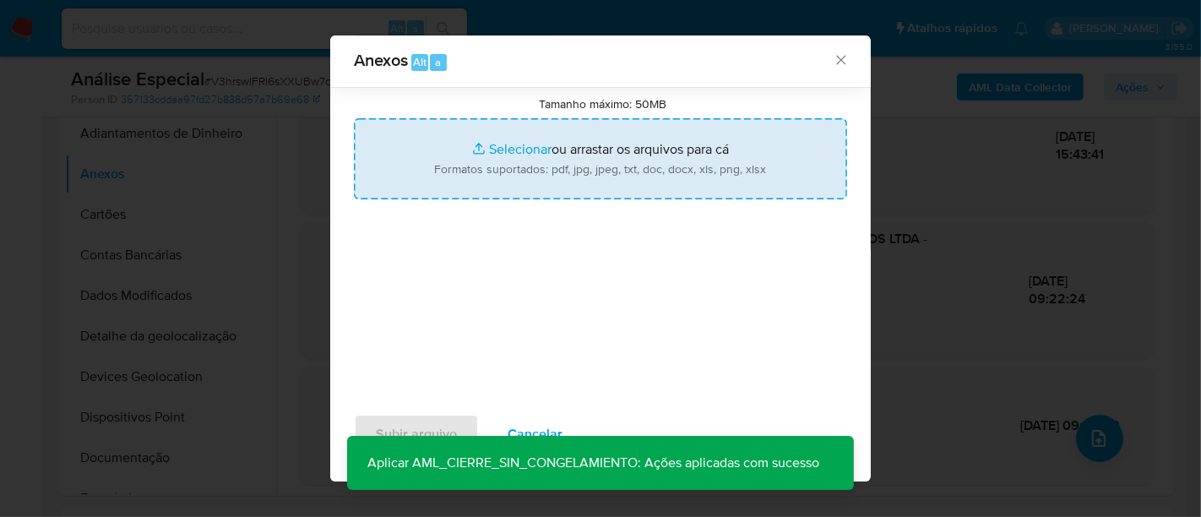
click at [493, 150] on input "Tamanho máximo: 50MB Selecionar arquivos" at bounding box center [600, 158] width 493 height 81
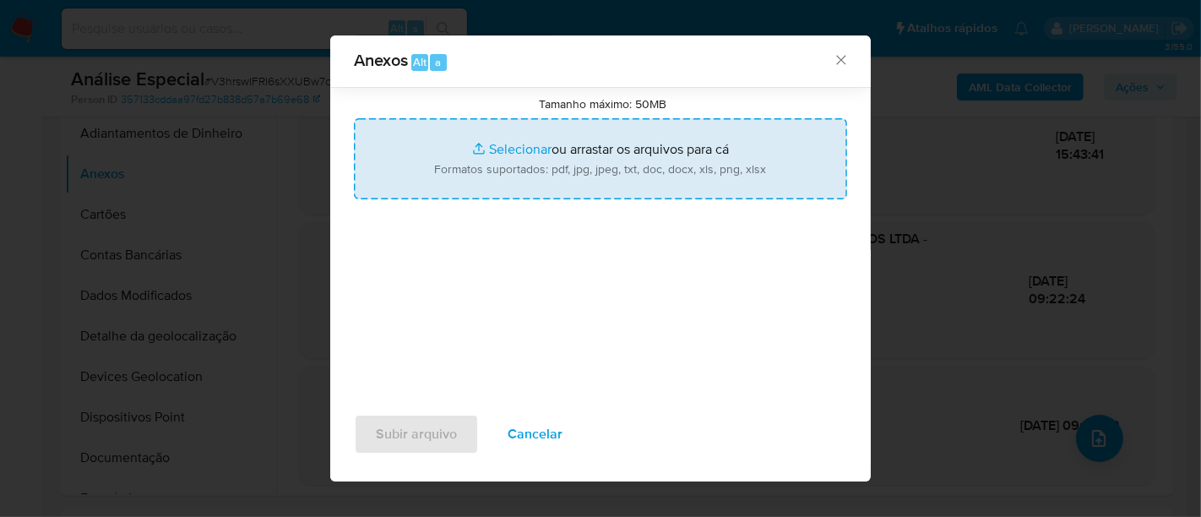
type input "C:\fakepath\E-mail de Mercadolibre SRL - Cliente MM CELL COMERCIO E SERVICOS LT…"
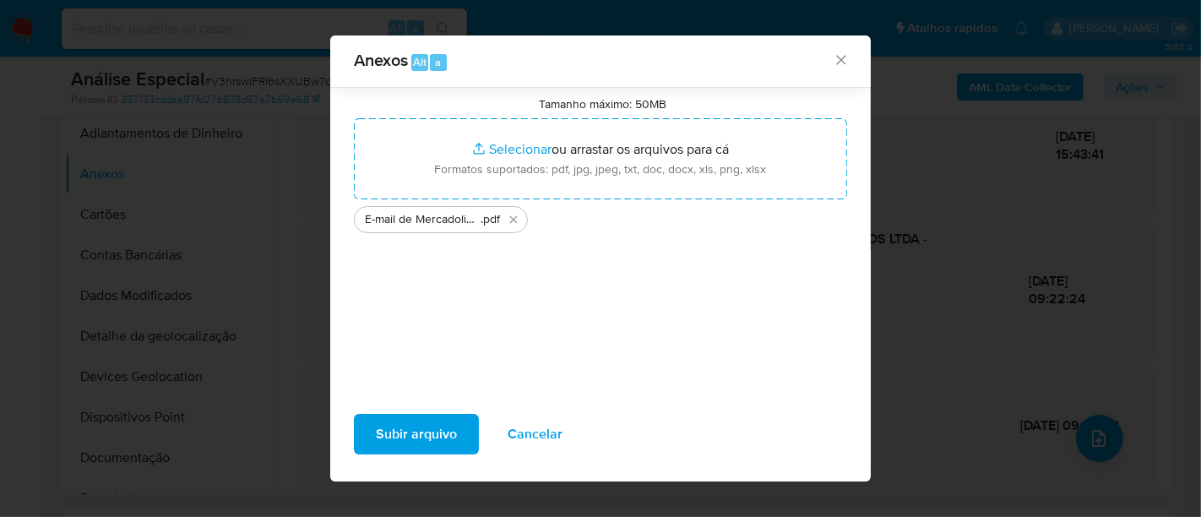
click at [432, 431] on span "Subir arquivo" at bounding box center [416, 434] width 81 height 37
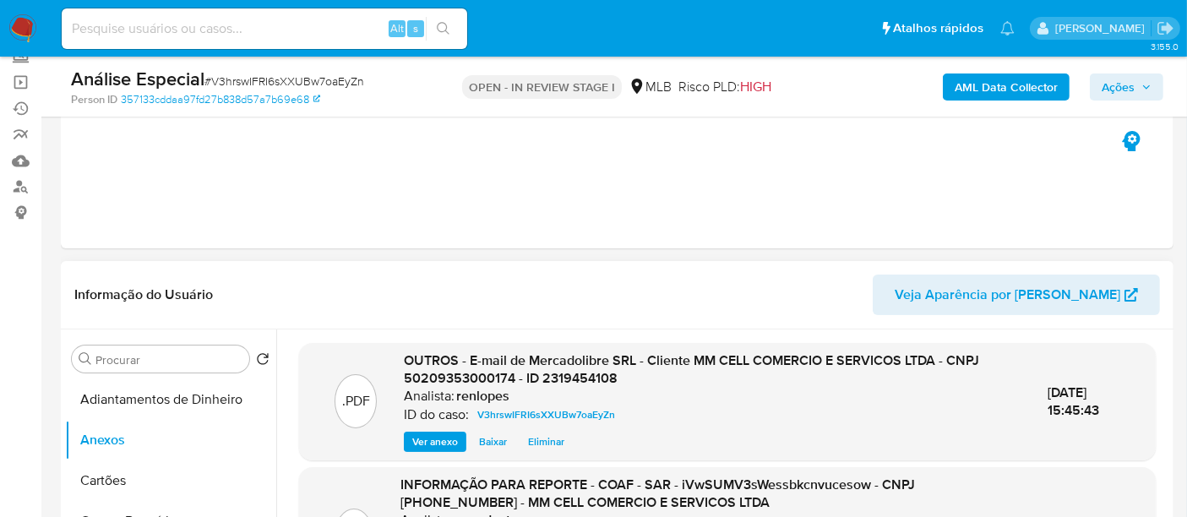
scroll to position [0, 0]
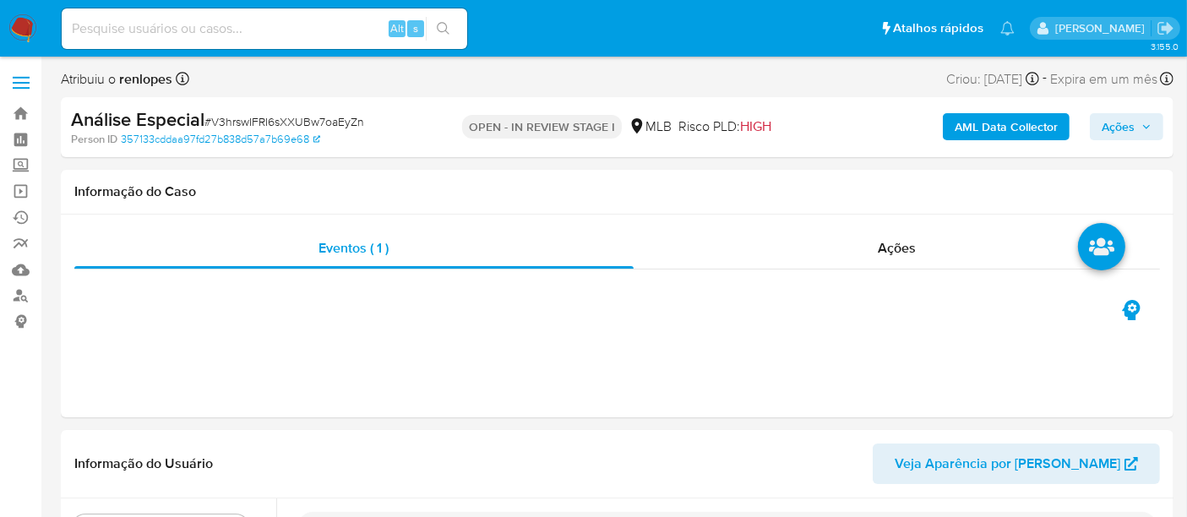
click at [1100, 133] on button "Ações" at bounding box center [1125, 126] width 73 height 27
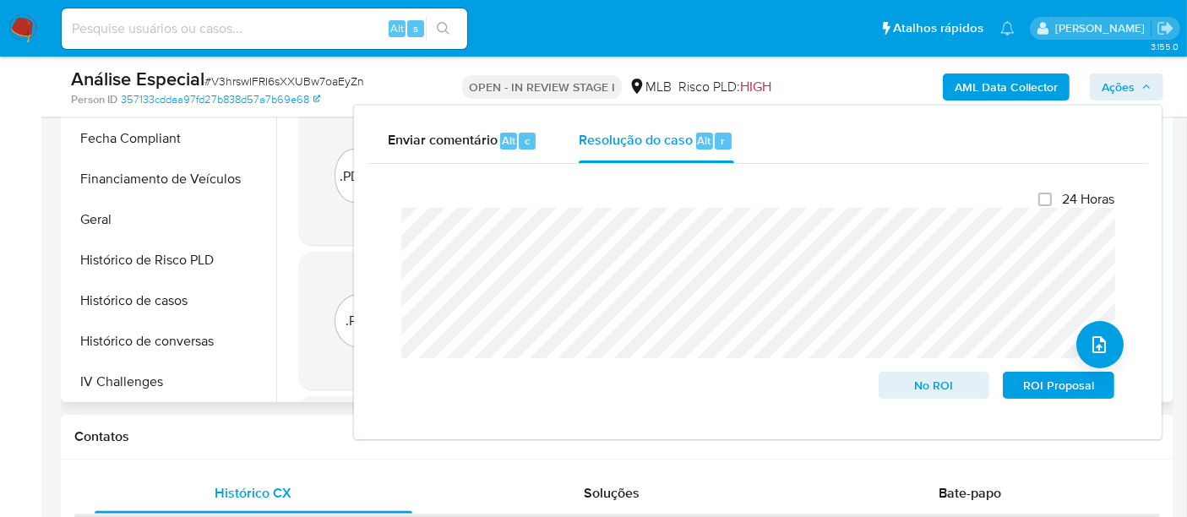
scroll to position [375, 0]
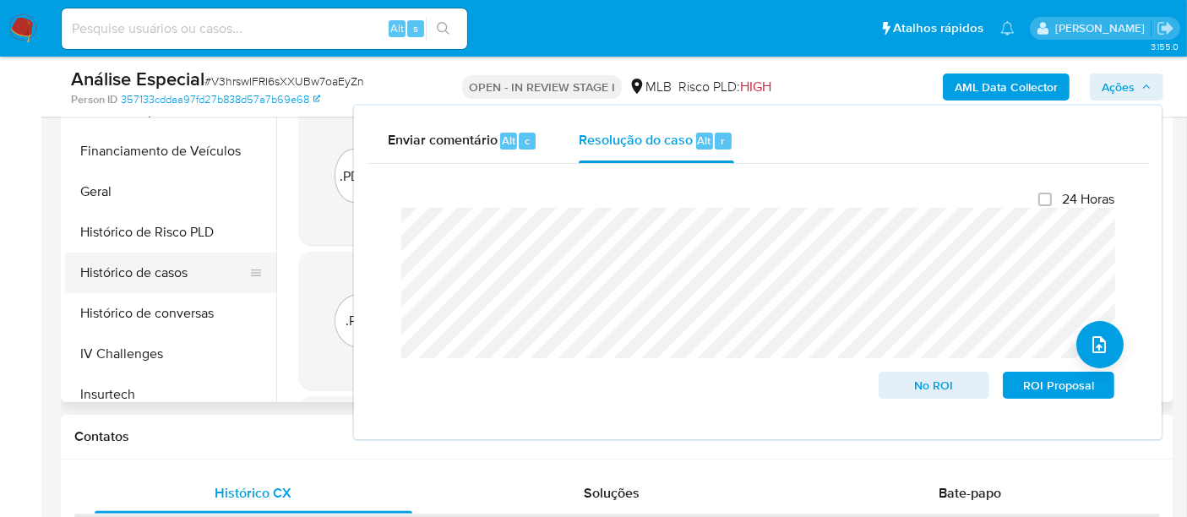
click at [138, 271] on button "Histórico de casos" at bounding box center [164, 273] width 198 height 41
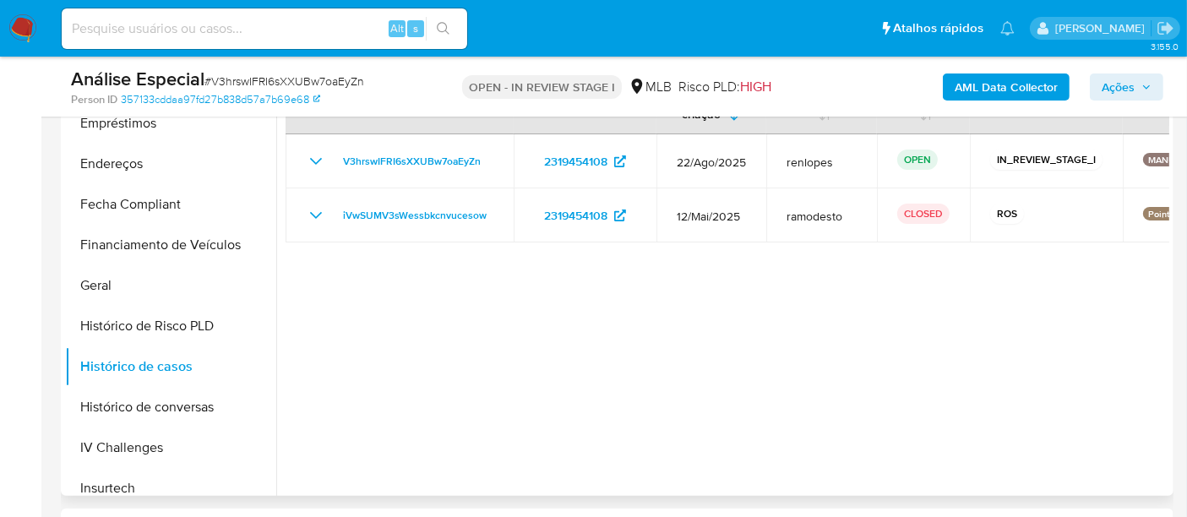
scroll to position [281, 0]
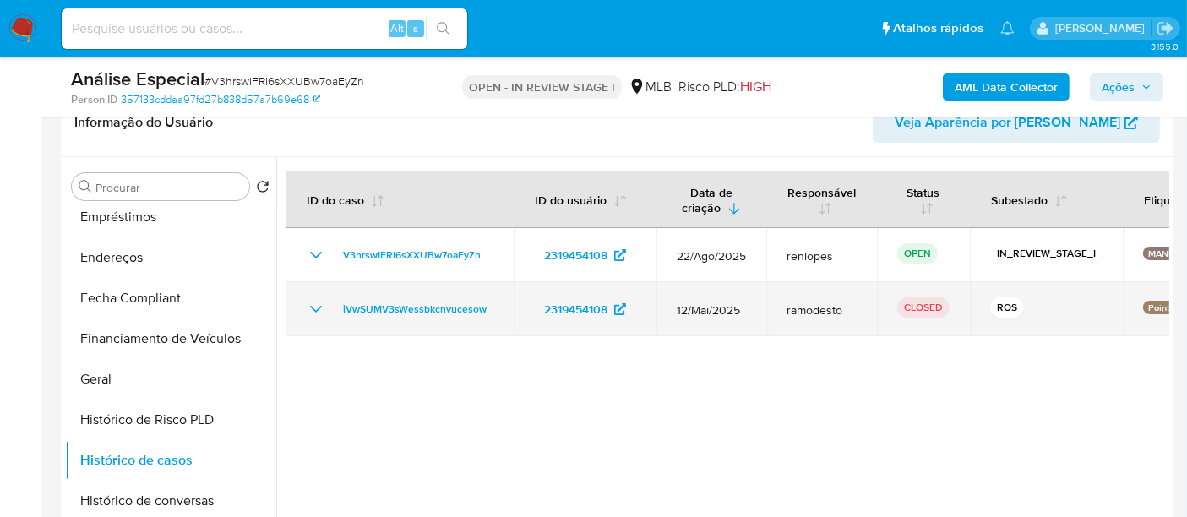
drag, startPoint x: 329, startPoint y: 312, endPoint x: 494, endPoint y: 312, distance: 165.5
click at [494, 312] on td "iVwSUMV3sWessbkcnvucesow" at bounding box center [399, 309] width 228 height 54
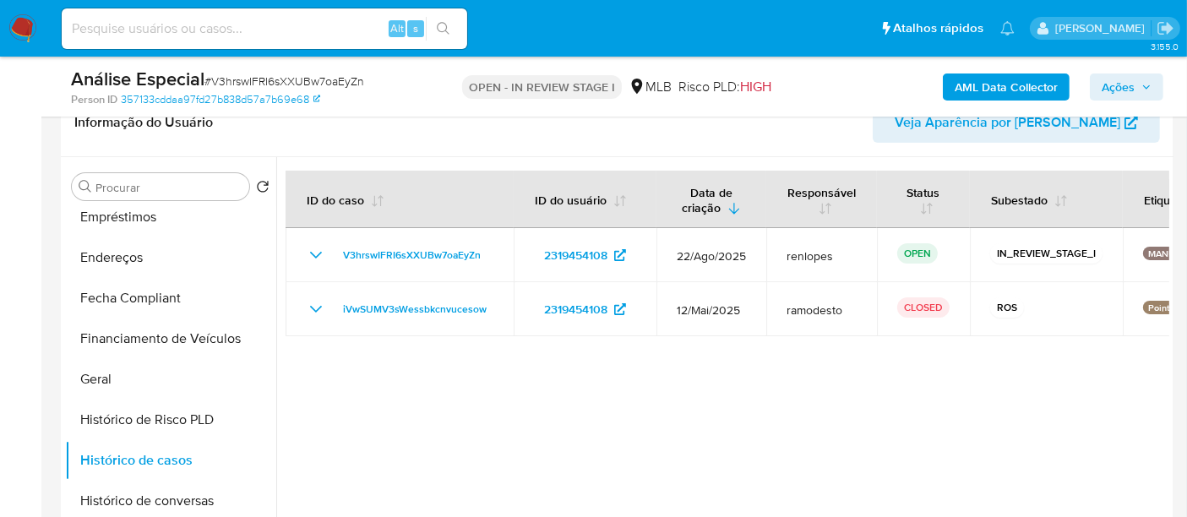
click at [1090, 93] on button "Ações" at bounding box center [1125, 86] width 73 height 27
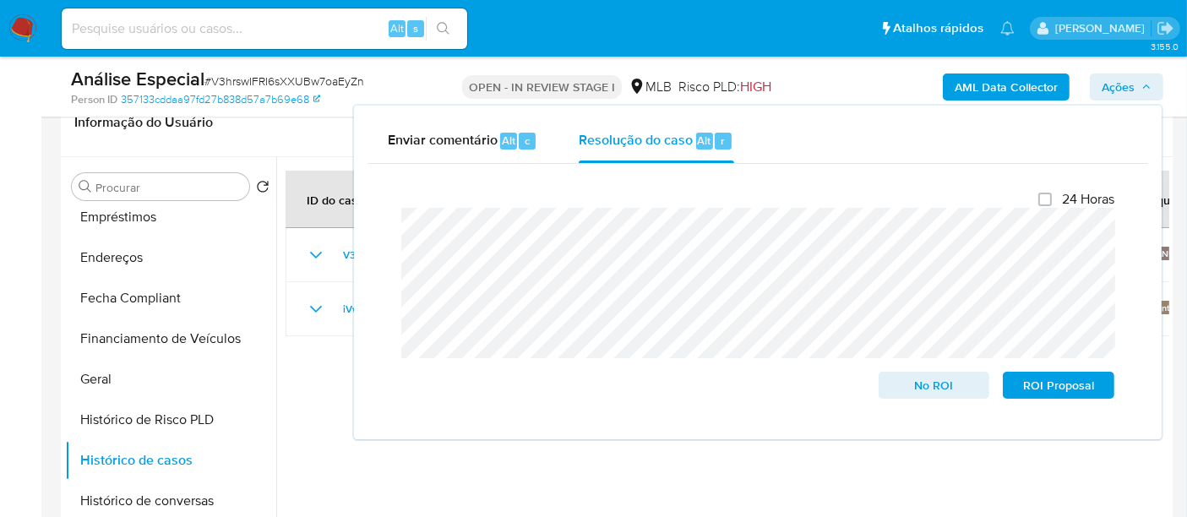
click at [295, 350] on div at bounding box center [722, 373] width 893 height 432
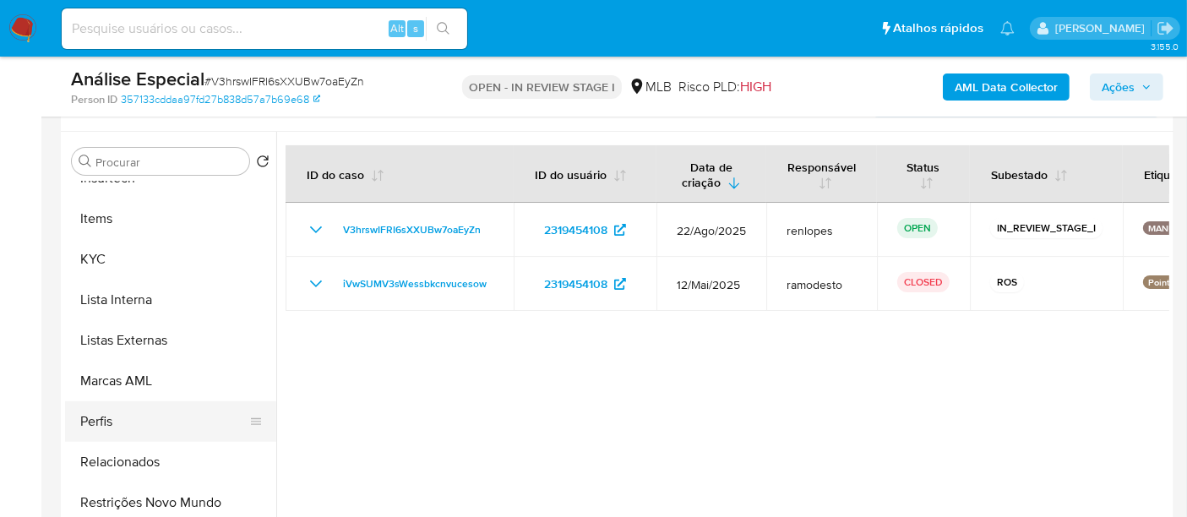
scroll to position [469, 0]
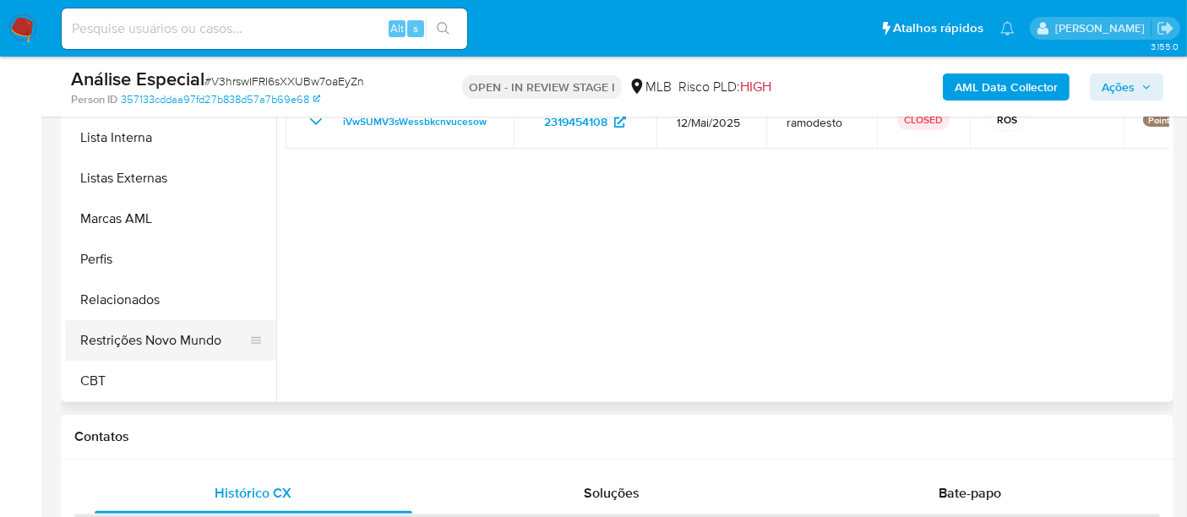
click at [182, 345] on button "Restrições Novo Mundo" at bounding box center [164, 340] width 198 height 41
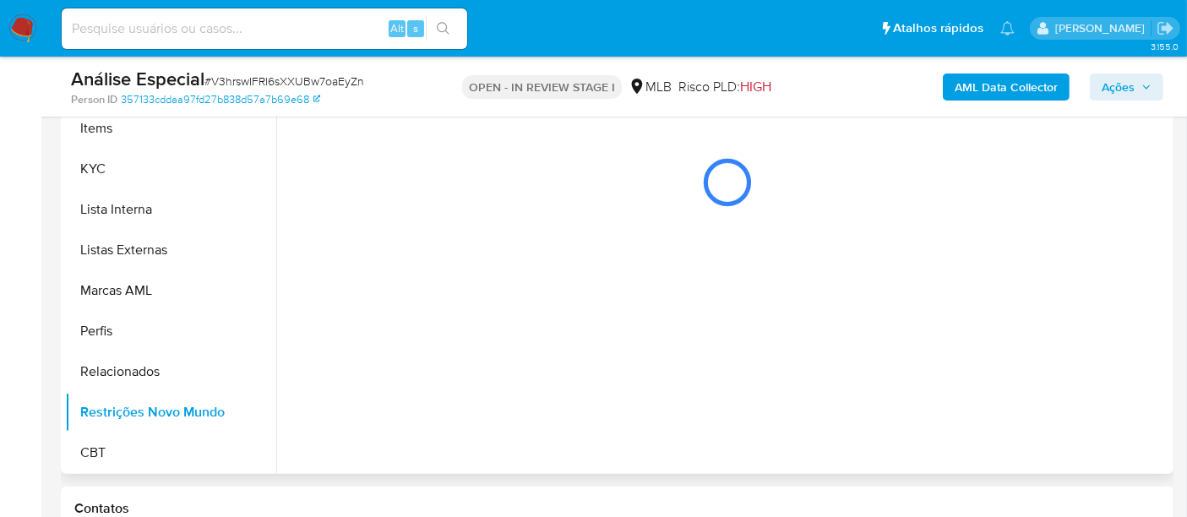
scroll to position [281, 0]
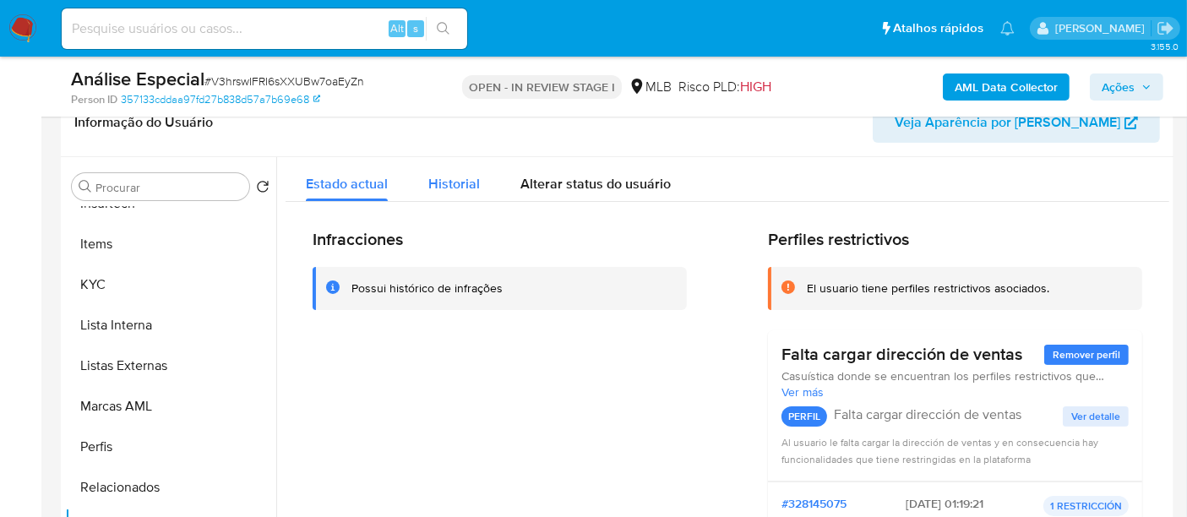
click at [458, 182] on span "Historial" at bounding box center [454, 183] width 52 height 19
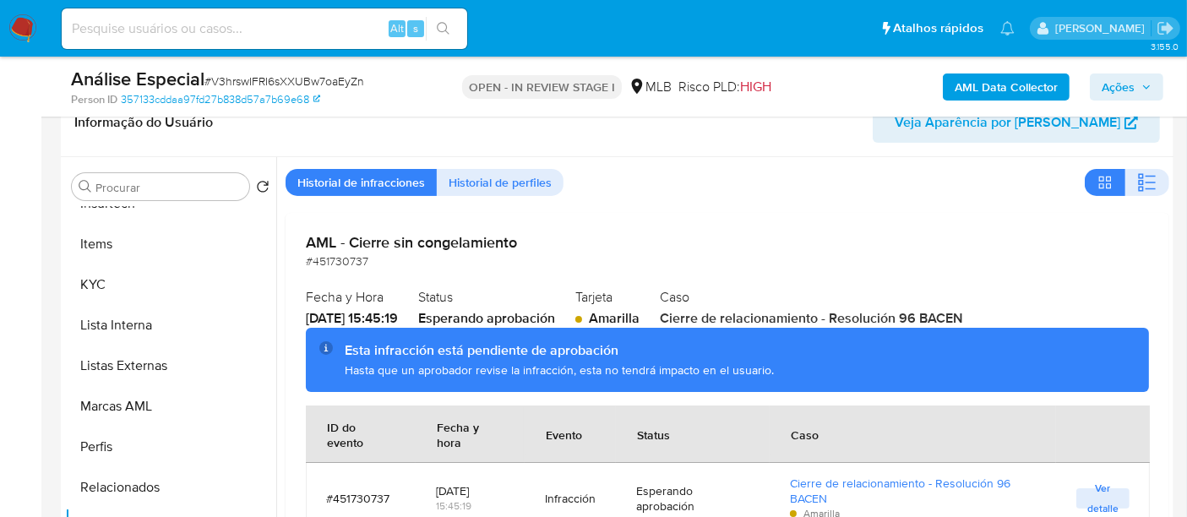
scroll to position [0, 0]
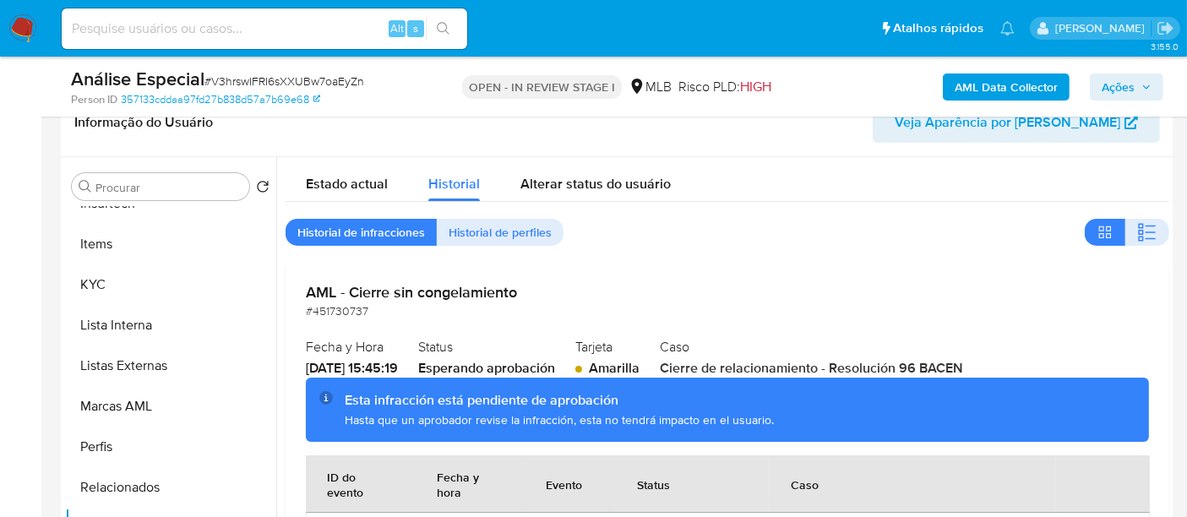
click at [1127, 67] on div "AML Data Collector Ações" at bounding box center [983, 87] width 360 height 40
click at [1124, 82] on span "Ações" at bounding box center [1117, 86] width 33 height 27
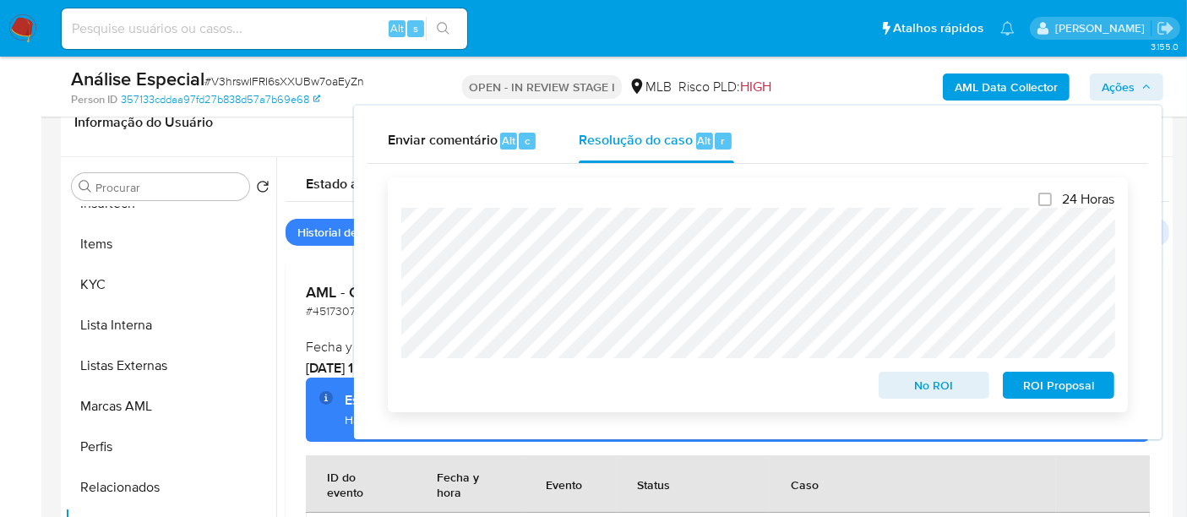
click at [934, 380] on span "No ROI" at bounding box center [934, 385] width 88 height 24
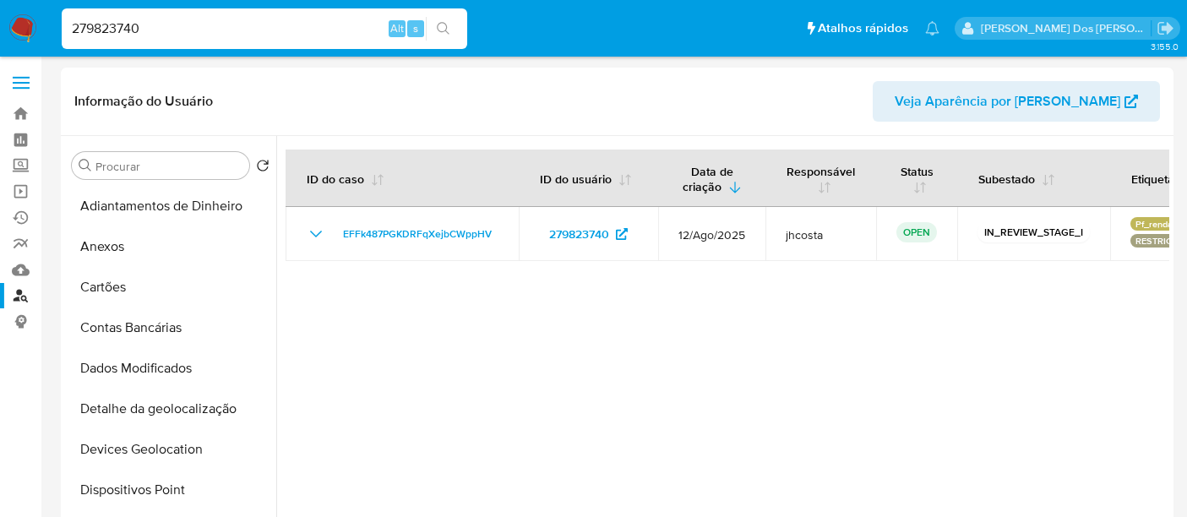
select select "10"
click at [225, 31] on input "279823740" at bounding box center [264, 29] width 405 height 22
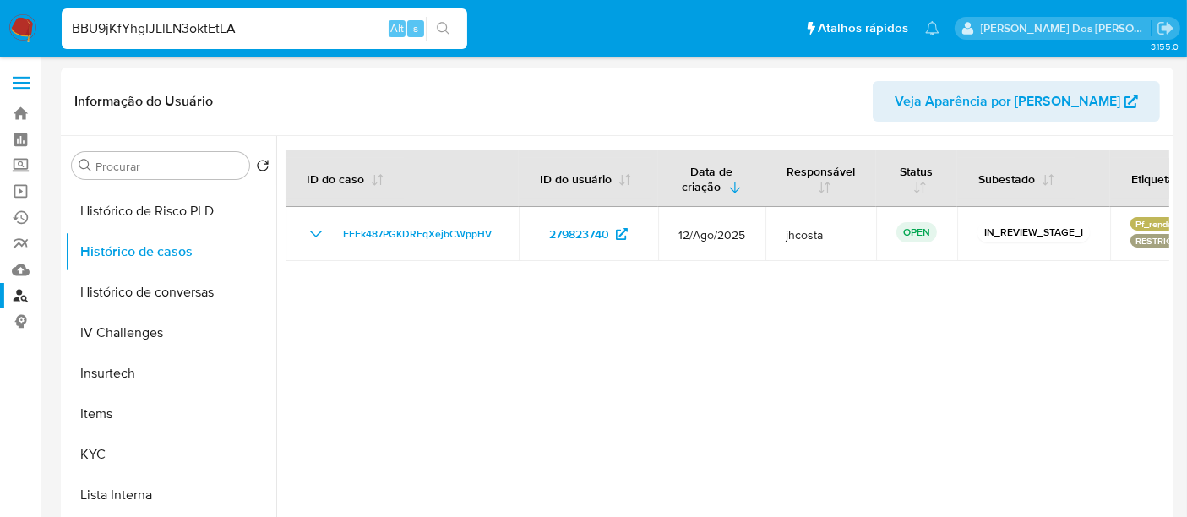
type input "BBU9jKfYhgIJLlLN3oktEtLA"
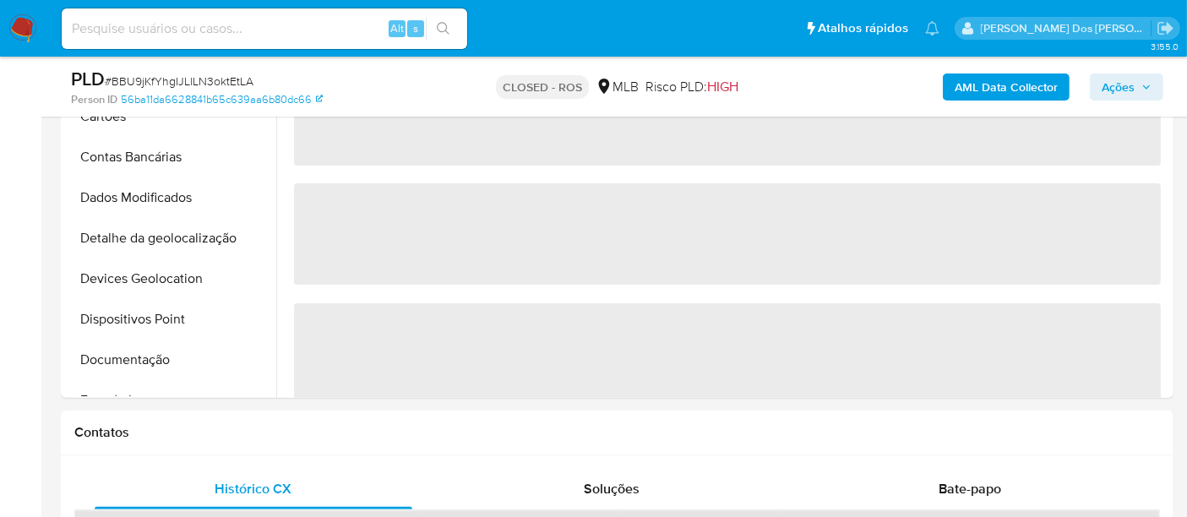
select select "10"
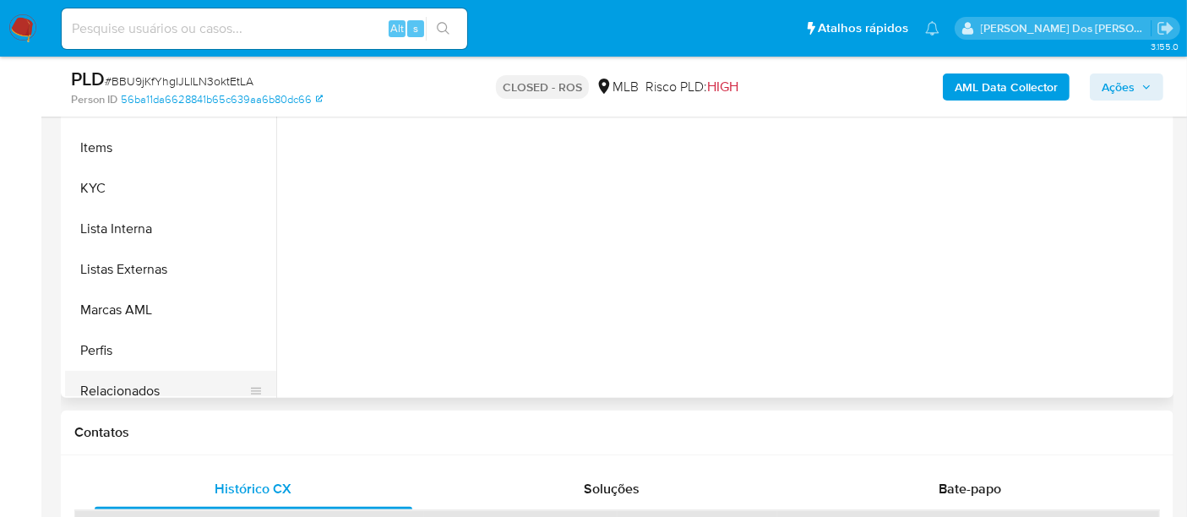
scroll to position [753, 0]
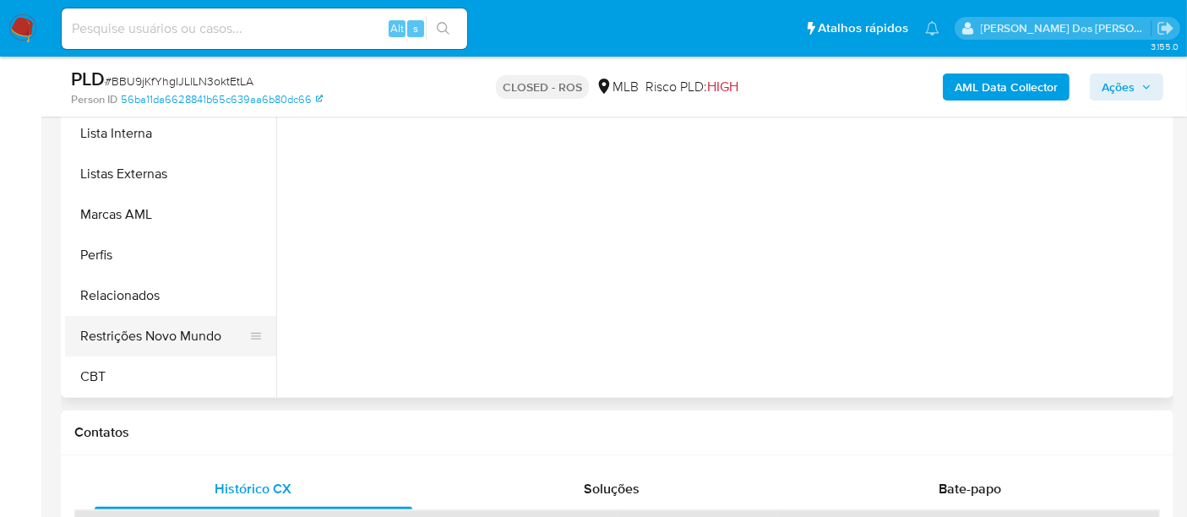
click at [158, 332] on button "Restrições Novo Mundo" at bounding box center [164, 336] width 198 height 41
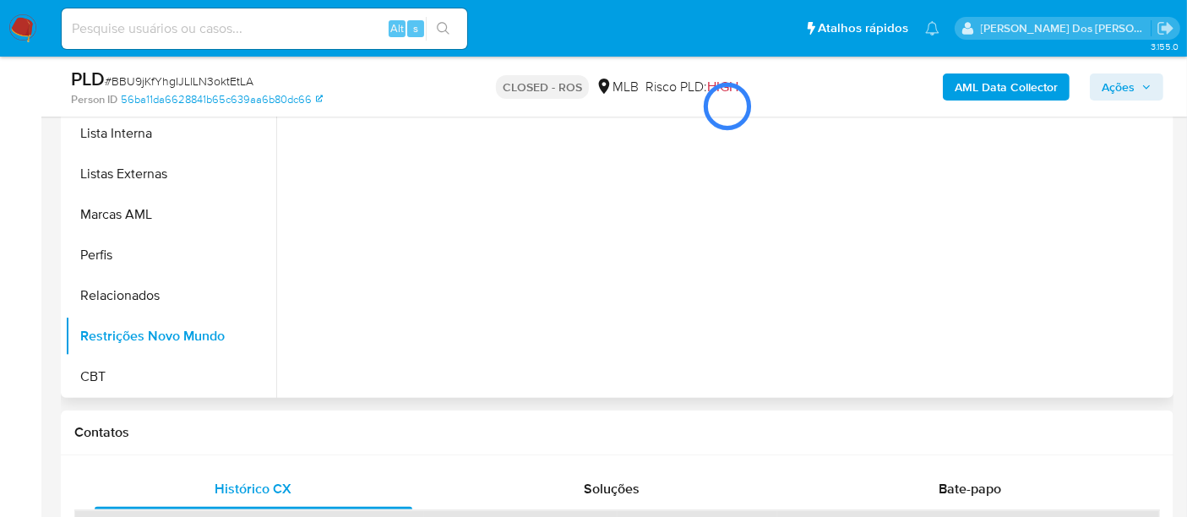
scroll to position [375, 0]
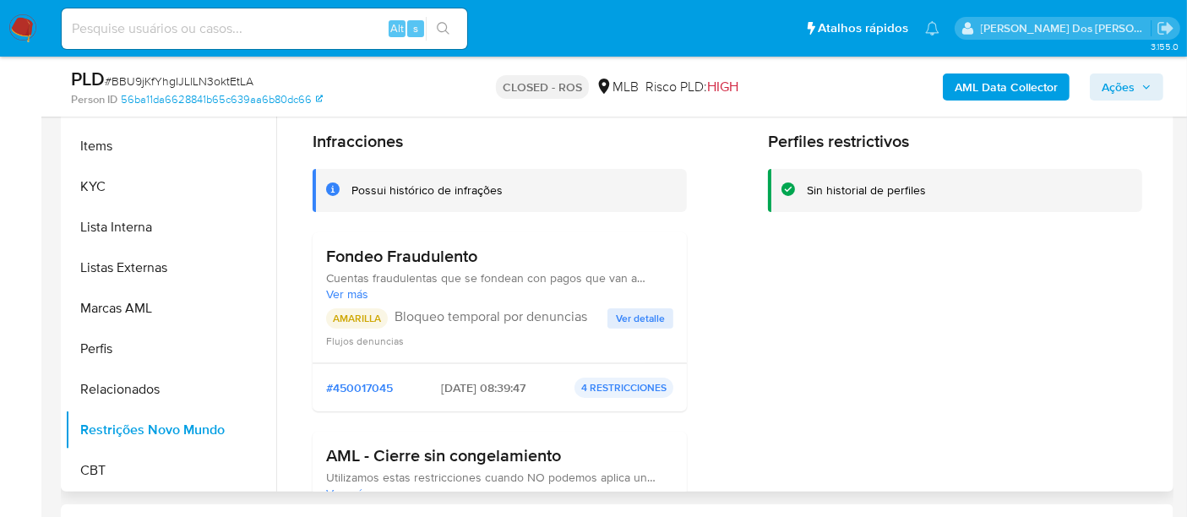
click at [665, 314] on button "Ver detalle" at bounding box center [640, 318] width 66 height 20
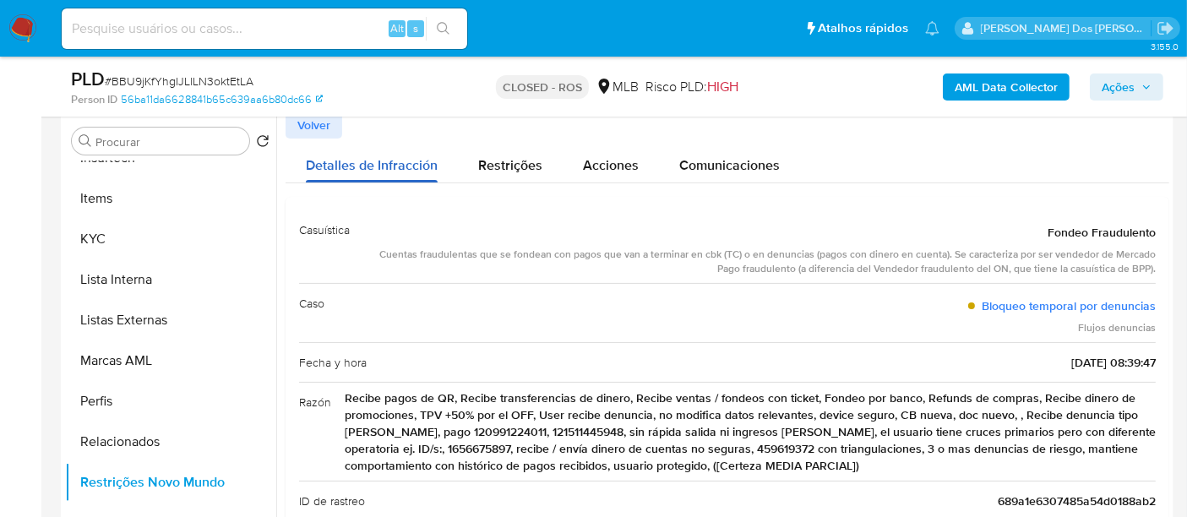
scroll to position [281, 0]
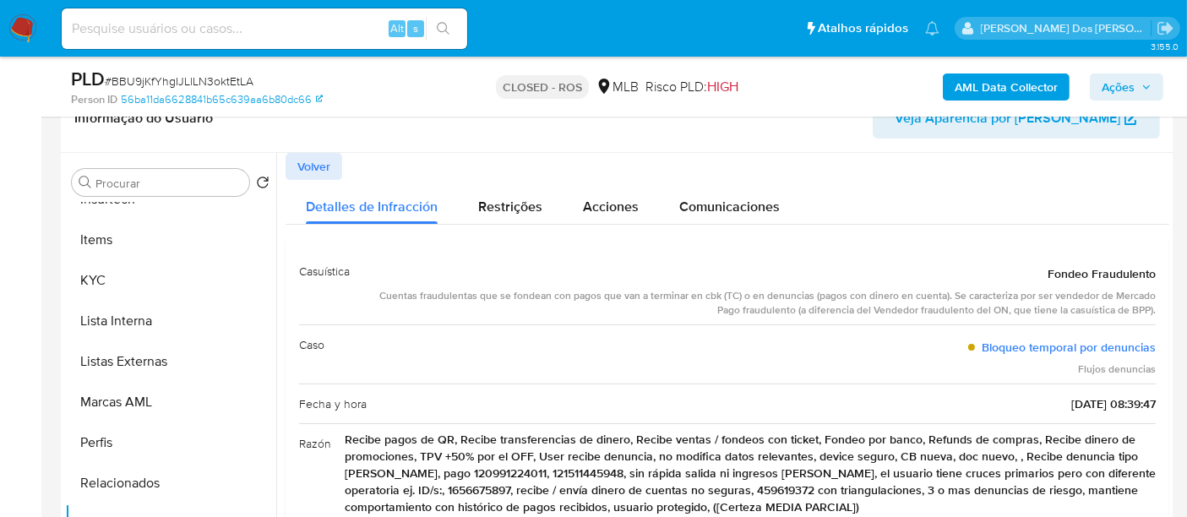
click at [328, 159] on span "Volver" at bounding box center [313, 167] width 33 height 24
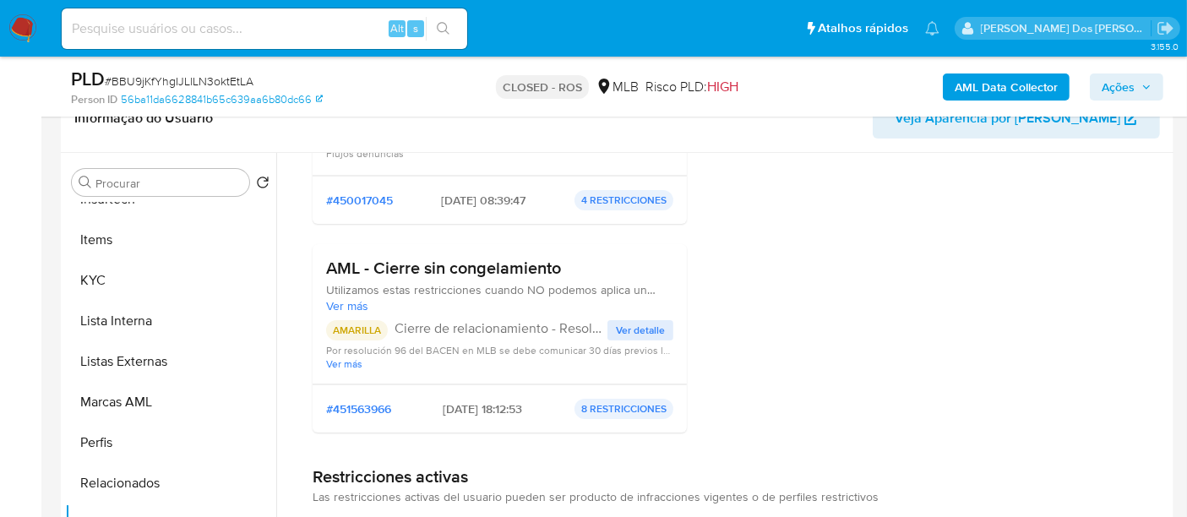
click at [636, 326] on span "Ver detalle" at bounding box center [640, 330] width 49 height 17
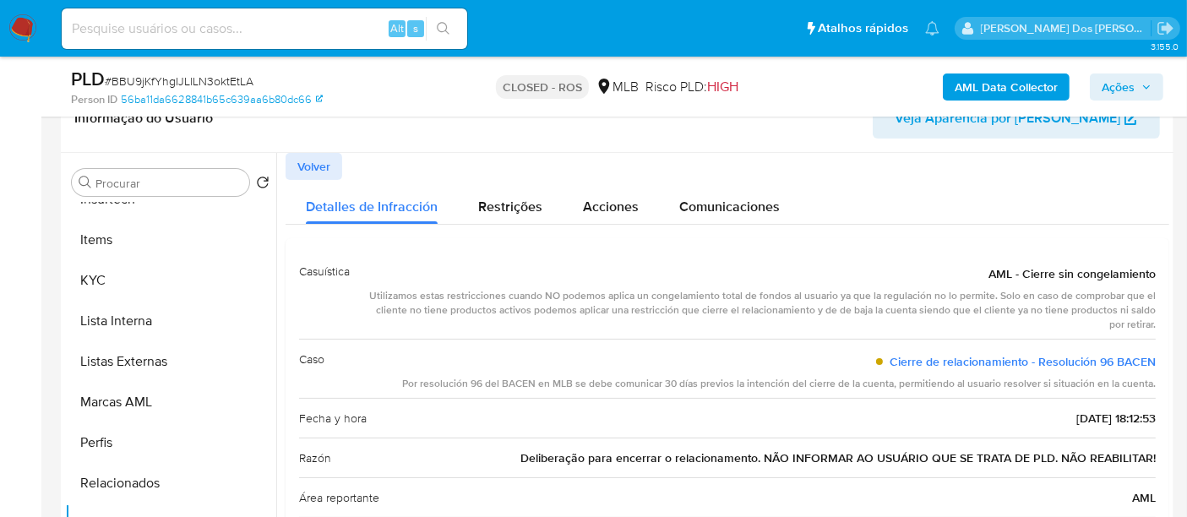
scroll to position [94, 0]
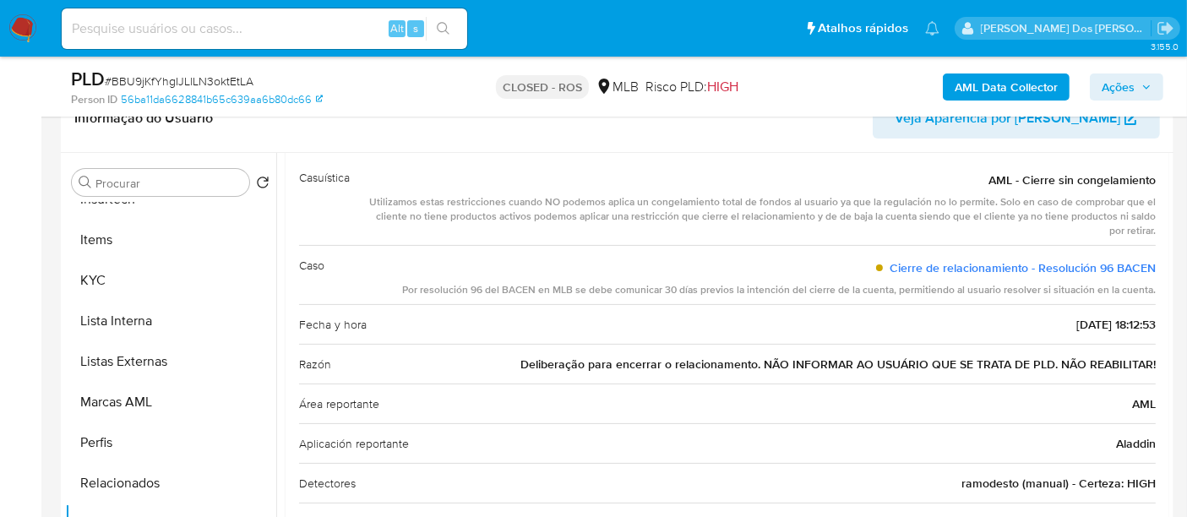
click at [862, 361] on span "Deliberação para encerrar o relacionamento. NÃO INFORMAR AO USUÁRIO QUE SE TRAT…" at bounding box center [837, 364] width 635 height 17
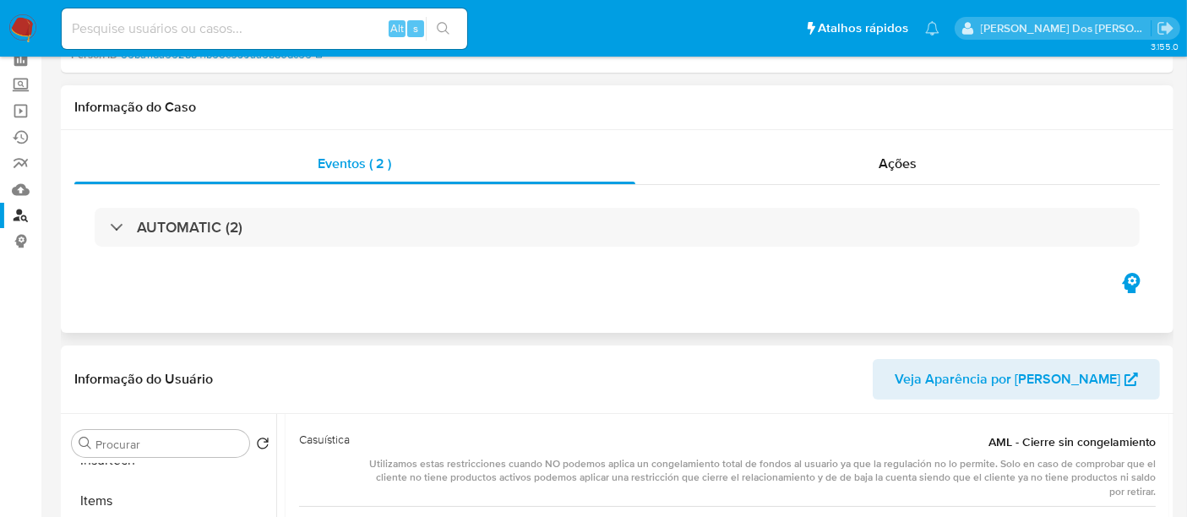
scroll to position [0, 0]
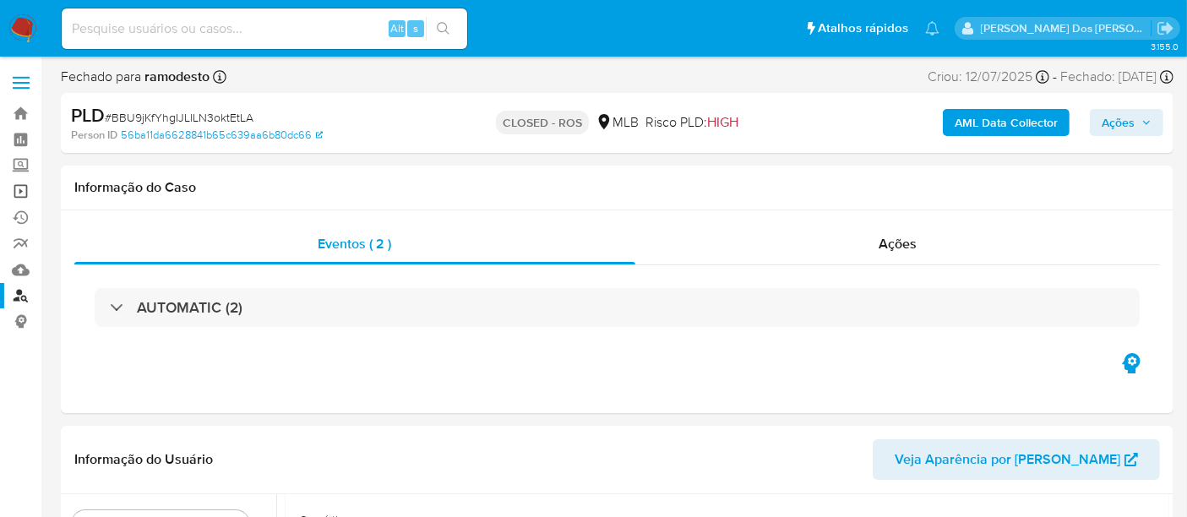
click at [24, 192] on link "Operações em massa" at bounding box center [100, 191] width 201 height 26
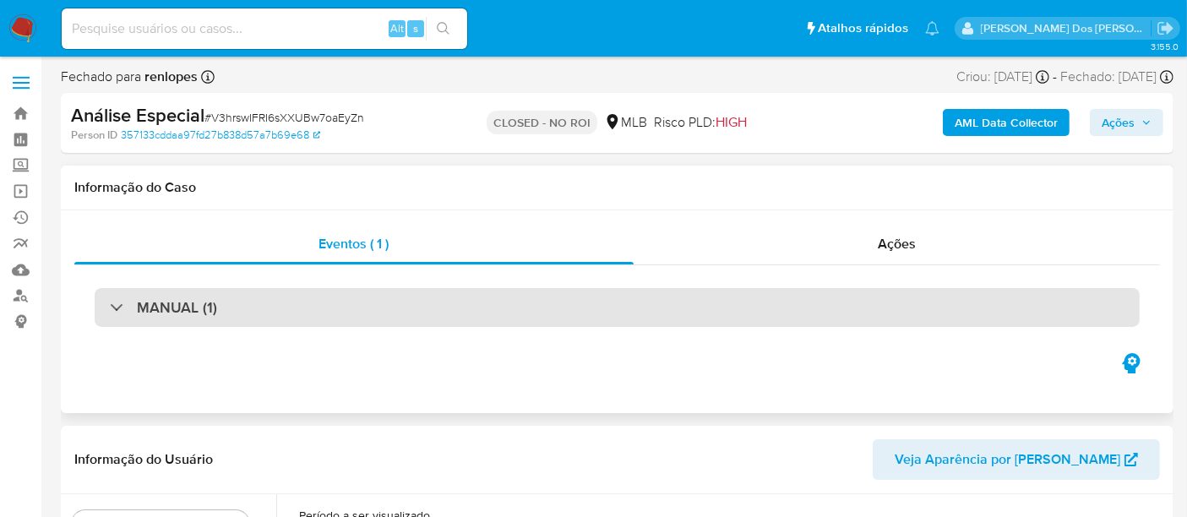
select select "10"
click at [258, 305] on div "MANUAL (1)" at bounding box center [617, 307] width 1045 height 39
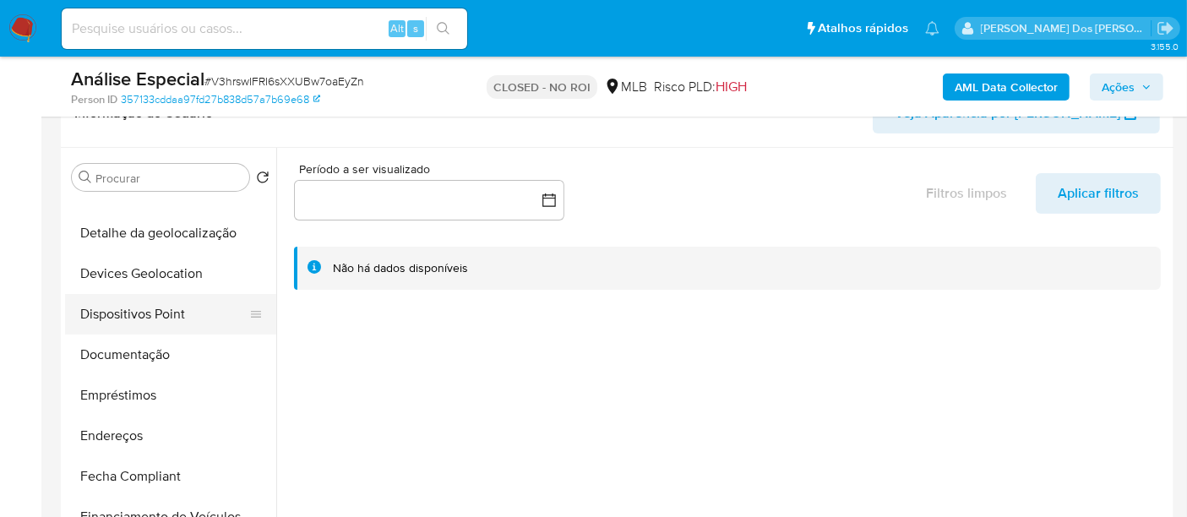
scroll to position [281, 0]
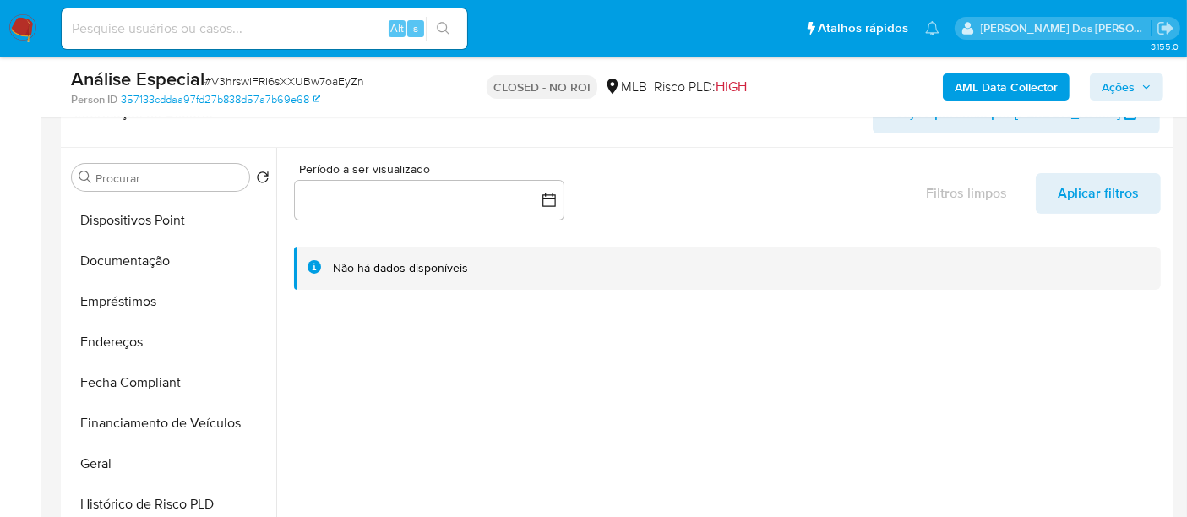
click at [146, 32] on input at bounding box center [264, 29] width 405 height 22
paste input "GW1FbZhIKHMbKXdKa2eAPfFG"
type input "GW1FbZhIKHMbKXdKa2eAPfFG"
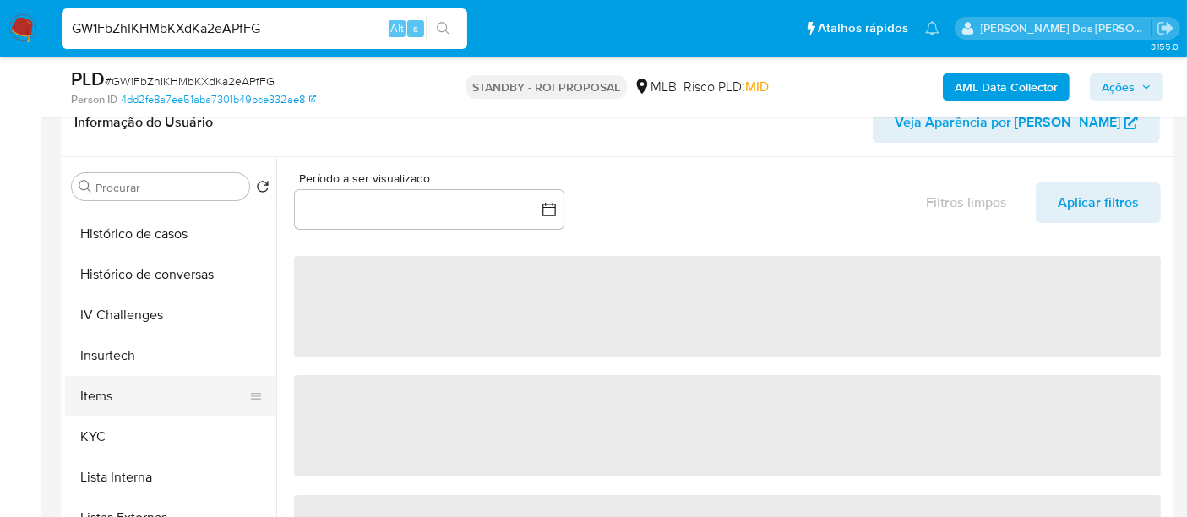
scroll to position [656, 0]
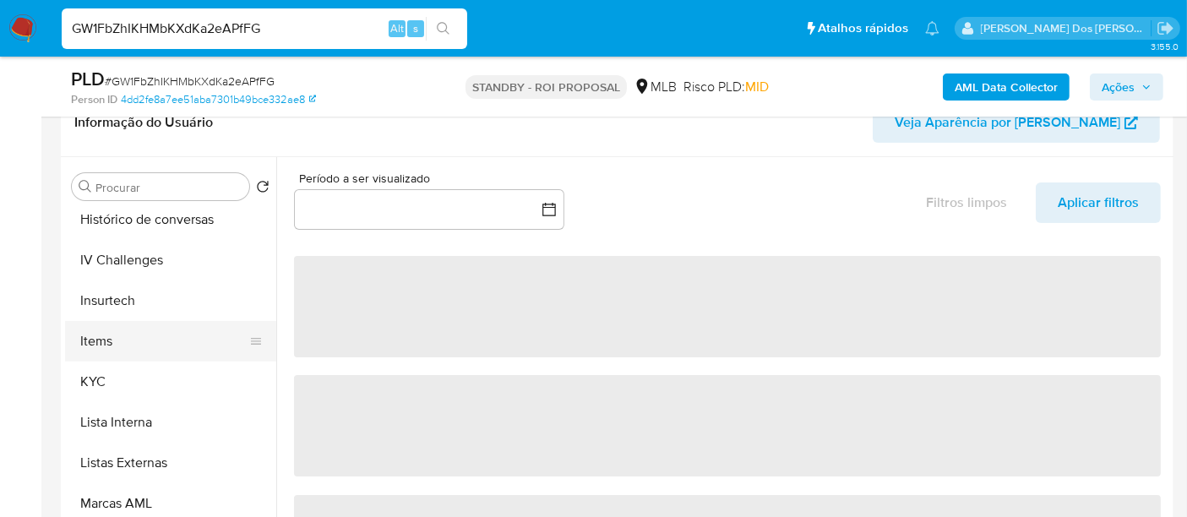
select select "10"
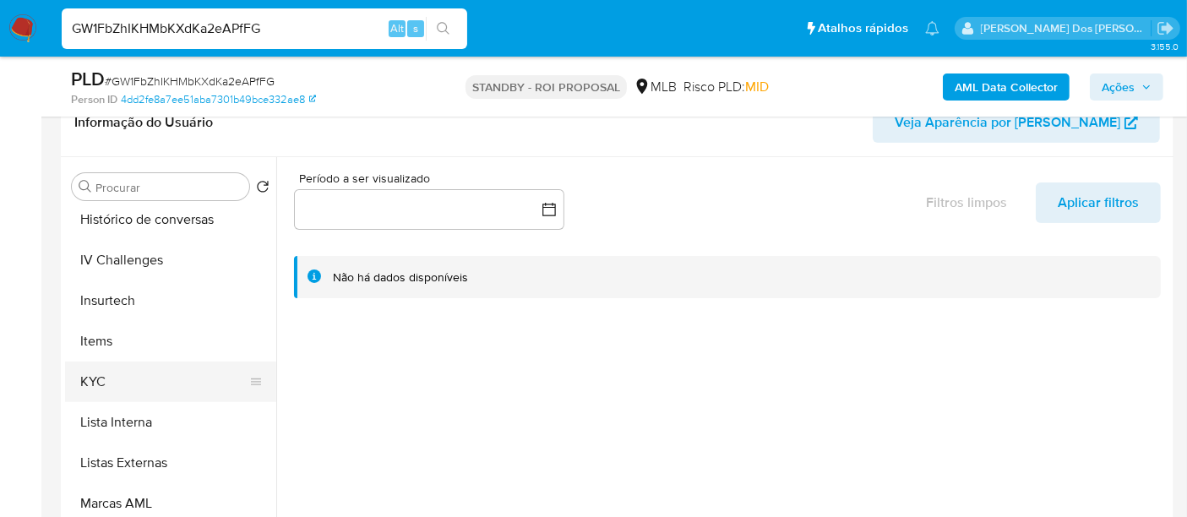
click at [101, 378] on button "KYC" at bounding box center [164, 381] width 198 height 41
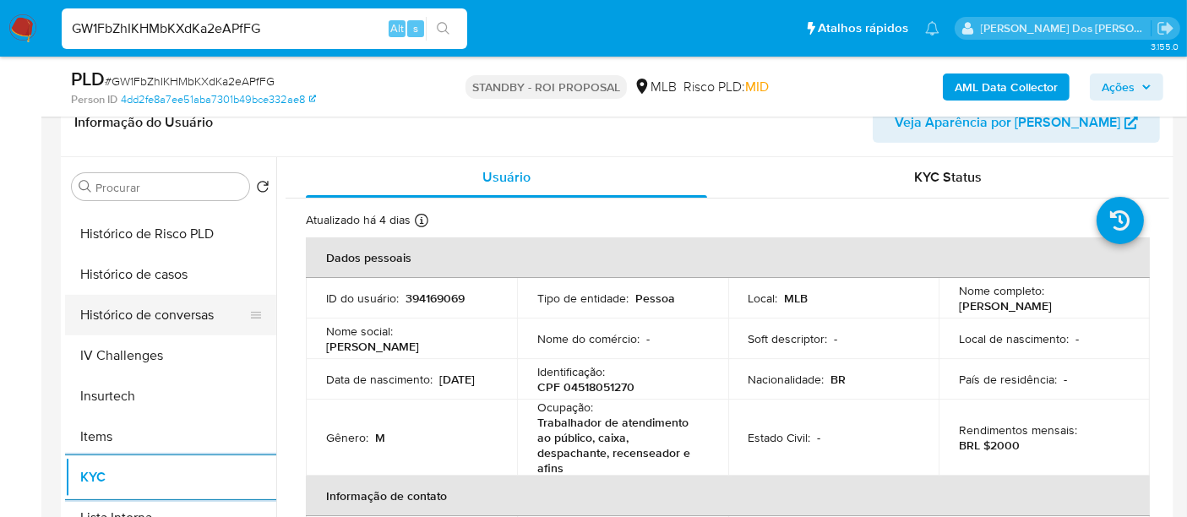
scroll to position [469, 0]
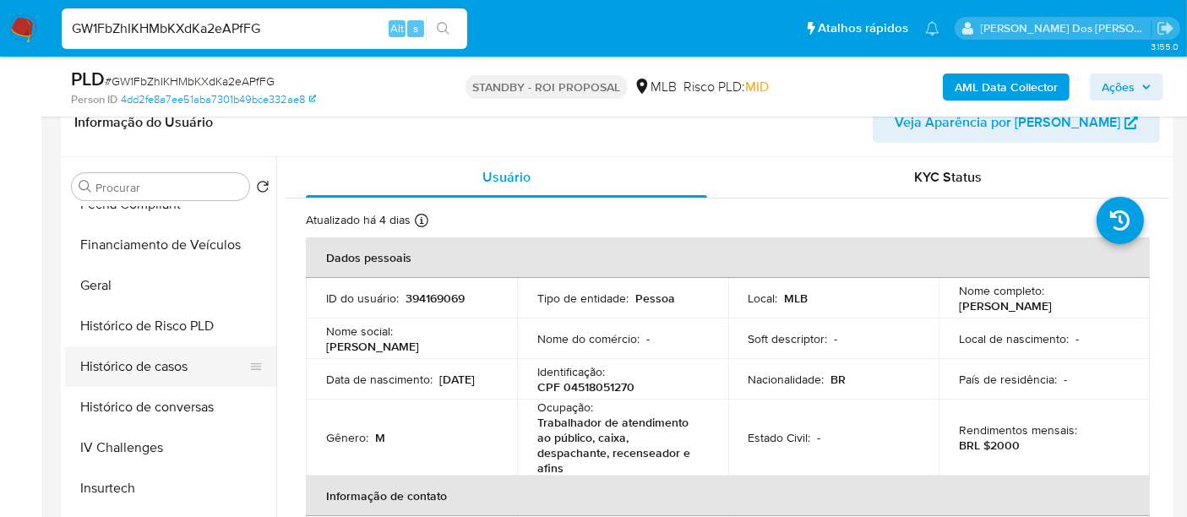
click at [164, 365] on button "Histórico de casos" at bounding box center [164, 366] width 198 height 41
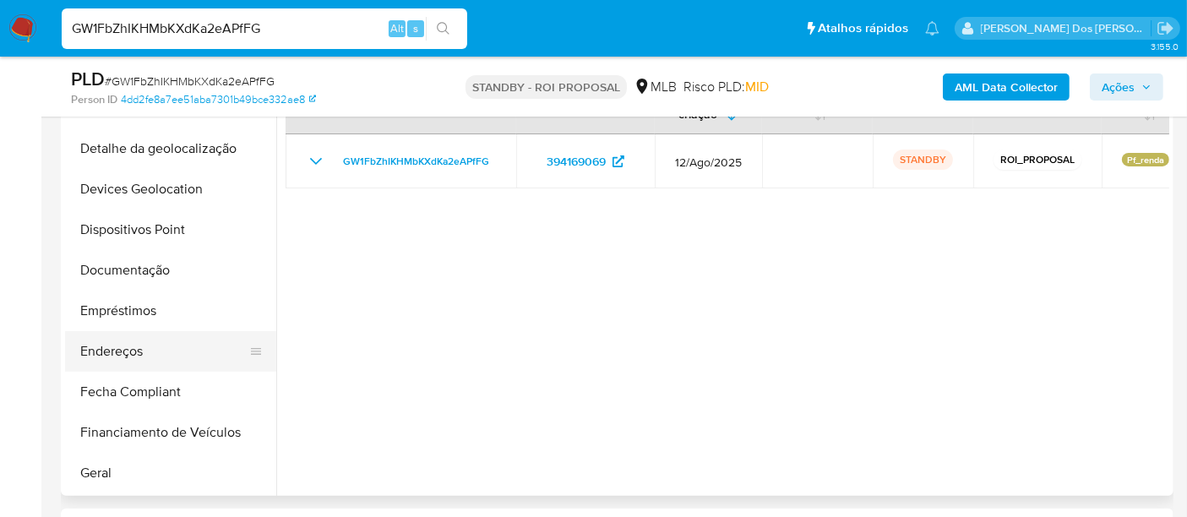
scroll to position [94, 0]
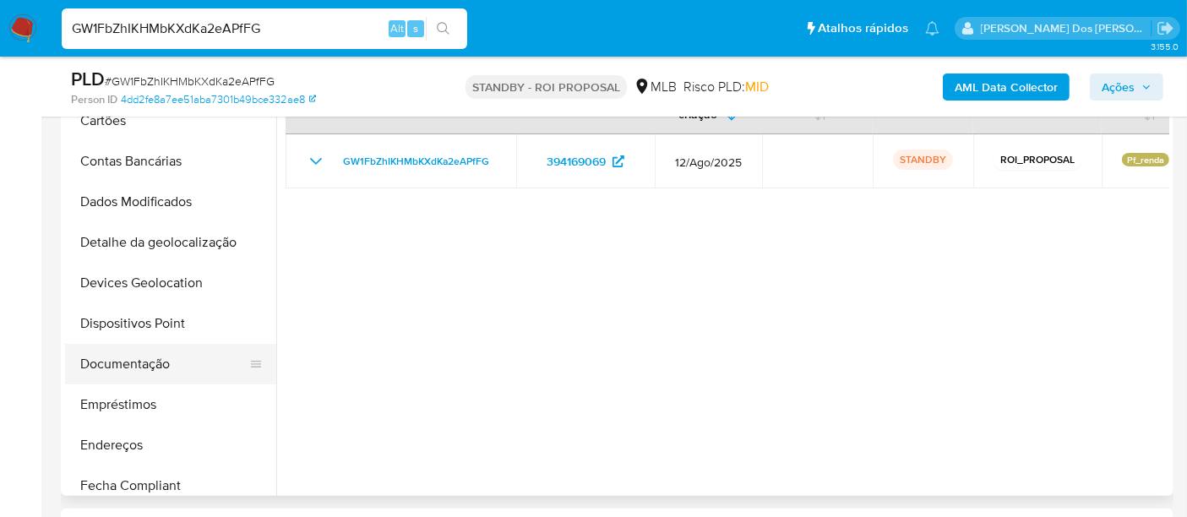
click at [151, 350] on button "Documentação" at bounding box center [164, 364] width 198 height 41
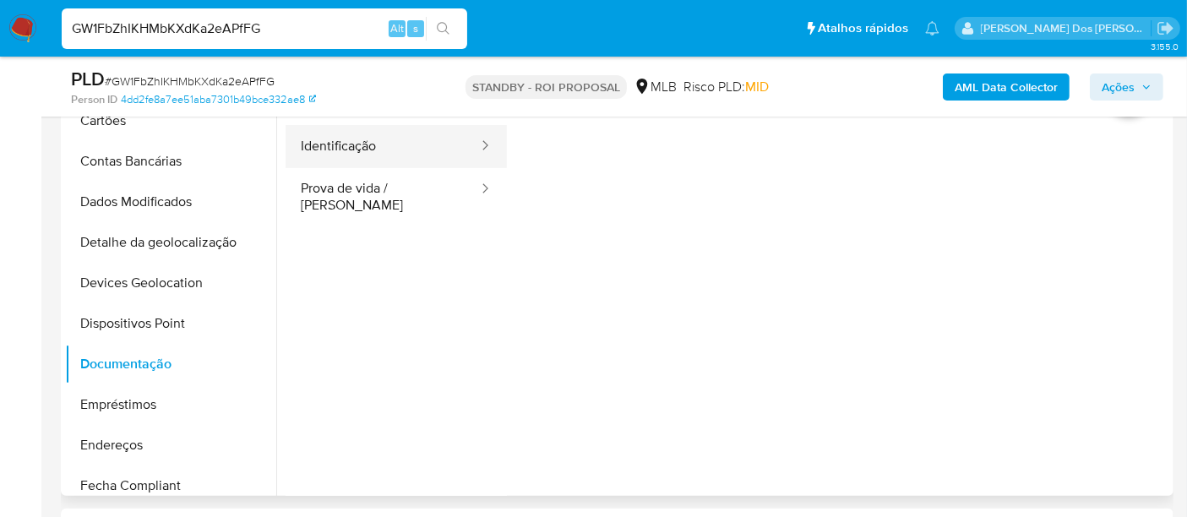
click at [381, 149] on button "Identificação" at bounding box center [382, 146] width 194 height 43
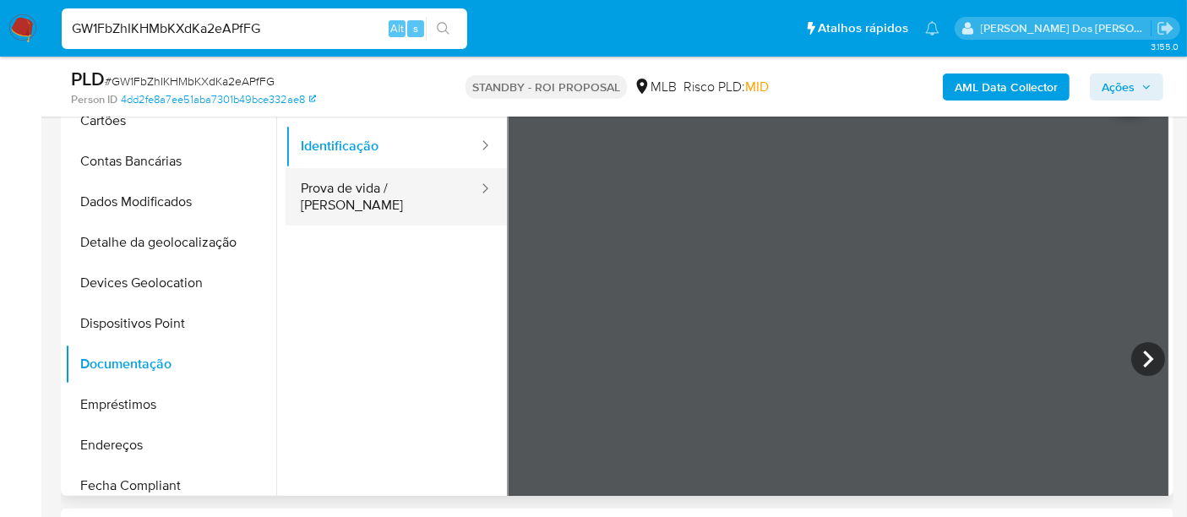
click at [420, 192] on button "Prova de vida / [PERSON_NAME]" at bounding box center [382, 196] width 194 height 57
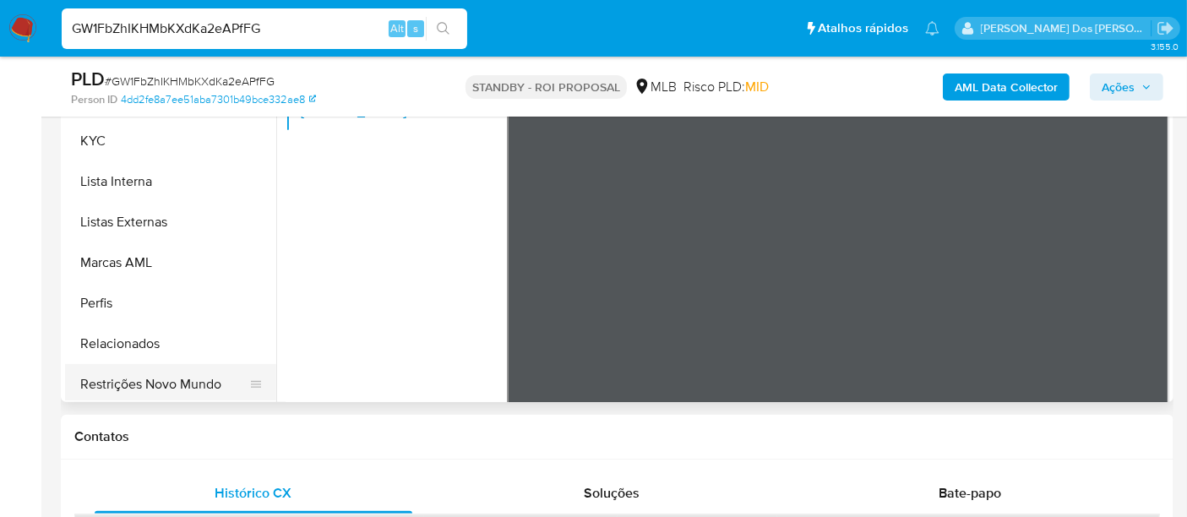
scroll to position [753, 0]
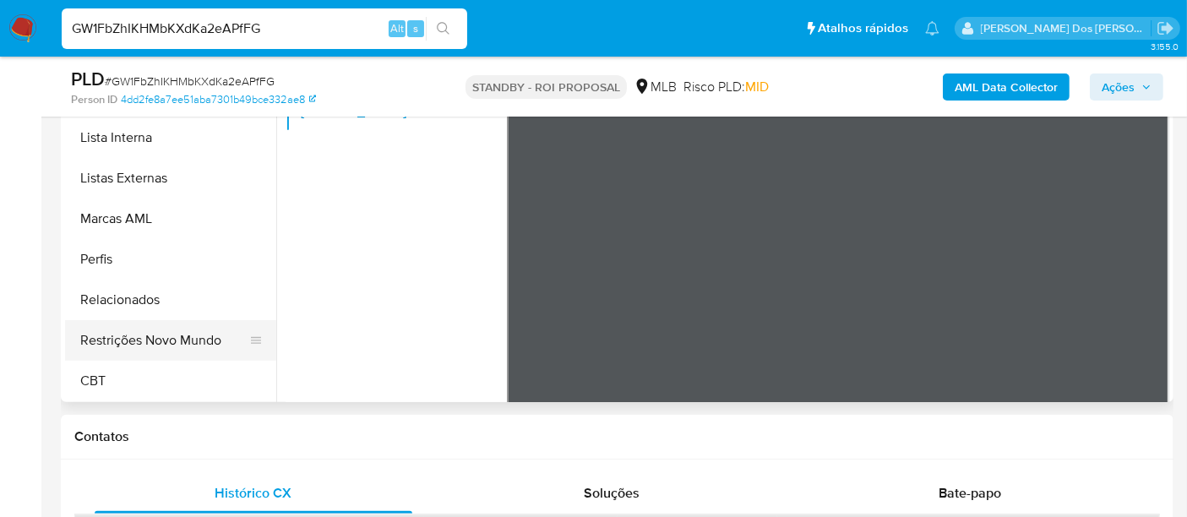
click at [144, 341] on button "Restrições Novo Mundo" at bounding box center [164, 340] width 198 height 41
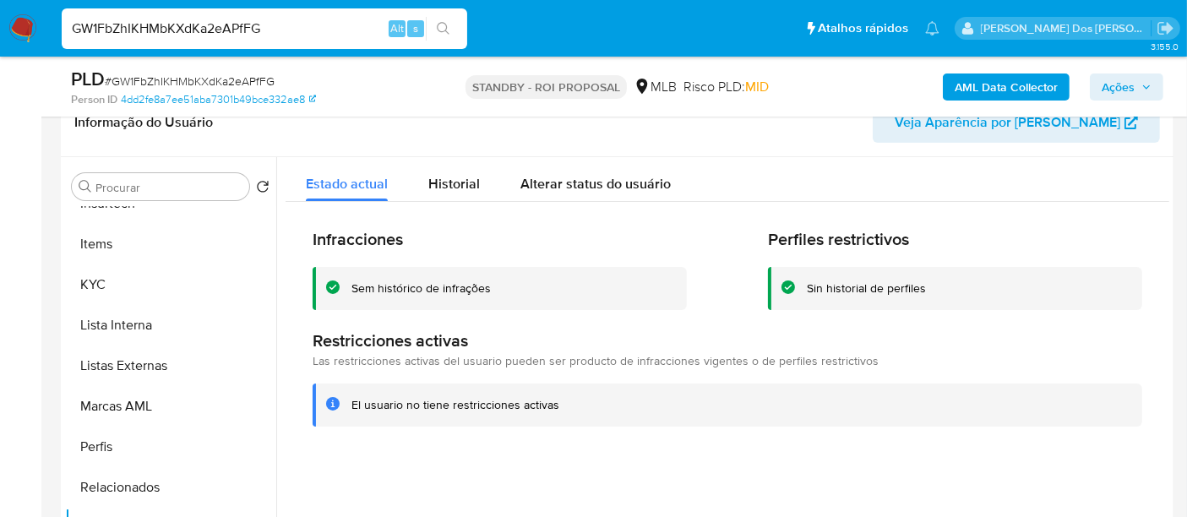
scroll to position [472, 0]
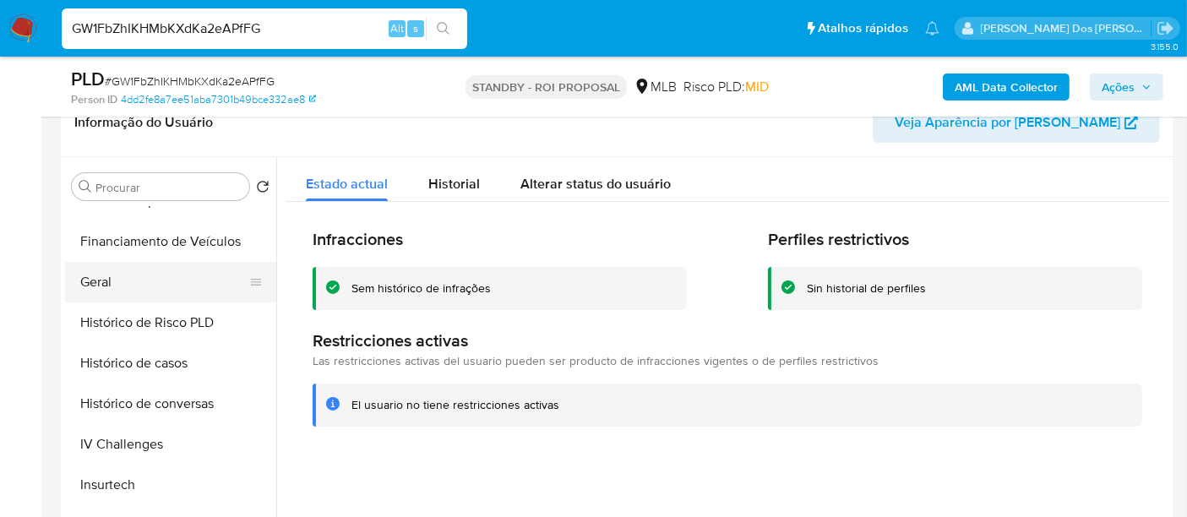
click at [105, 282] on button "Geral" at bounding box center [164, 282] width 198 height 41
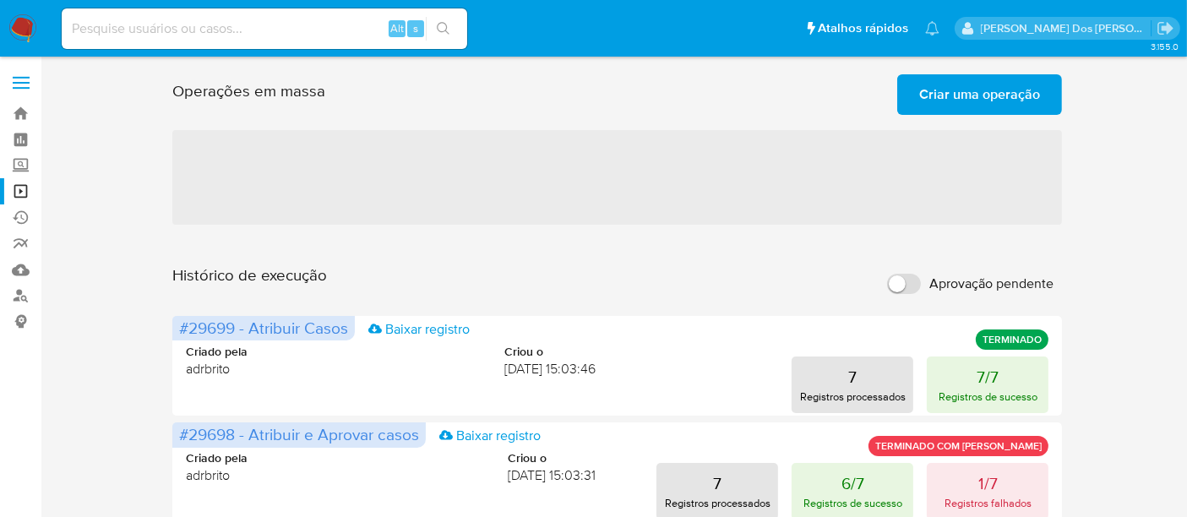
click at [937, 97] on span "Criar uma operação" at bounding box center [979, 94] width 121 height 37
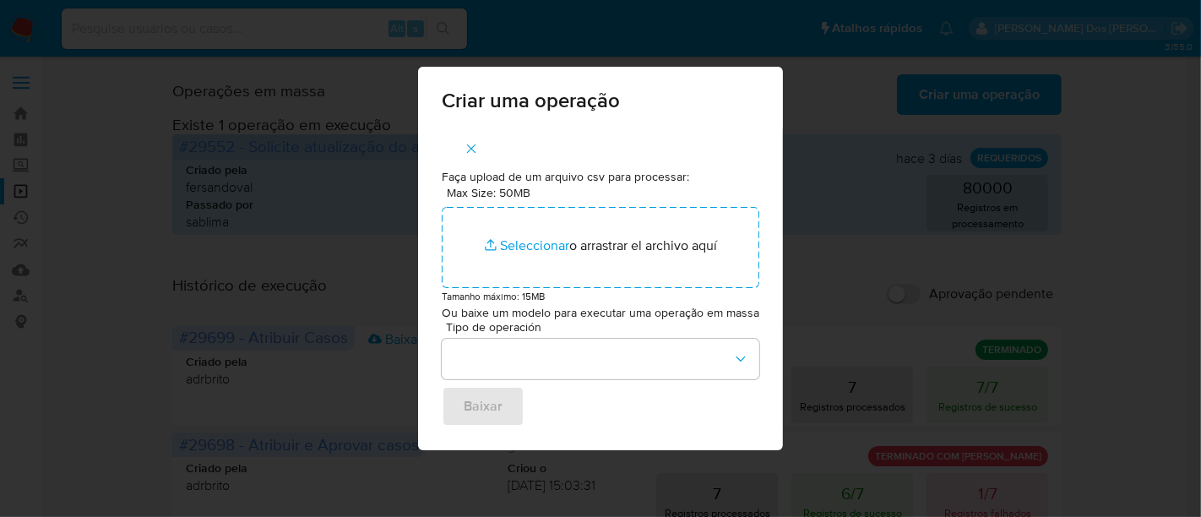
click at [477, 146] on icon "button" at bounding box center [471, 148] width 15 height 15
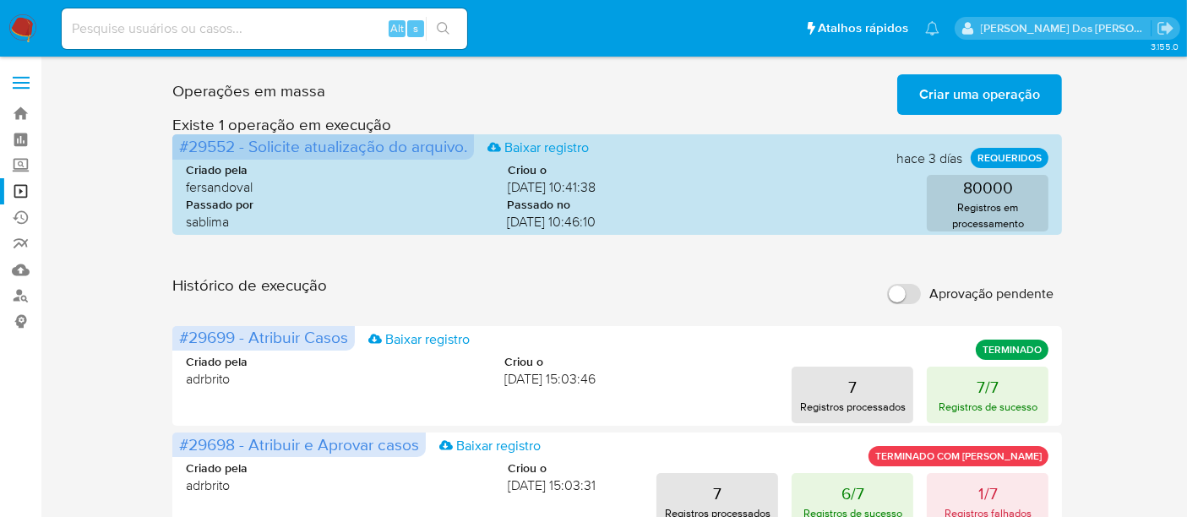
click at [959, 96] on span "Criar uma operação" at bounding box center [979, 94] width 121 height 37
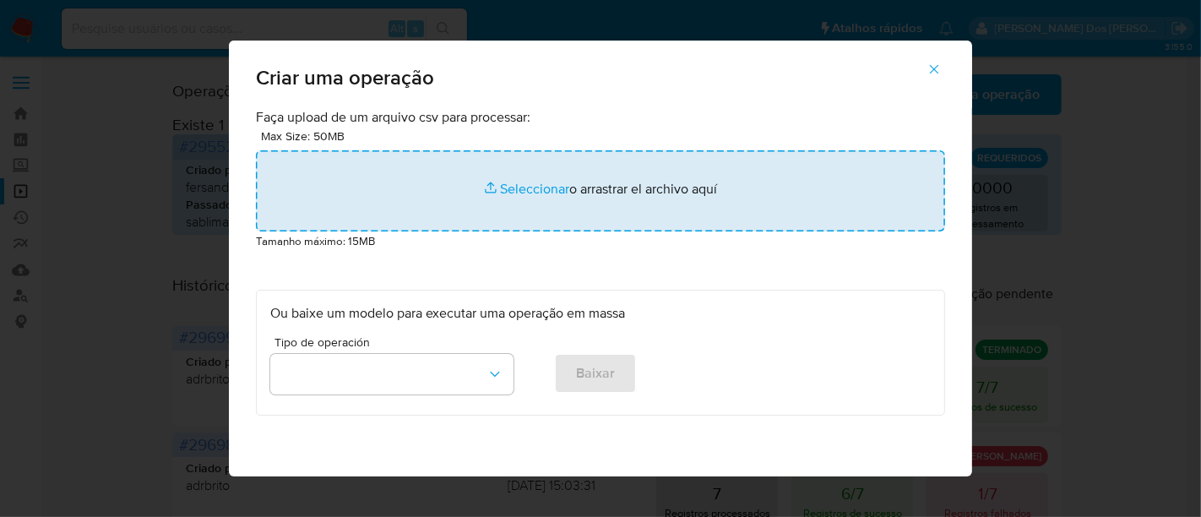
click at [530, 191] on input "file" at bounding box center [600, 190] width 689 height 81
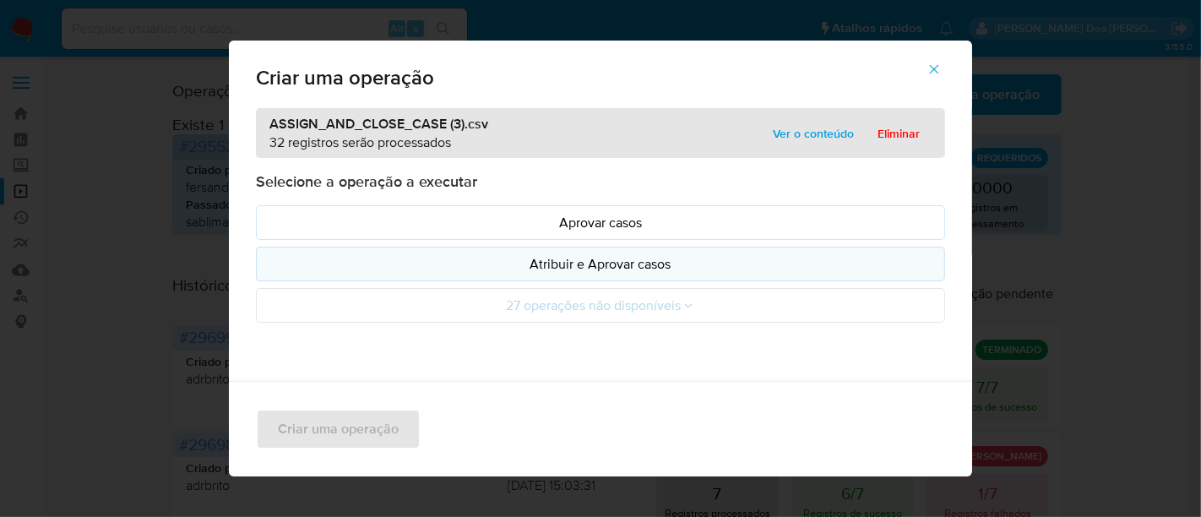
click at [568, 254] on p "Atribuir e Aprovar casos" at bounding box center [600, 263] width 660 height 19
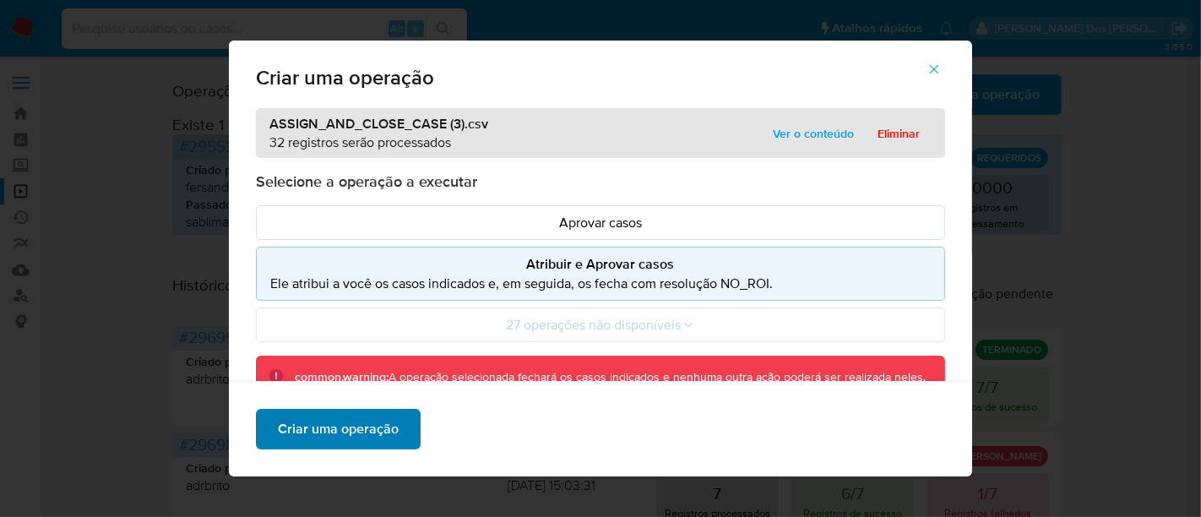
click at [345, 432] on span "Criar uma operação" at bounding box center [338, 428] width 121 height 37
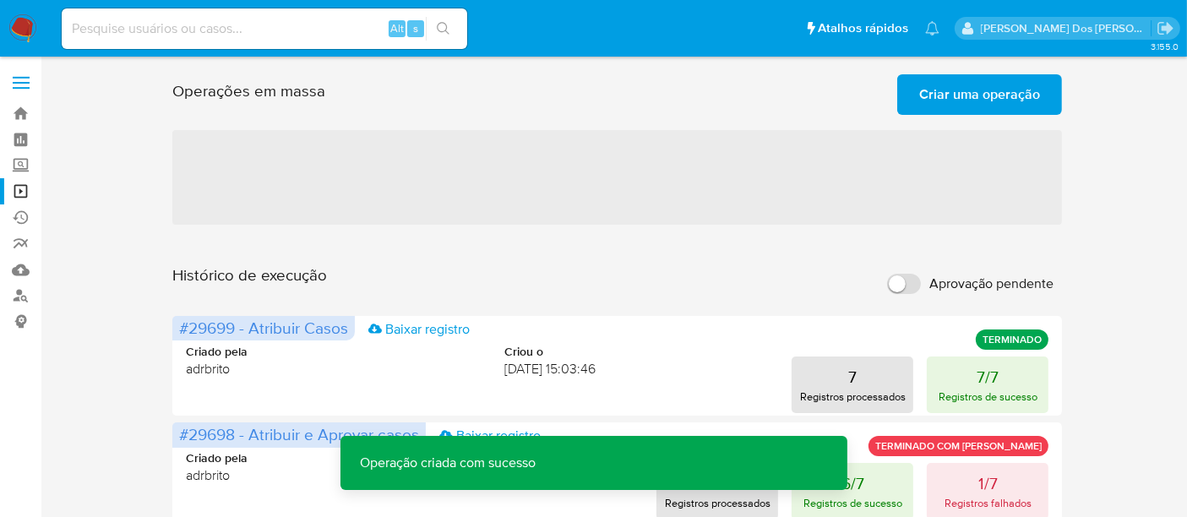
click at [937, 100] on span "Criar uma operação" at bounding box center [979, 94] width 121 height 37
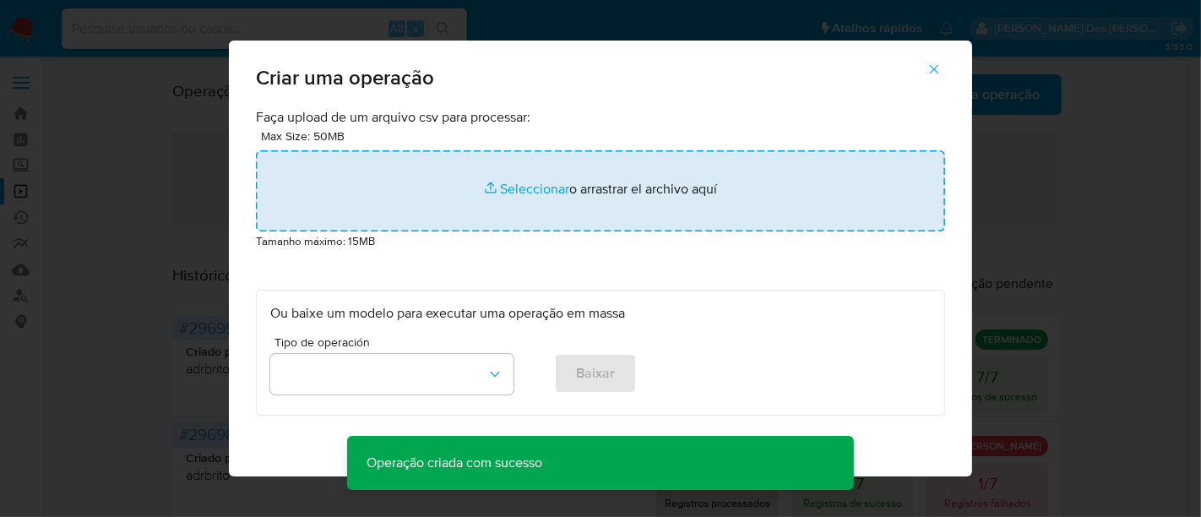
click at [528, 193] on input "file" at bounding box center [600, 190] width 689 height 81
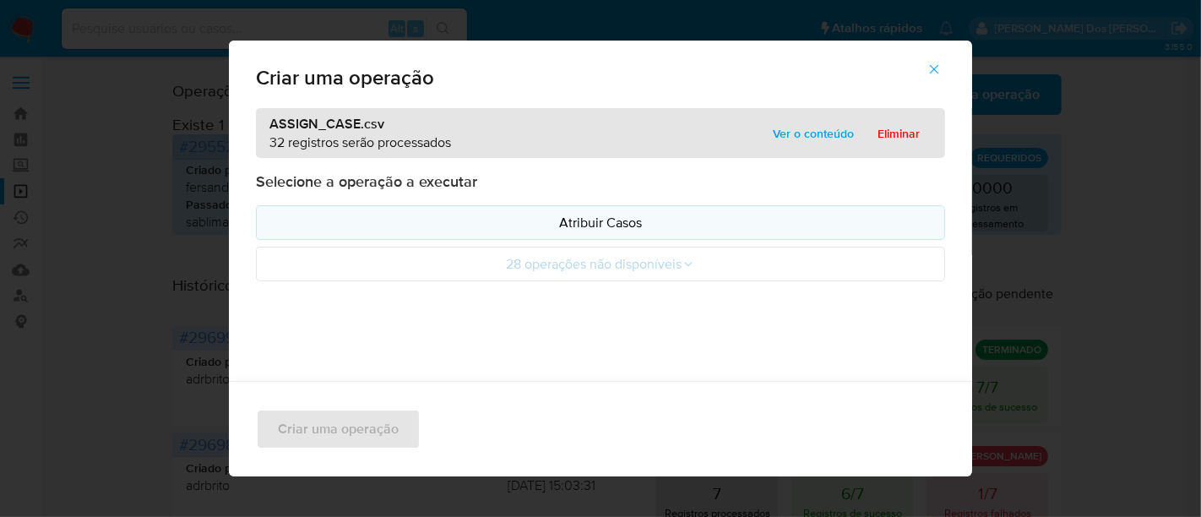
click at [547, 228] on p "Atribuir Casos" at bounding box center [600, 222] width 660 height 19
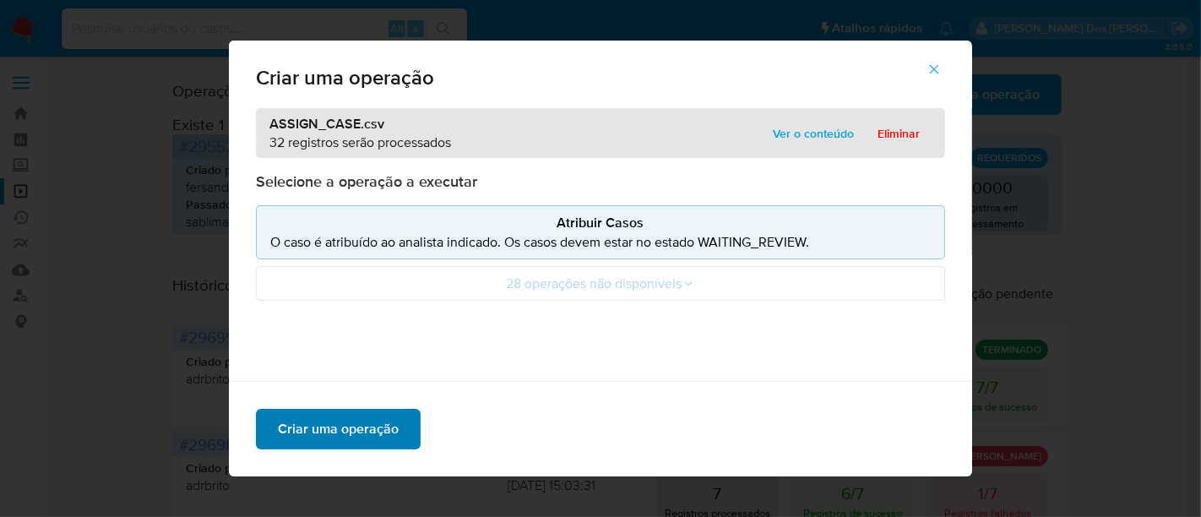
click at [352, 424] on span "Criar uma operação" at bounding box center [338, 428] width 121 height 37
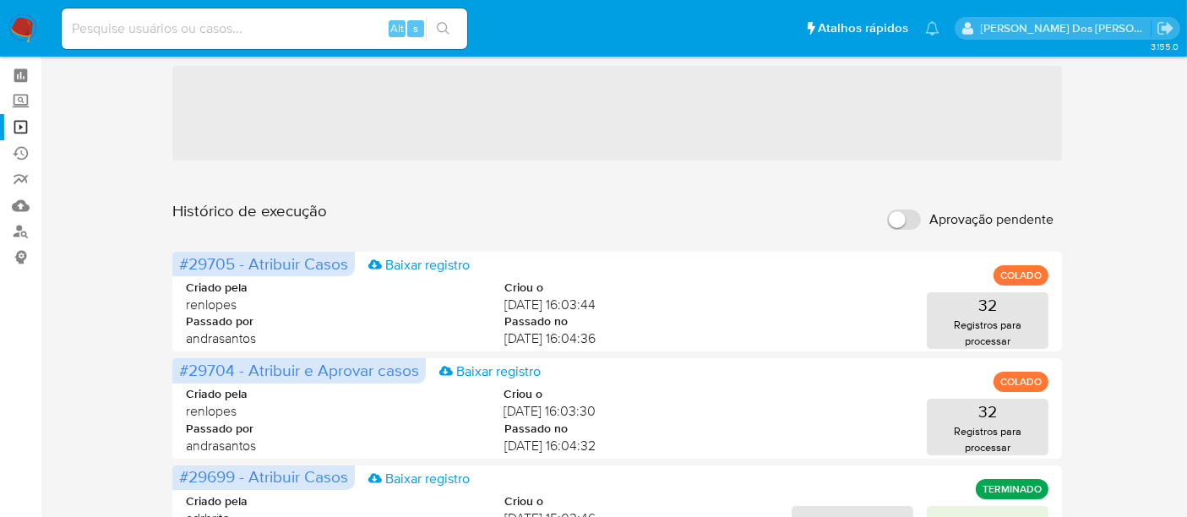
scroll to position [94, 0]
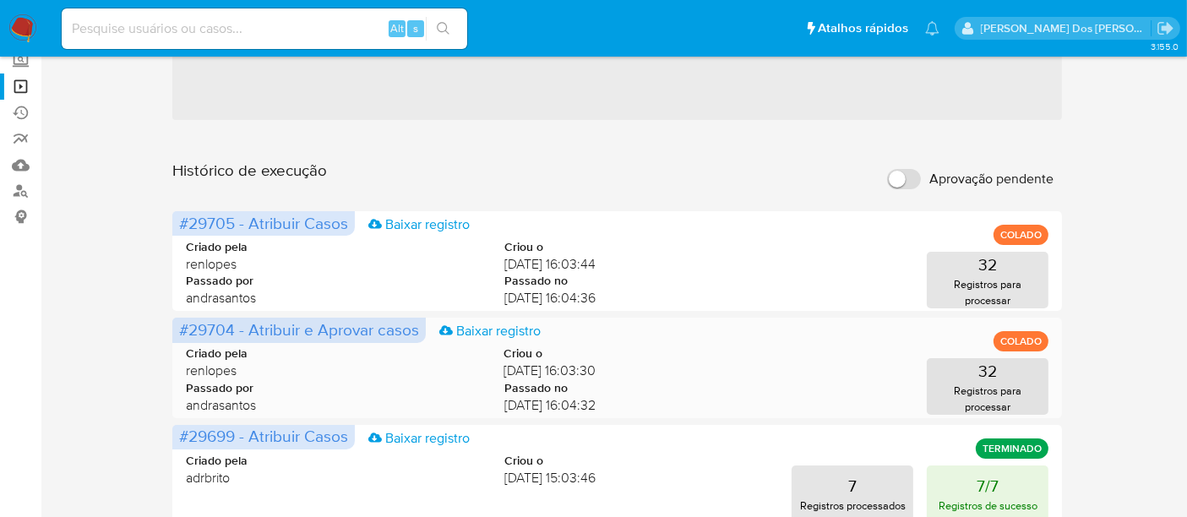
scroll to position [187, 0]
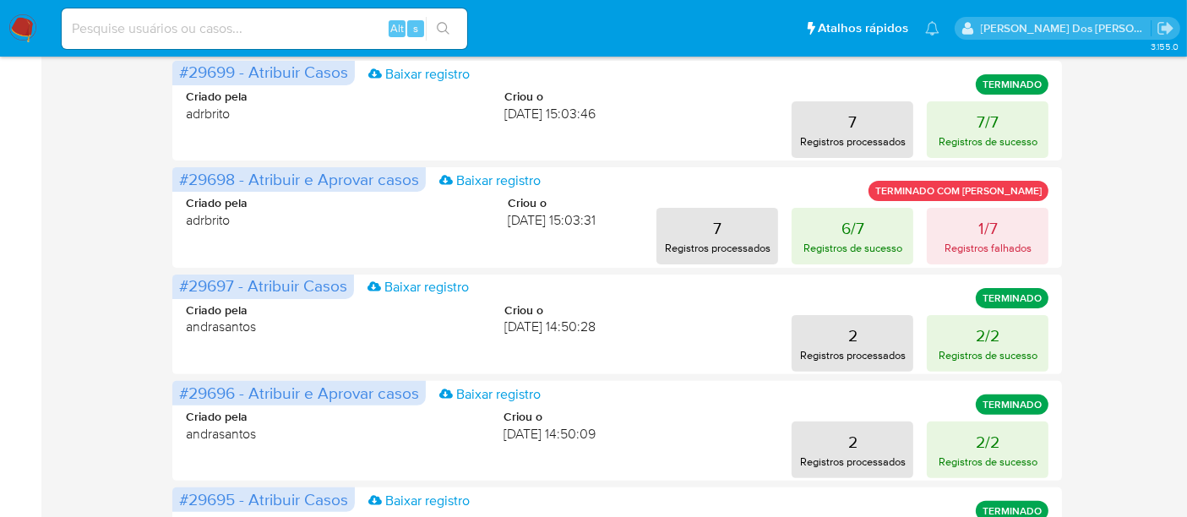
scroll to position [94, 0]
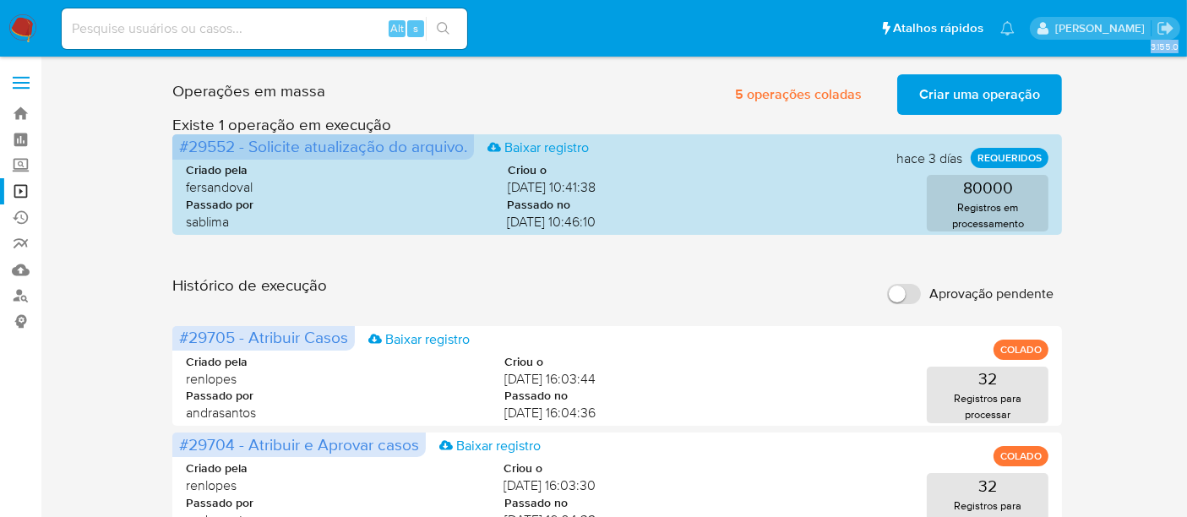
drag, startPoint x: 0, startPoint y: 378, endPoint x: 68, endPoint y: 454, distance: 102.3
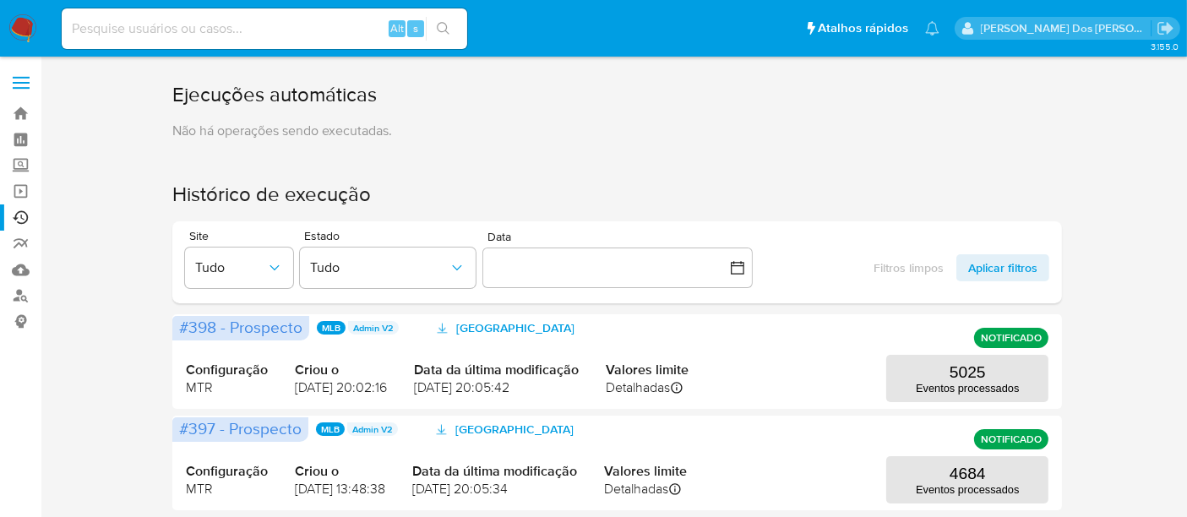
drag, startPoint x: 25, startPoint y: 25, endPoint x: 58, endPoint y: 3, distance: 39.6
click at [25, 26] on img at bounding box center [22, 28] width 29 height 29
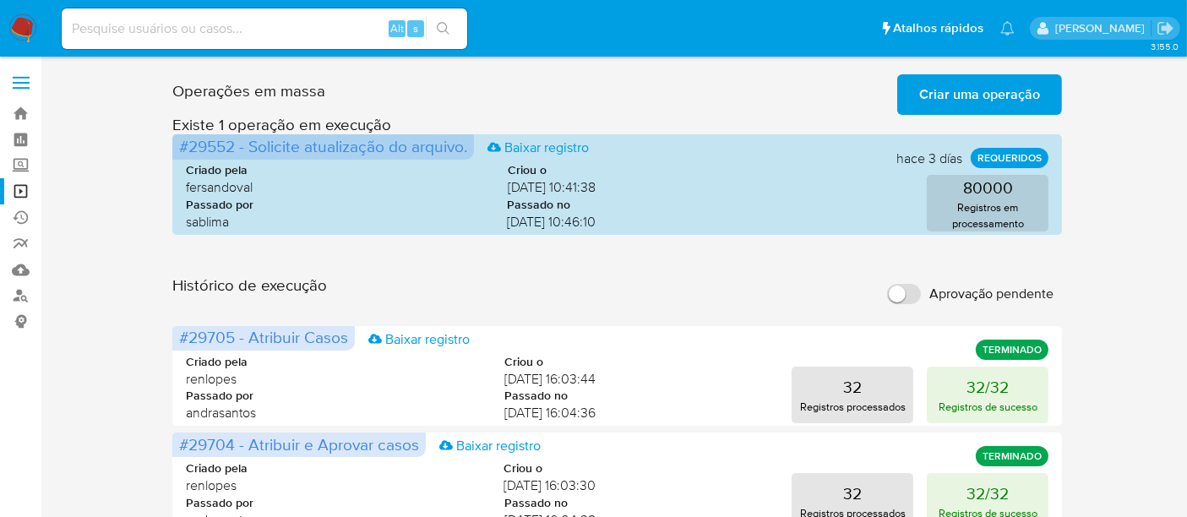
click at [781, 332] on div "#29705 - Atribuir Casos Baixar registro TERMINADO Criado pela renlopes Criou o …" at bounding box center [617, 376] width 890 height 100
